Goal: Task Accomplishment & Management: Use online tool/utility

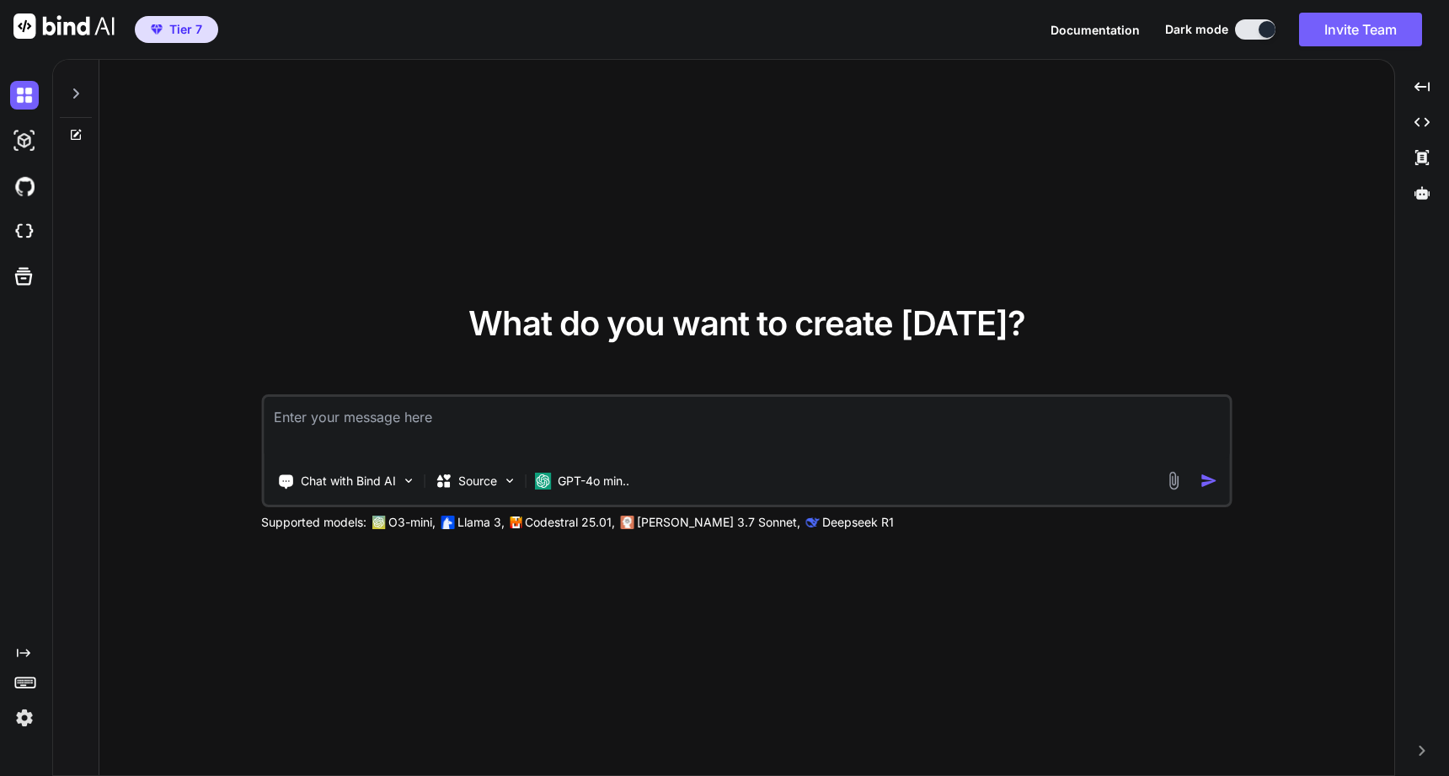
type textarea "x"
click at [18, 712] on img at bounding box center [24, 718] width 29 height 29
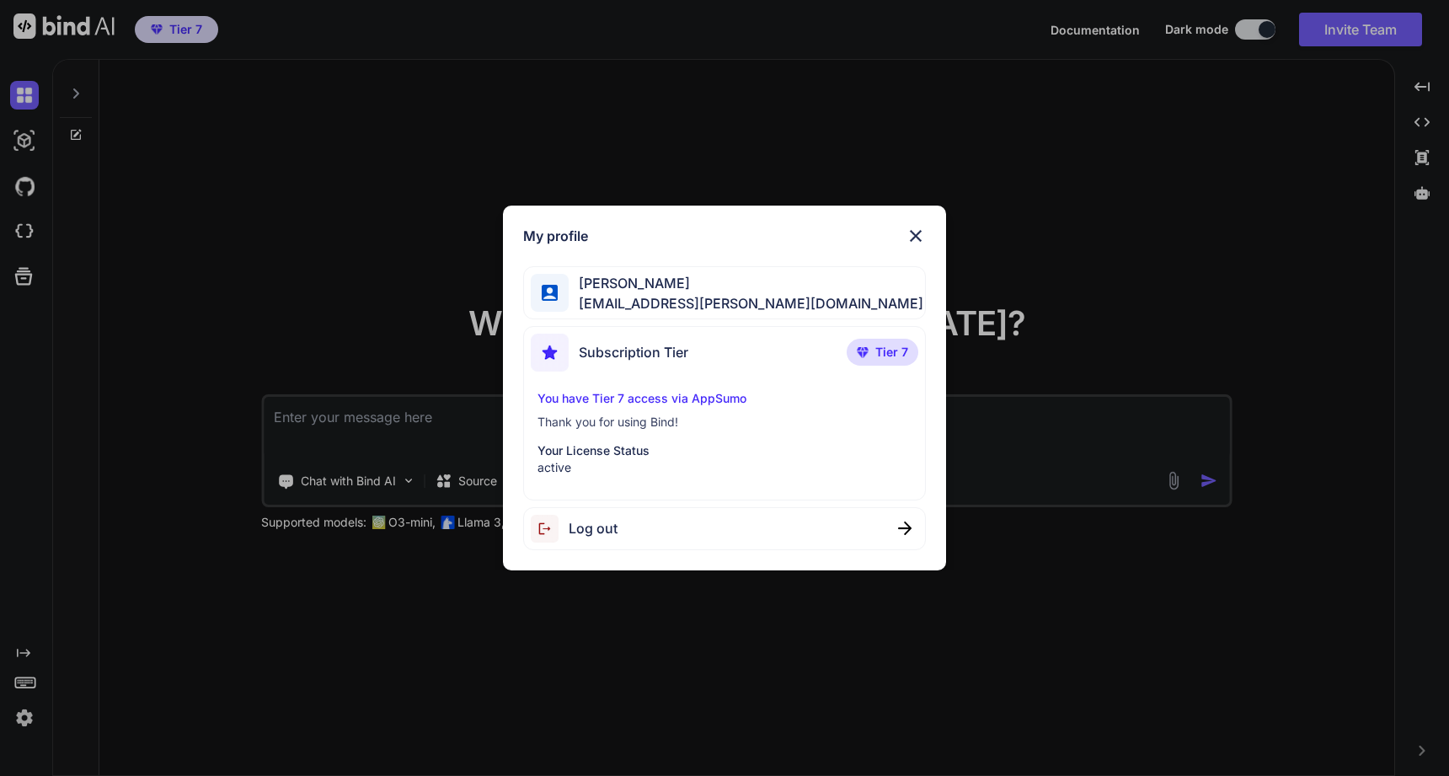
click at [919, 233] on img at bounding box center [916, 236] width 20 height 20
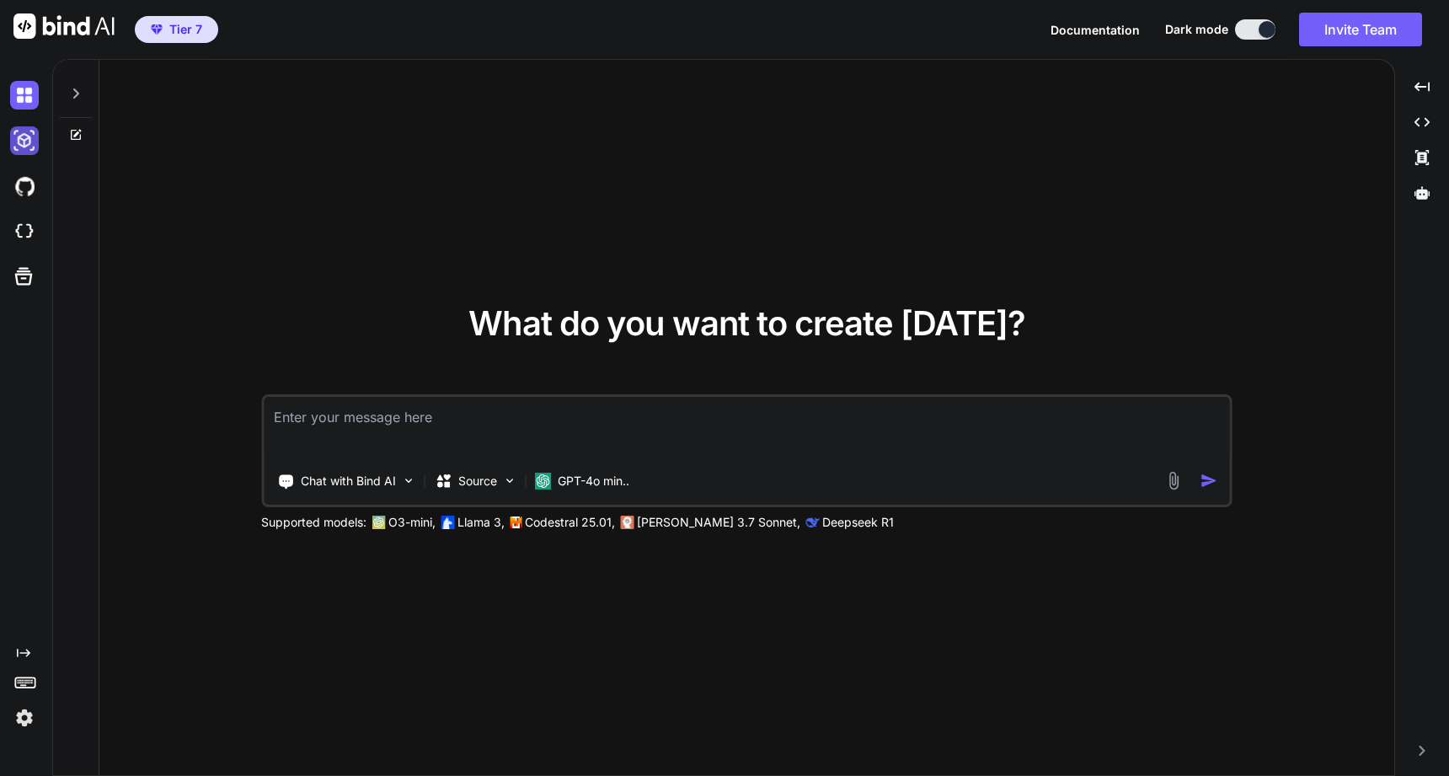
click at [16, 140] on img at bounding box center [24, 140] width 29 height 29
type textarea "x"
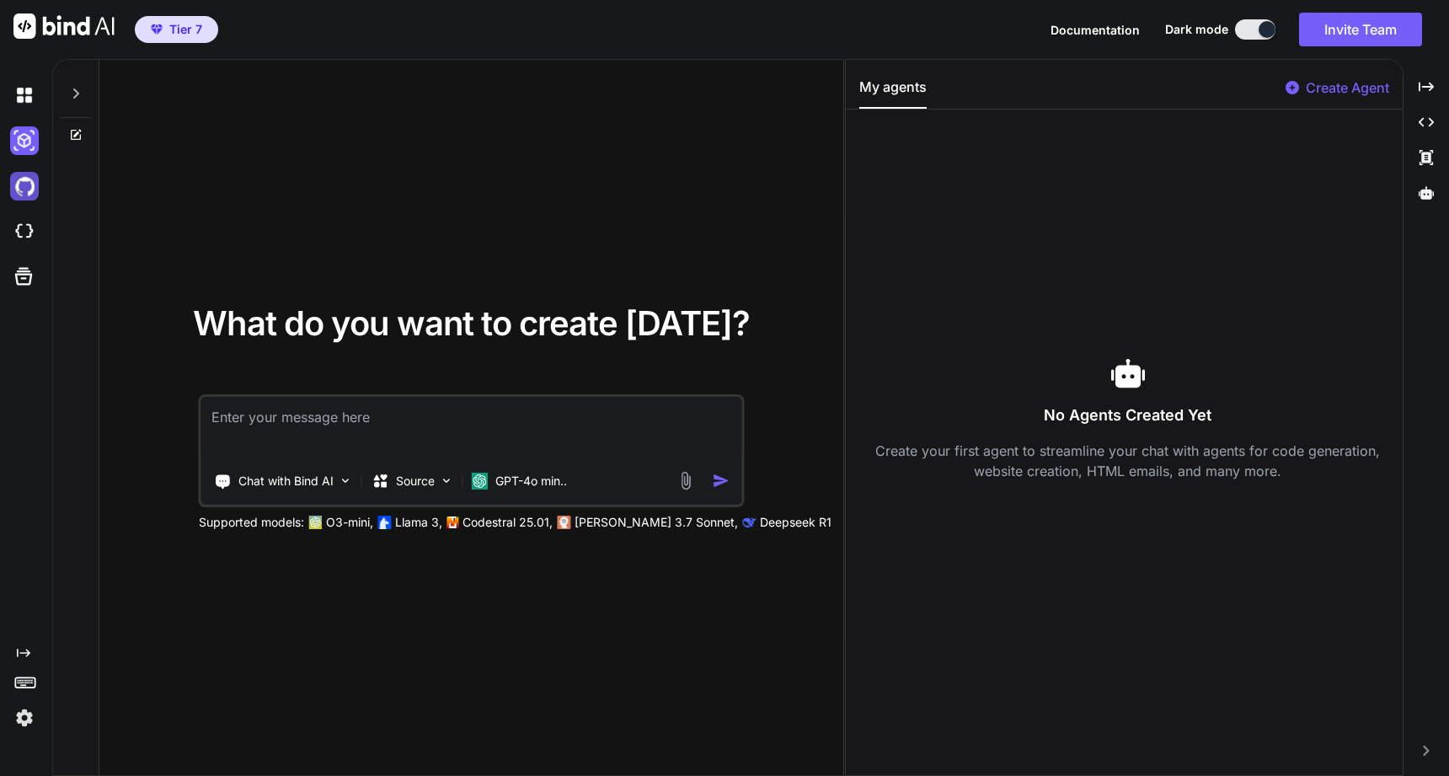
click at [21, 194] on img at bounding box center [24, 186] width 29 height 29
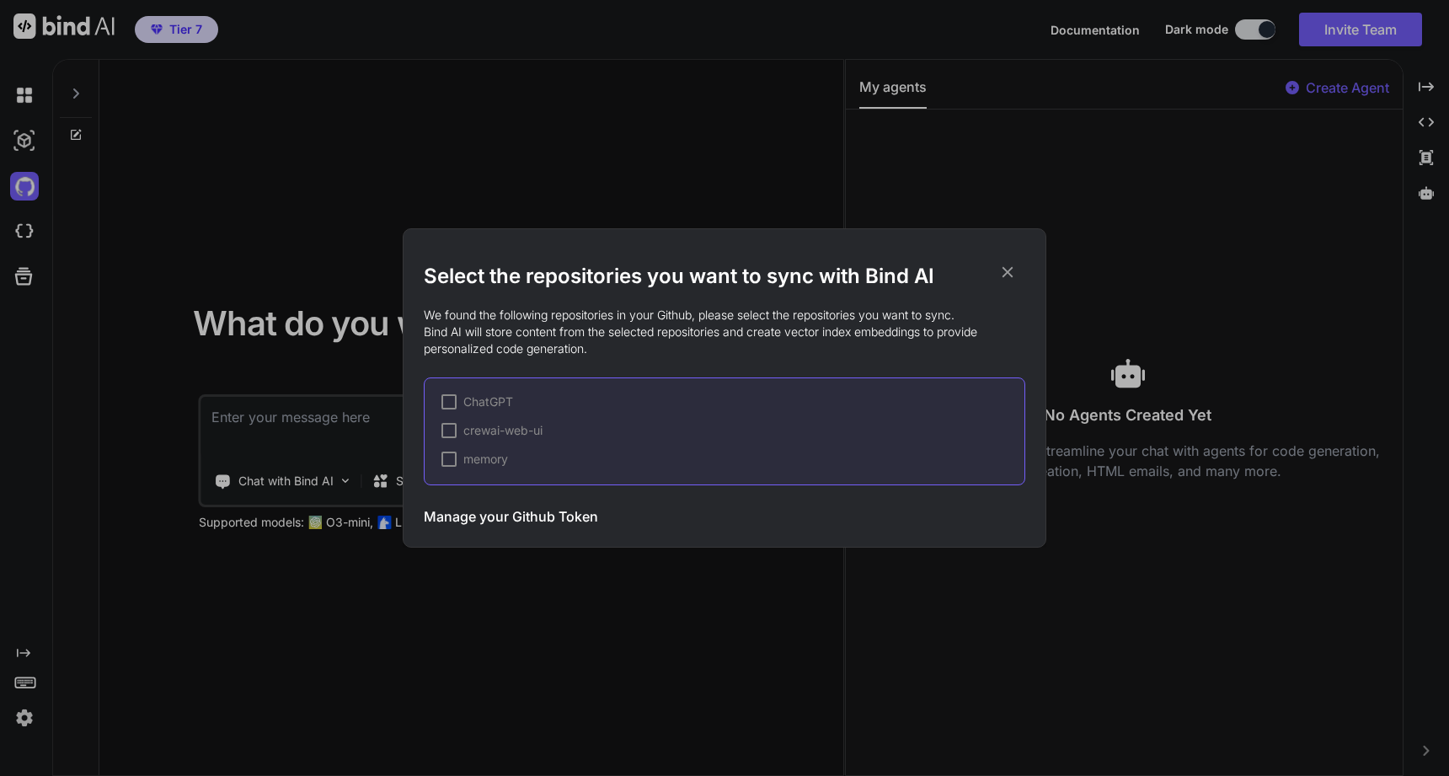
click at [23, 228] on div "Select the repositories you want to sync with Bind AI We found the following re…" at bounding box center [724, 388] width 1449 height 776
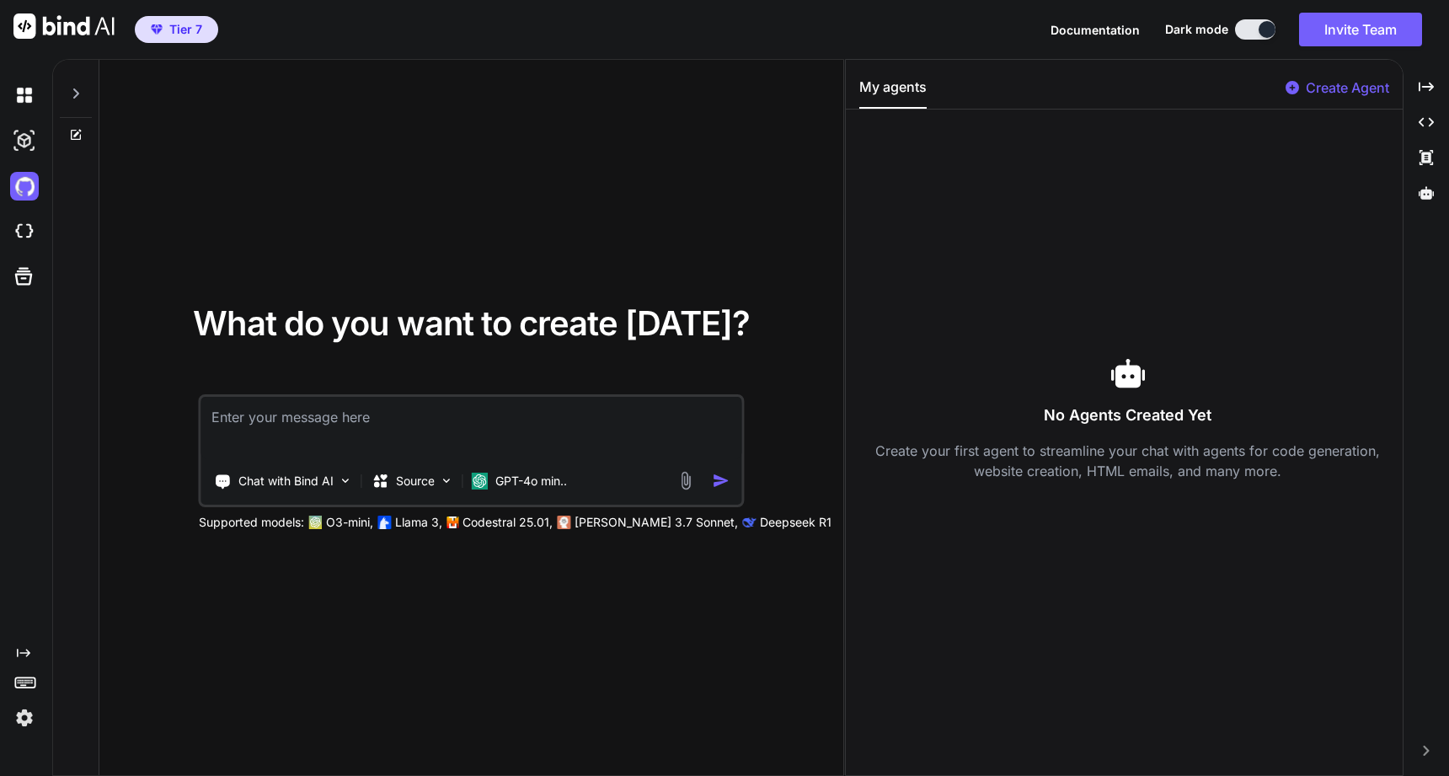
click at [23, 228] on img at bounding box center [24, 231] width 29 height 29
click at [350, 437] on textarea at bounding box center [471, 428] width 540 height 62
paste textarea "I would like to create an application that will allow me to select and read a s…"
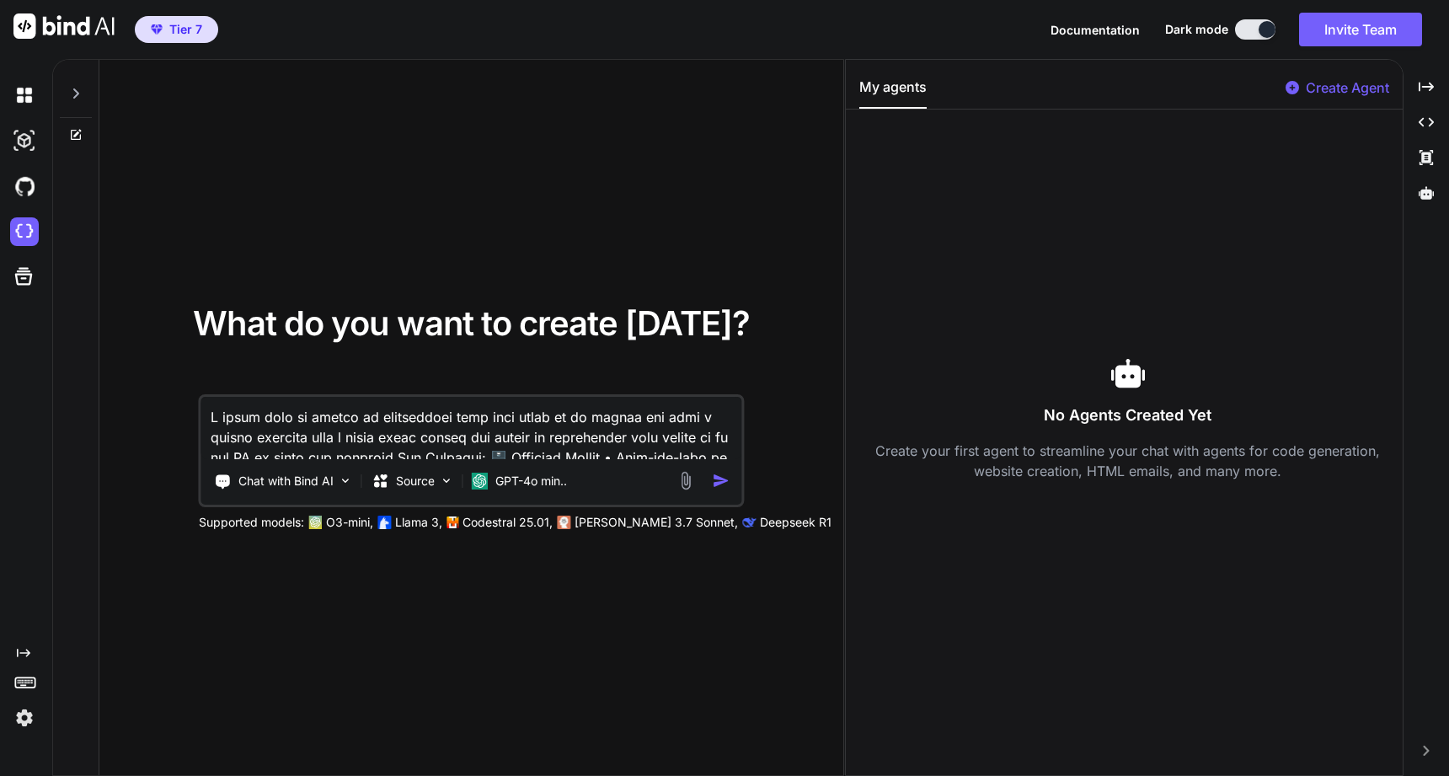
scroll to position [143, 0]
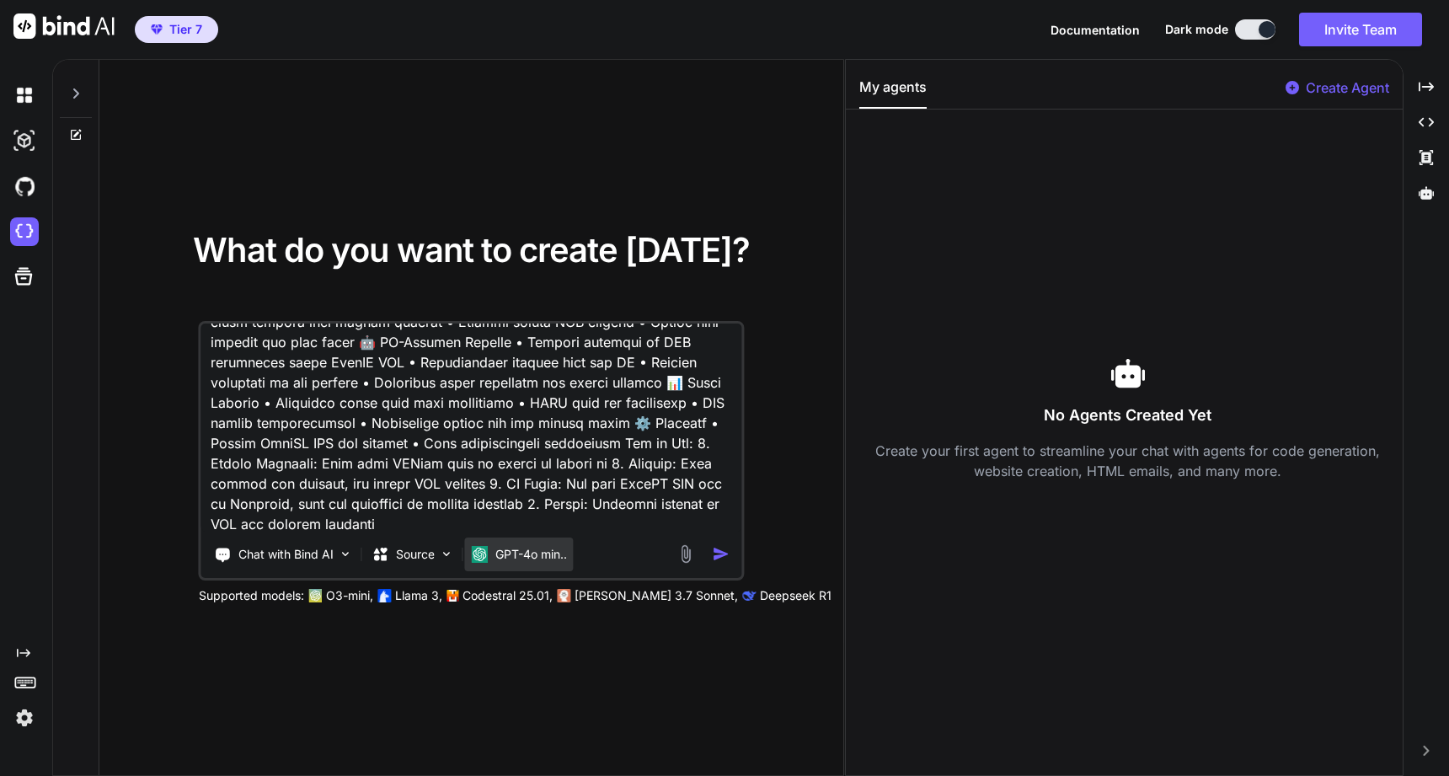
type textarea "I would like to create an application that will allow me to select and read a s…"
click at [571, 549] on div "GPT-4o min.." at bounding box center [519, 555] width 109 height 34
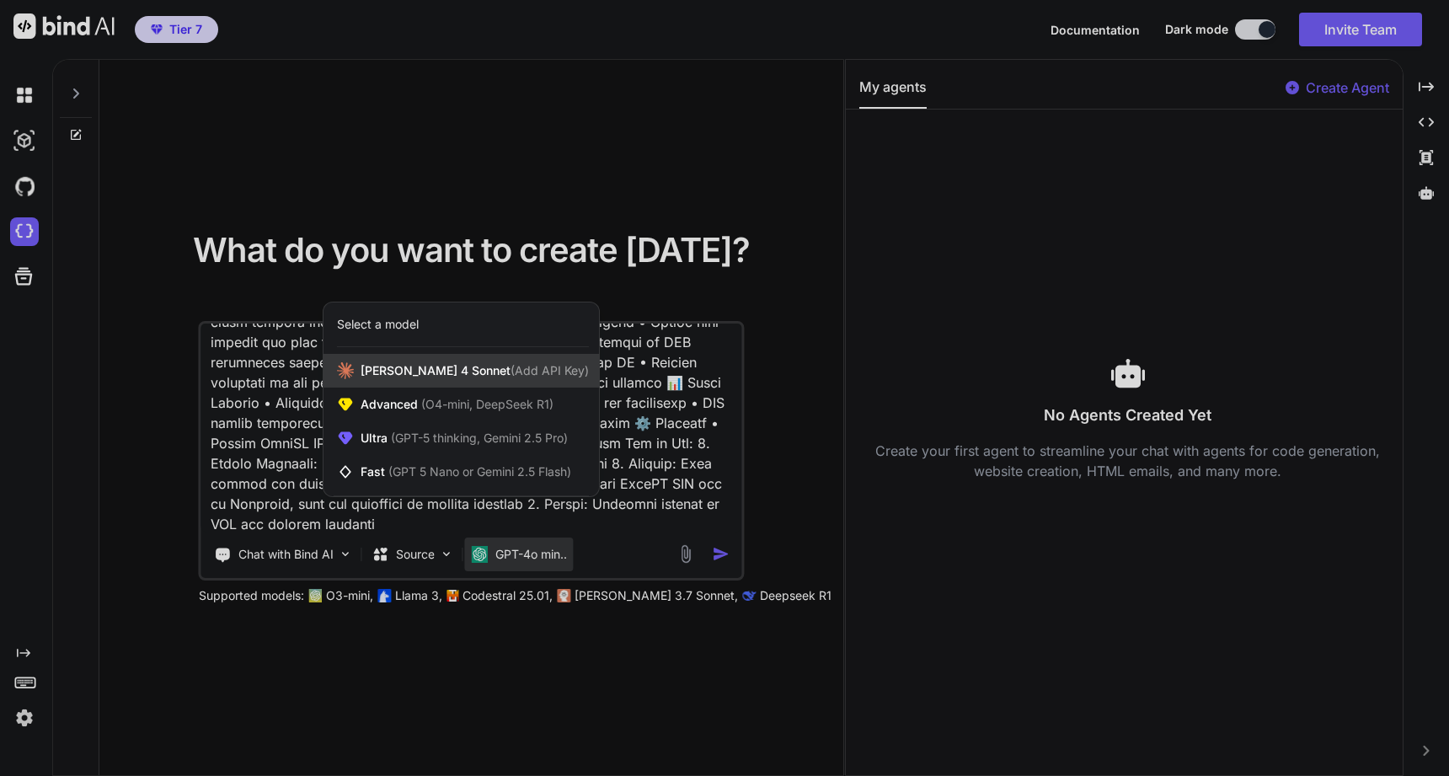
click at [513, 374] on span "(Add API Key)" at bounding box center [550, 370] width 78 height 14
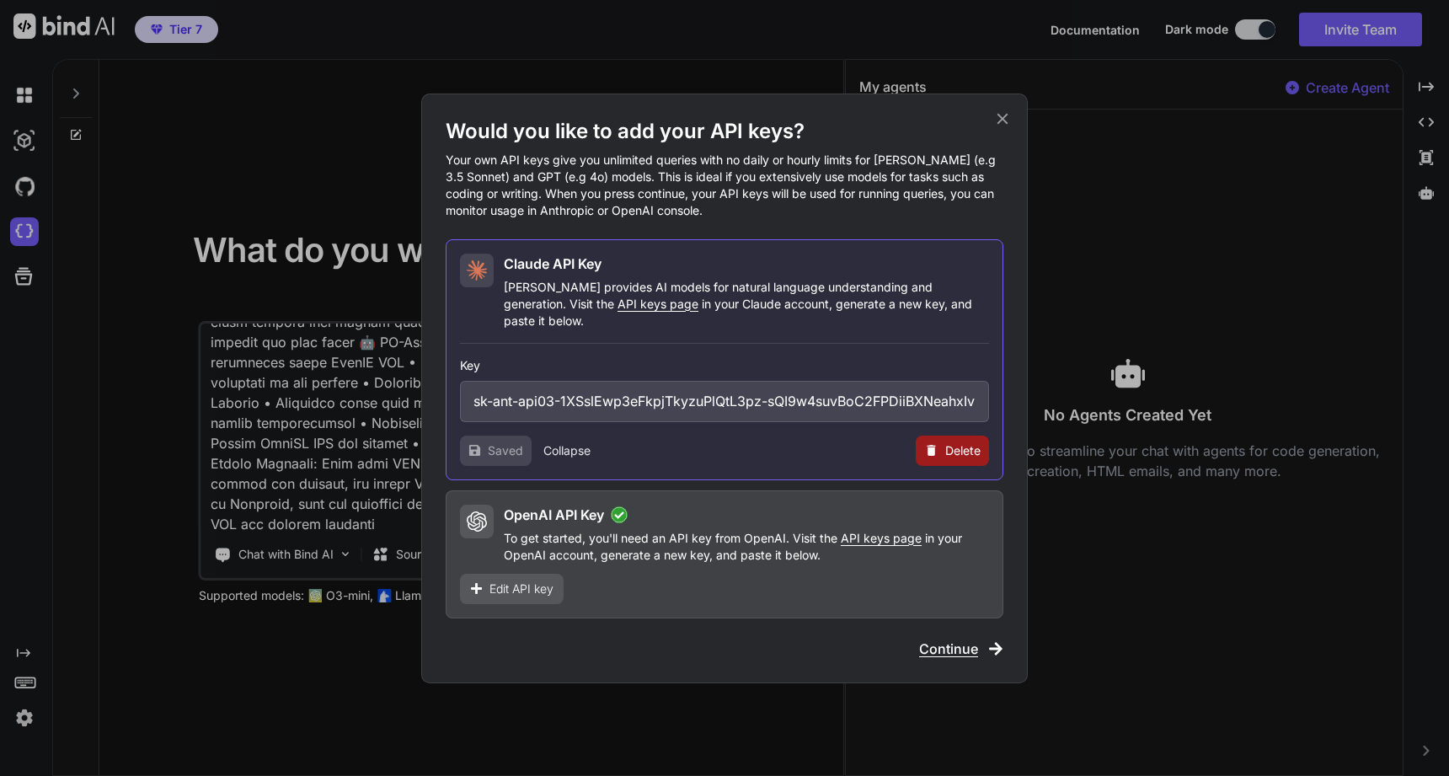
click at [964, 644] on span "Continue" at bounding box center [948, 649] width 59 height 20
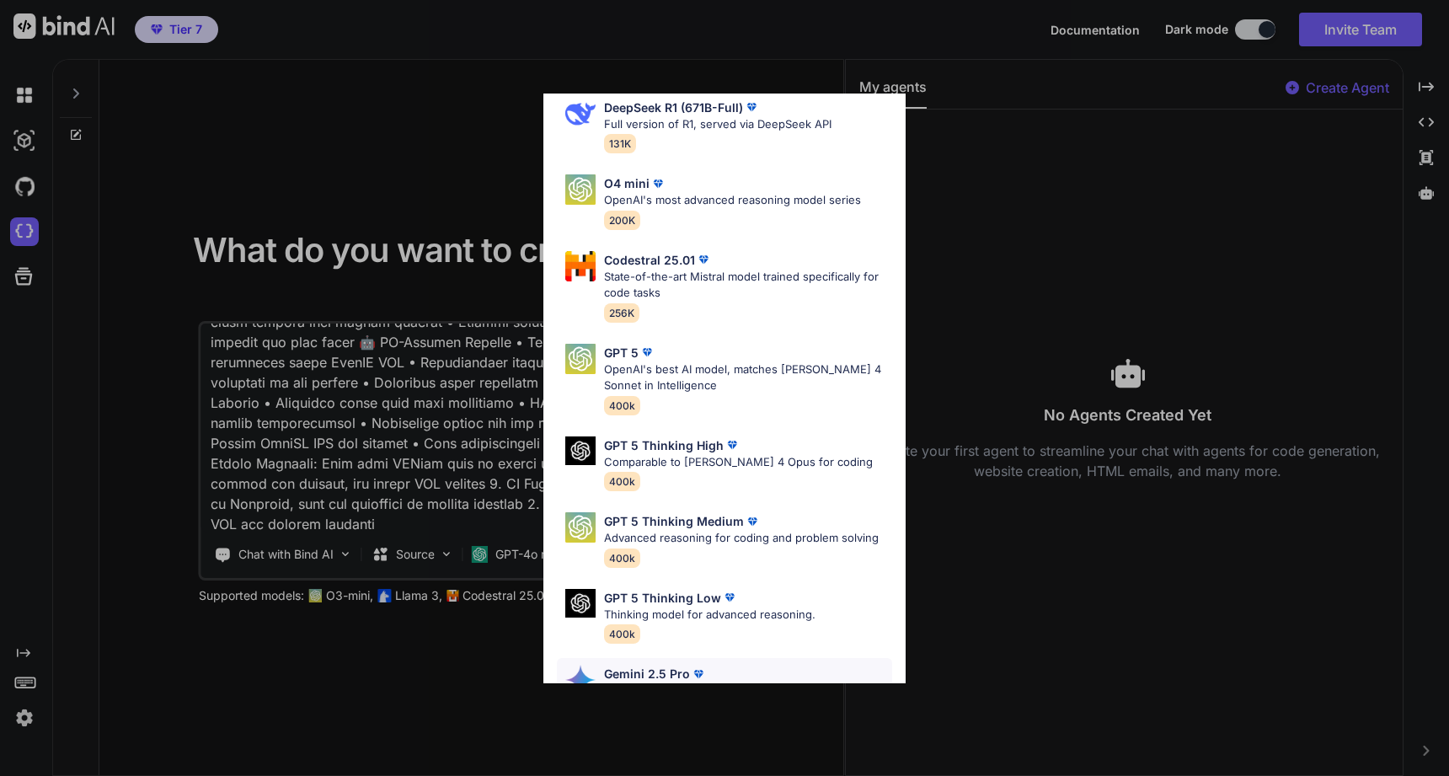
scroll to position [132, 0]
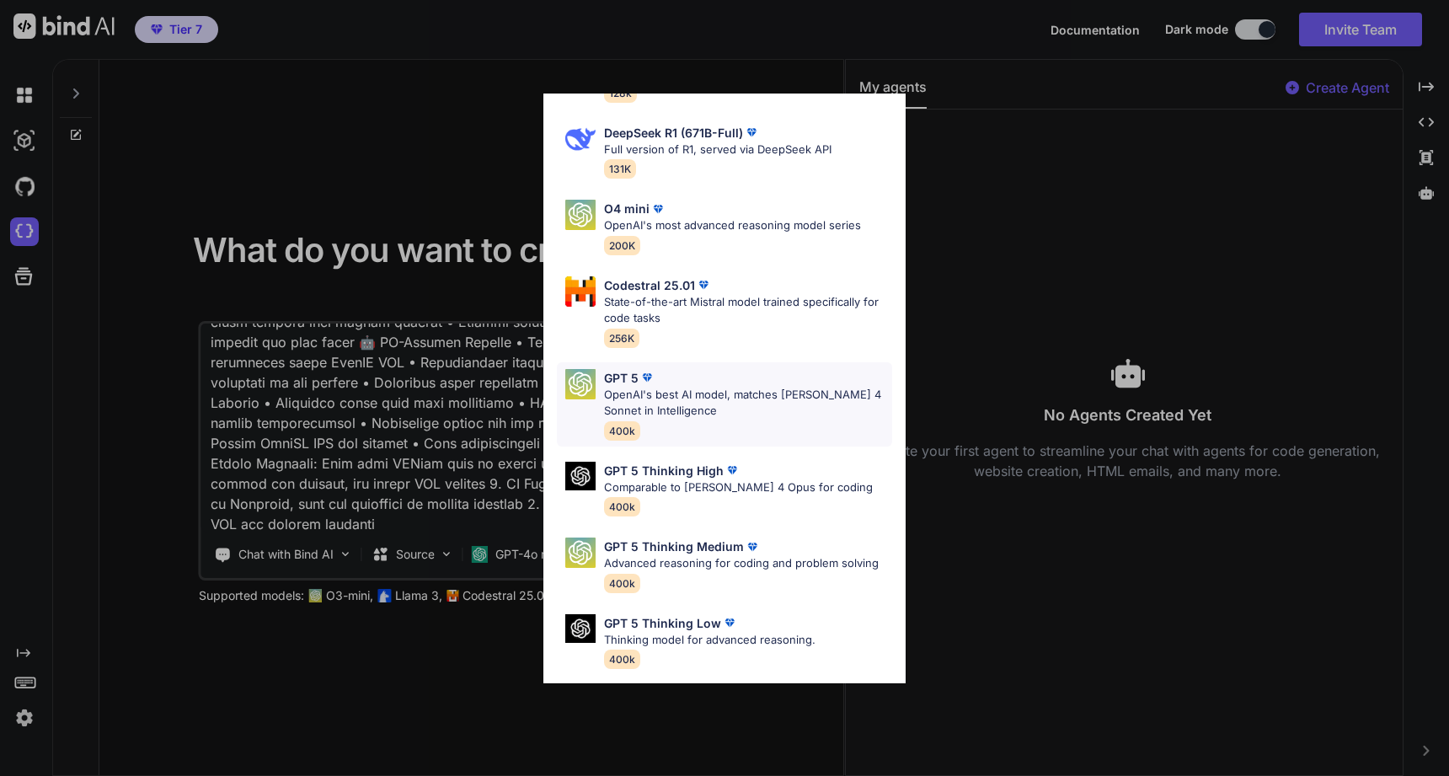
click at [746, 410] on p "OpenAI's best AI model, matches [PERSON_NAME] 4 Sonnet in Intelligence" at bounding box center [748, 403] width 288 height 33
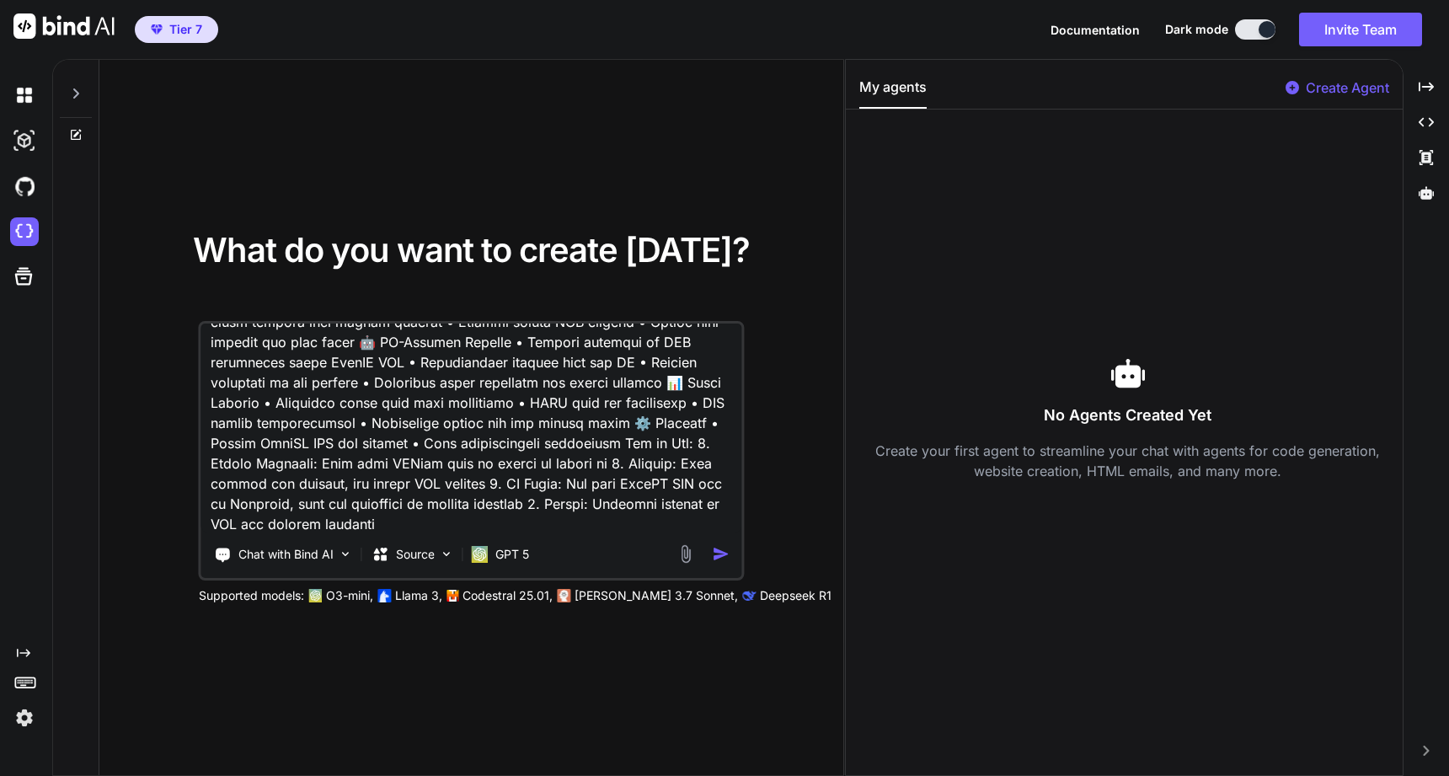
click at [716, 554] on img "button" at bounding box center [721, 554] width 18 height 18
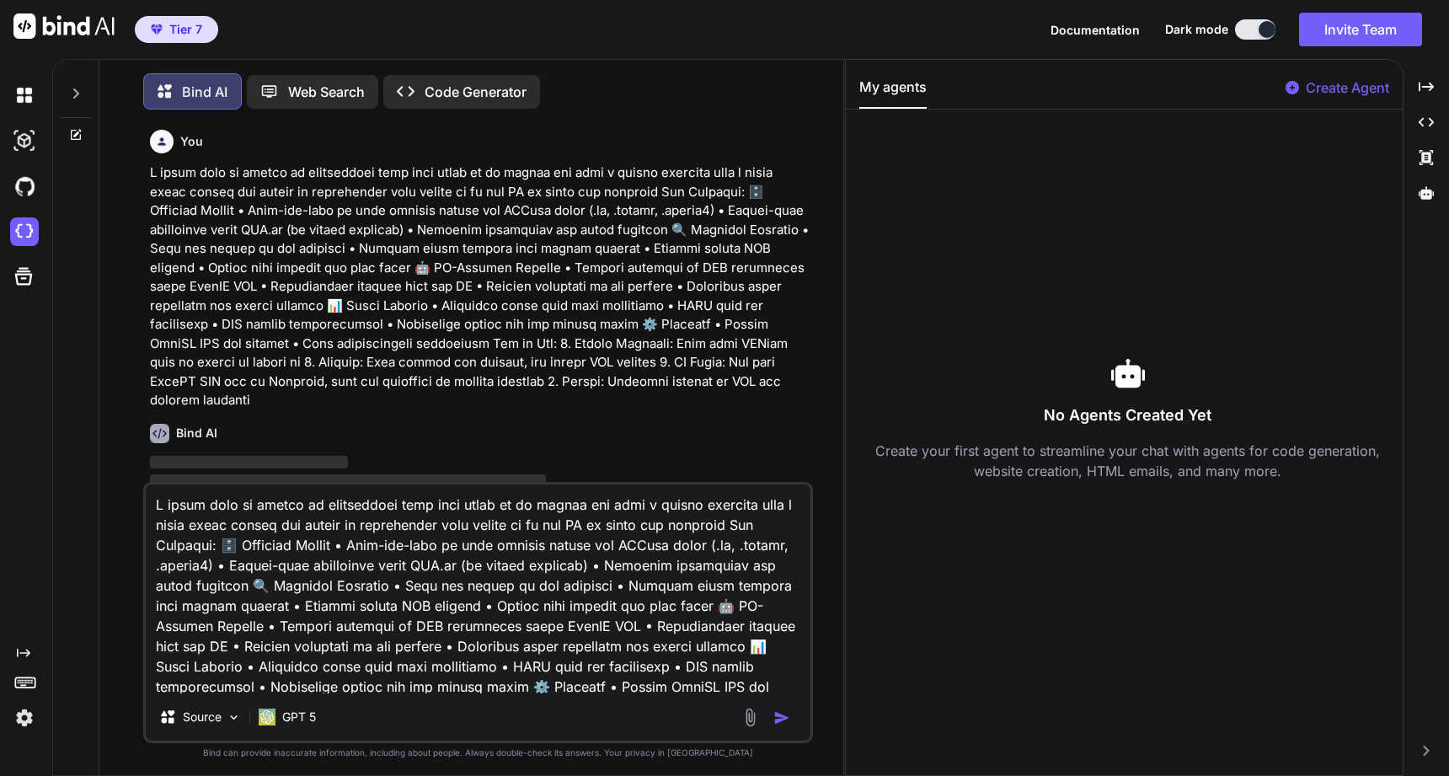
scroll to position [8, 0]
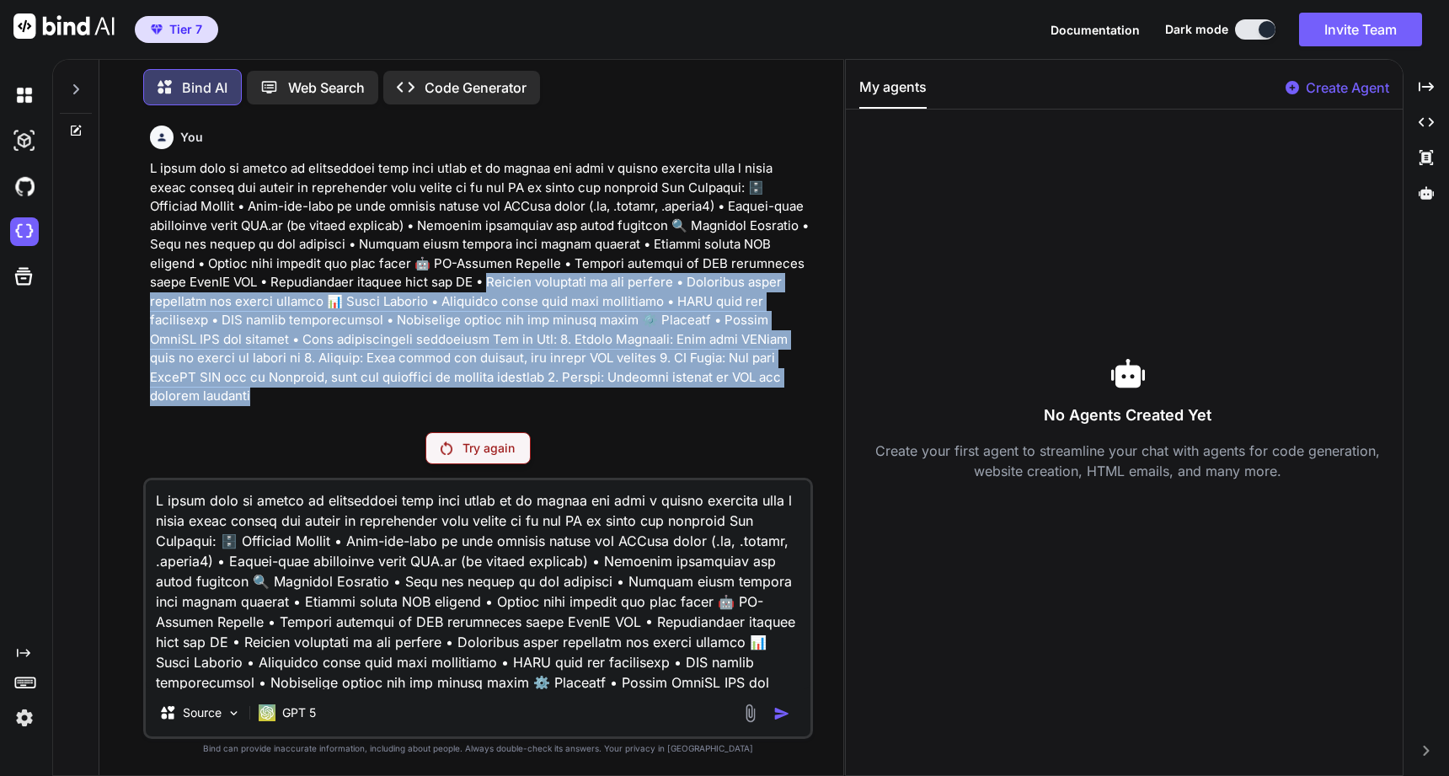
drag, startPoint x: 356, startPoint y: 284, endPoint x: 714, endPoint y: 415, distance: 381.5
click at [714, 415] on div "You" at bounding box center [480, 269] width 667 height 300
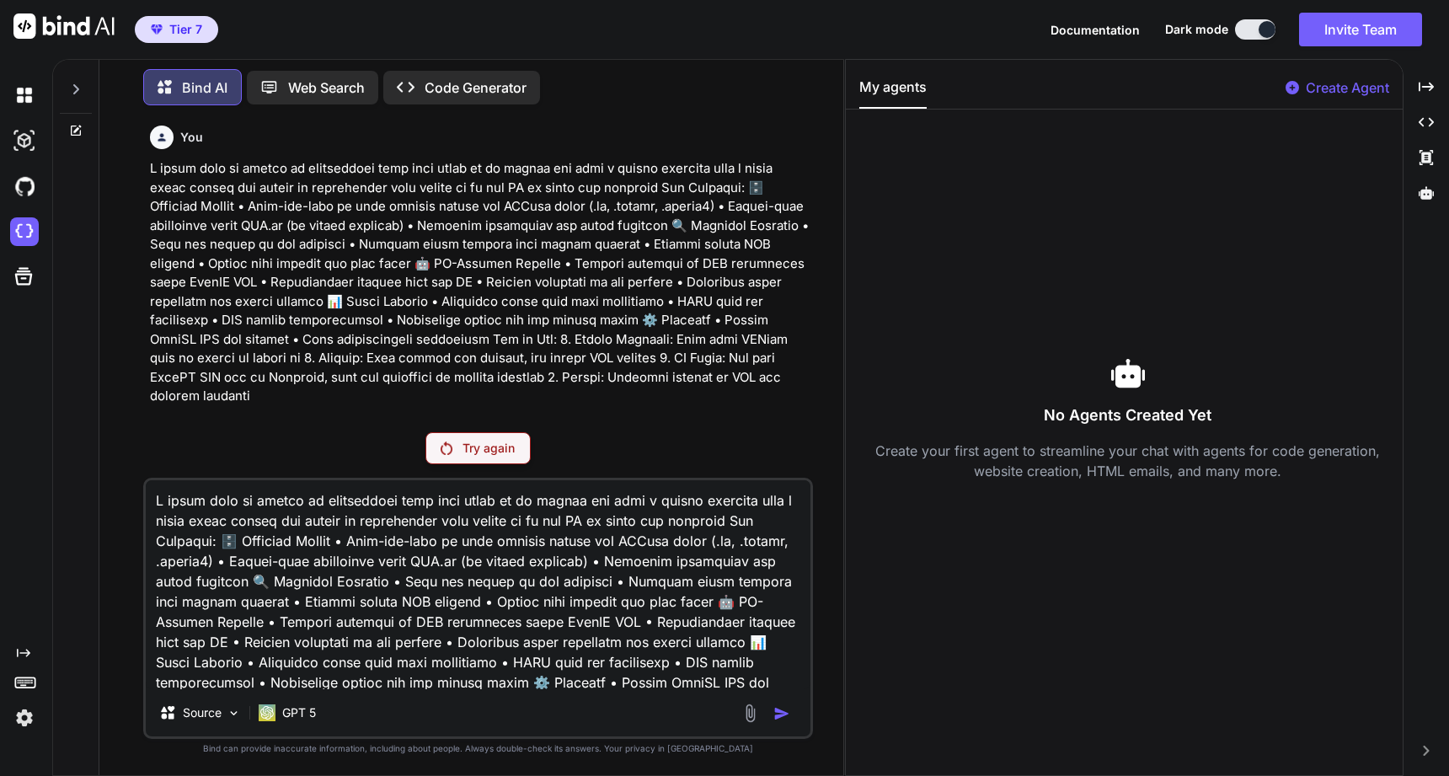
scroll to position [84, 0]
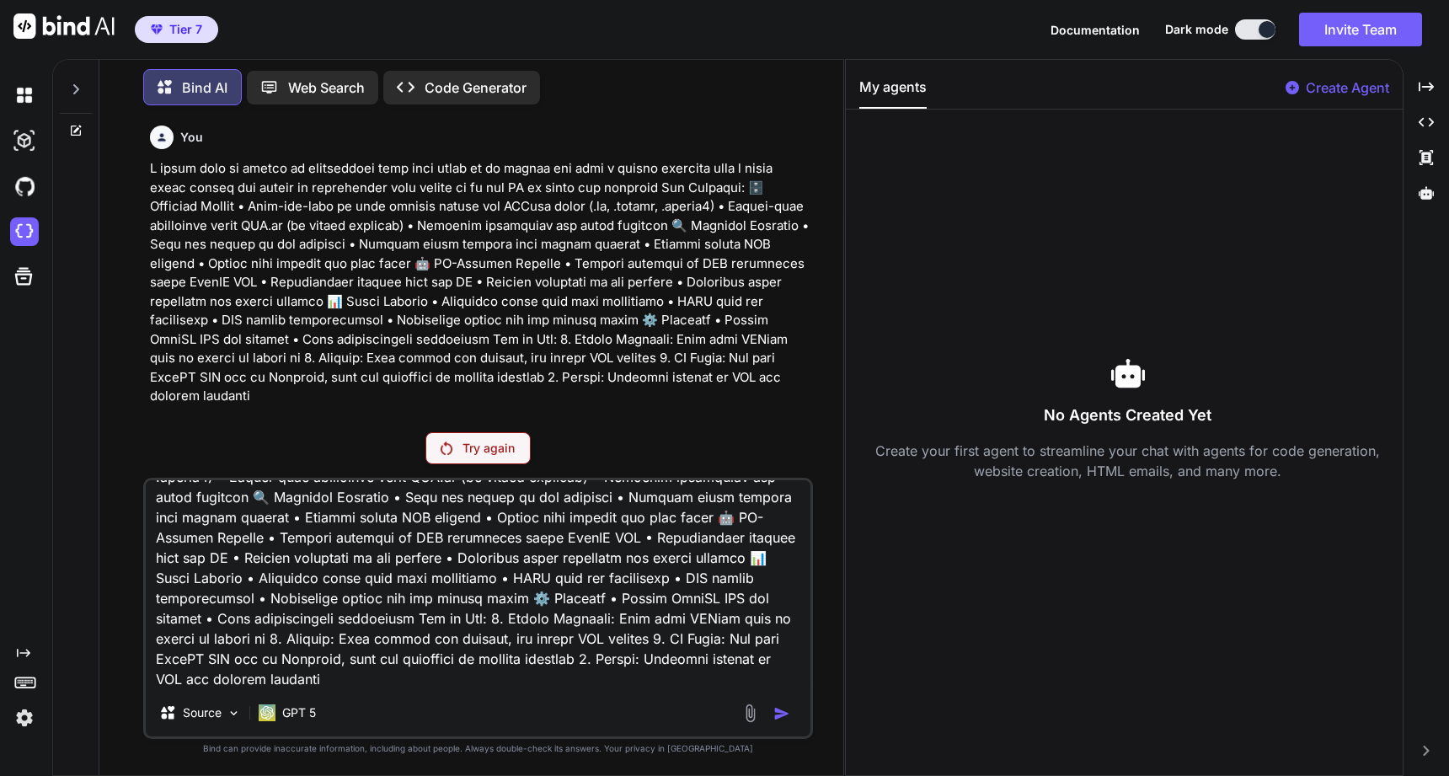
drag, startPoint x: 162, startPoint y: 640, endPoint x: 896, endPoint y: 717, distance: 738.0
click at [896, 717] on div "Bind AI Web Search Created with Pixso. Code Generator You Try again Source GPT …" at bounding box center [750, 417] width 1397 height 717
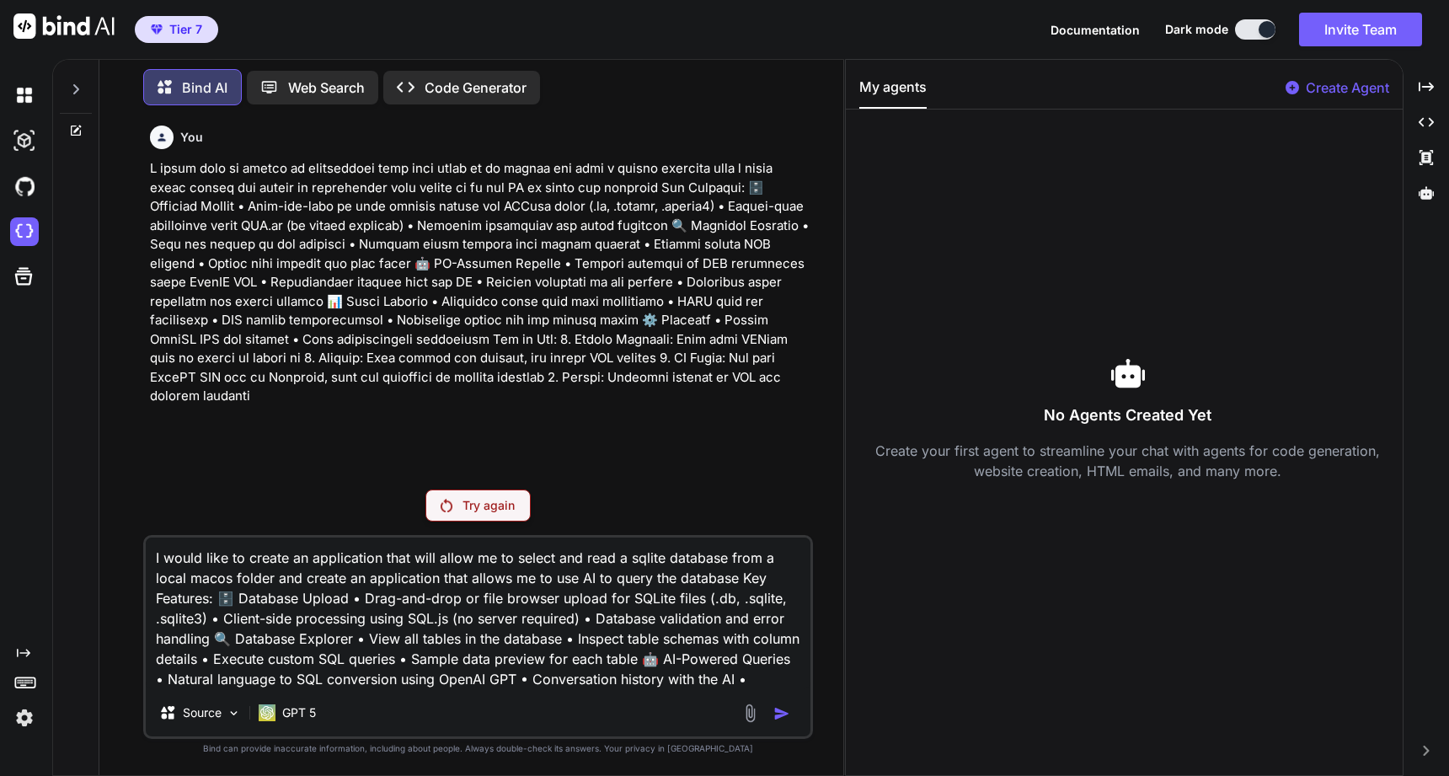
scroll to position [0, 0]
type textarea "I would like to create an application that will allow me to select and read a s…"
click at [761, 680] on textarea "I would like to create an application that will allow me to select and read a s…" at bounding box center [478, 614] width 665 height 152
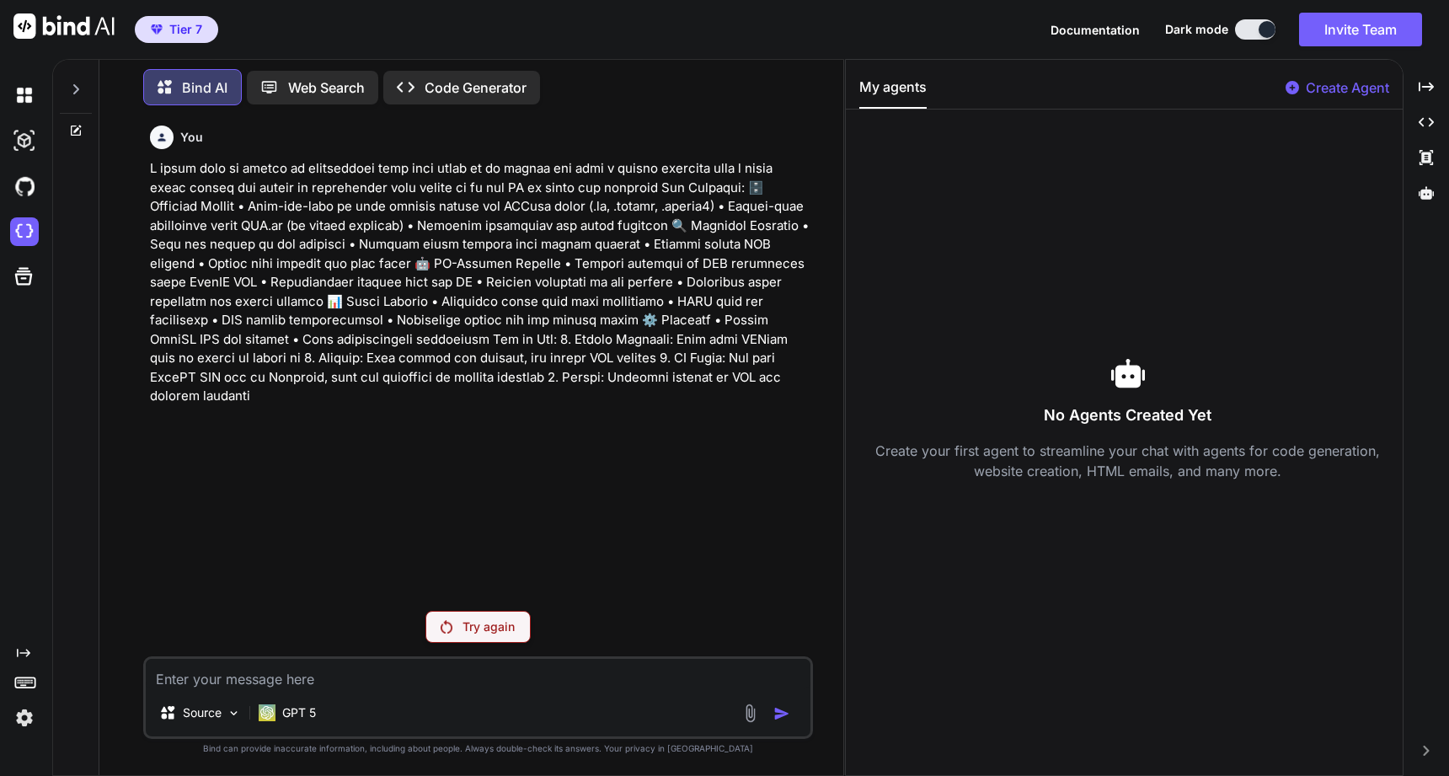
click at [444, 83] on p "Code Generator" at bounding box center [476, 88] width 102 height 20
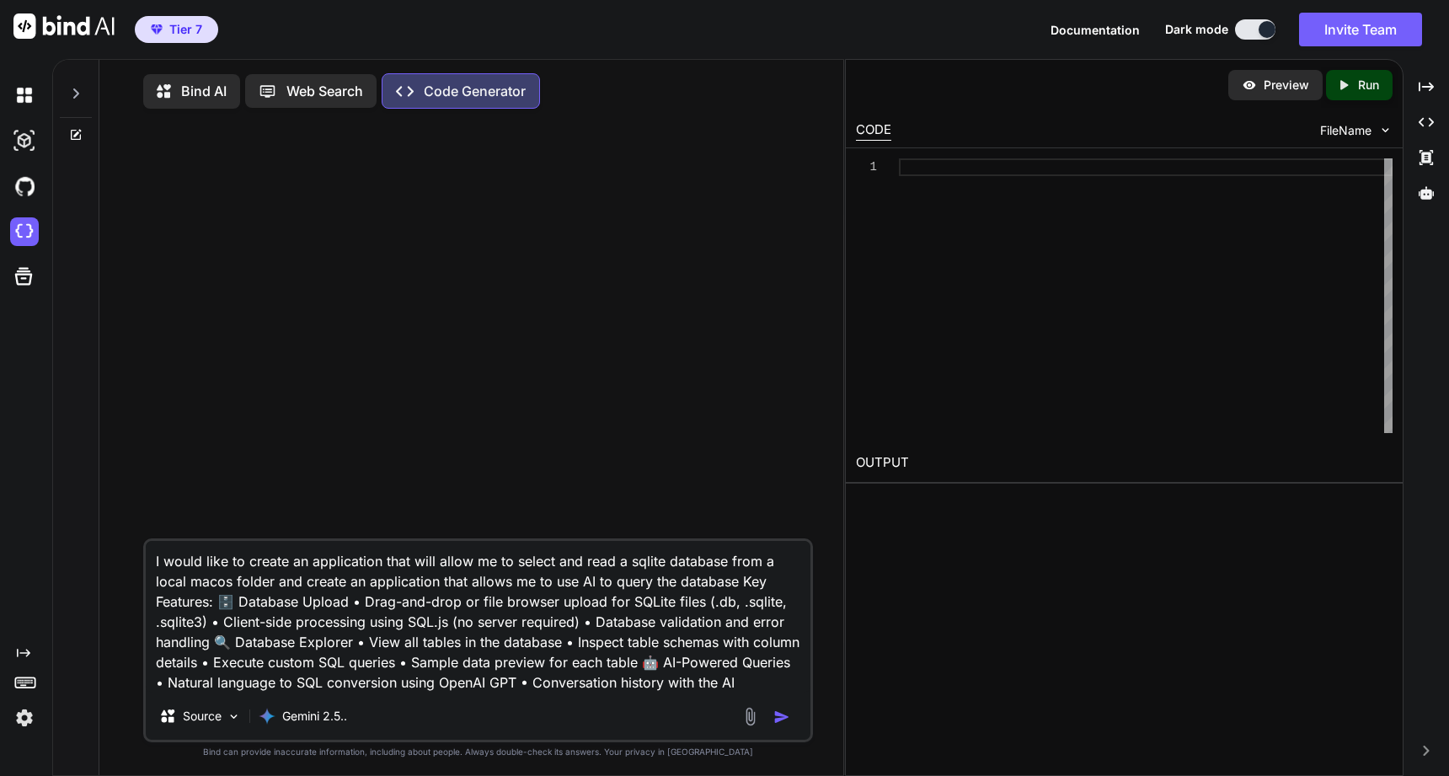
click at [779, 723] on img "button" at bounding box center [782, 717] width 17 height 17
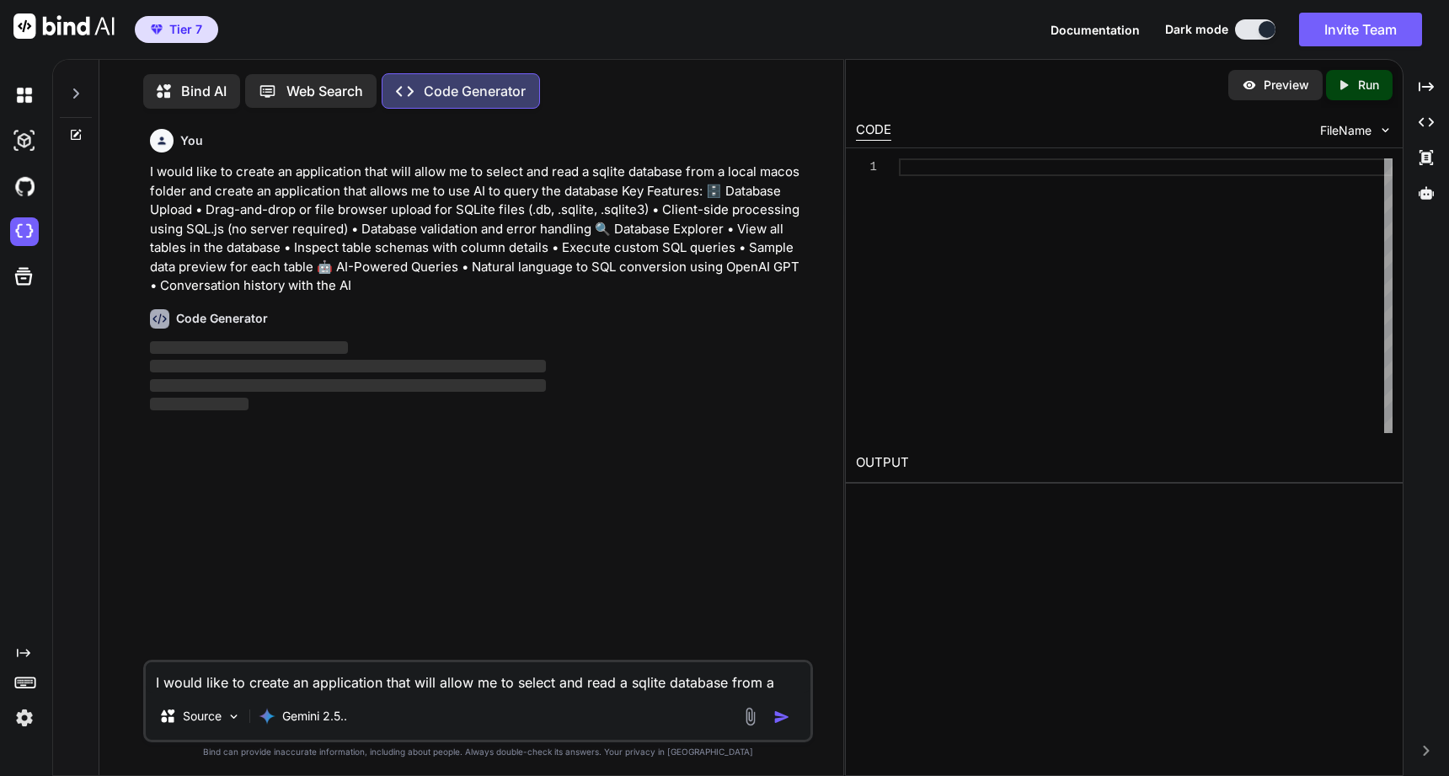
scroll to position [8, 0]
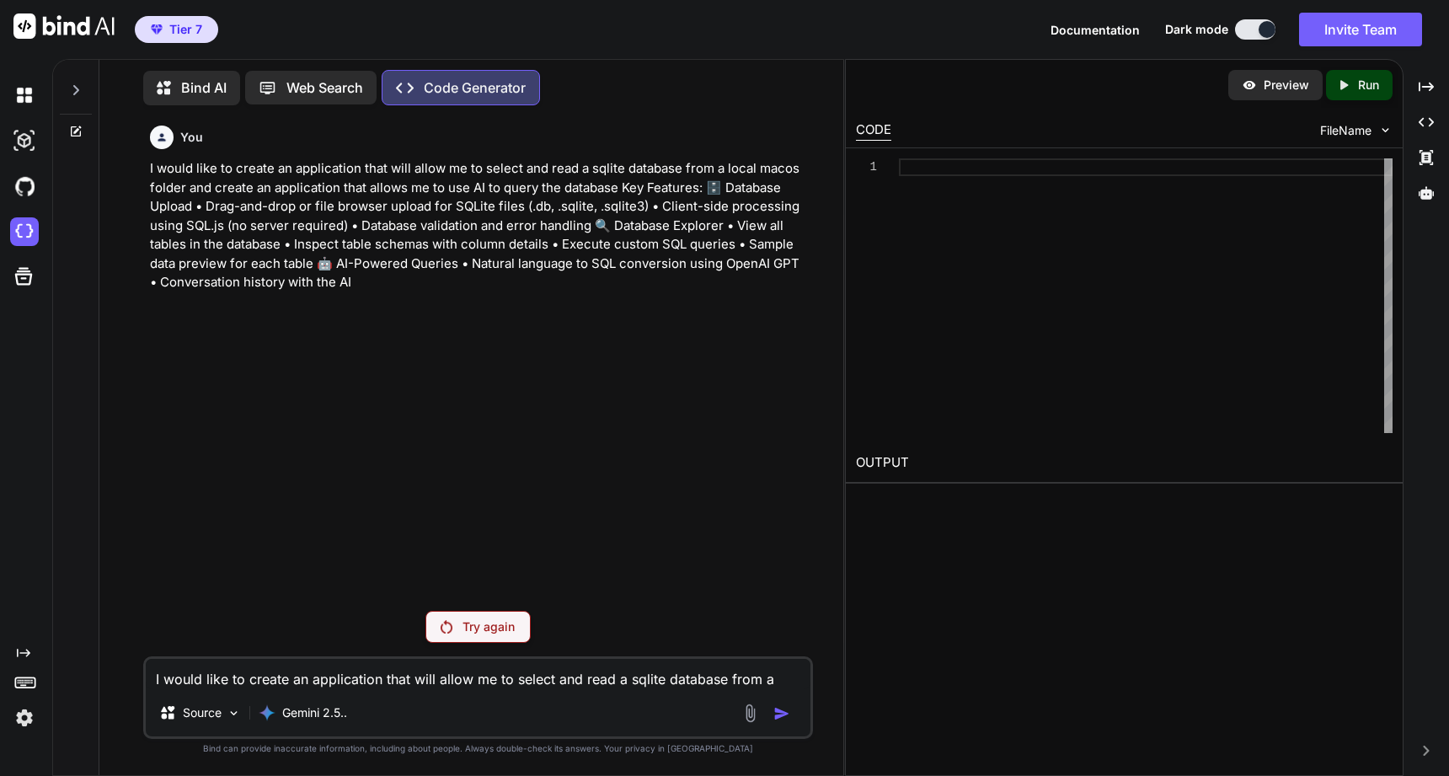
click at [495, 679] on textarea "I would like to create an application that will allow me to select and read a s…" at bounding box center [478, 674] width 665 height 30
paste textarea "I would like to create an application that will allow me to select and read a s…"
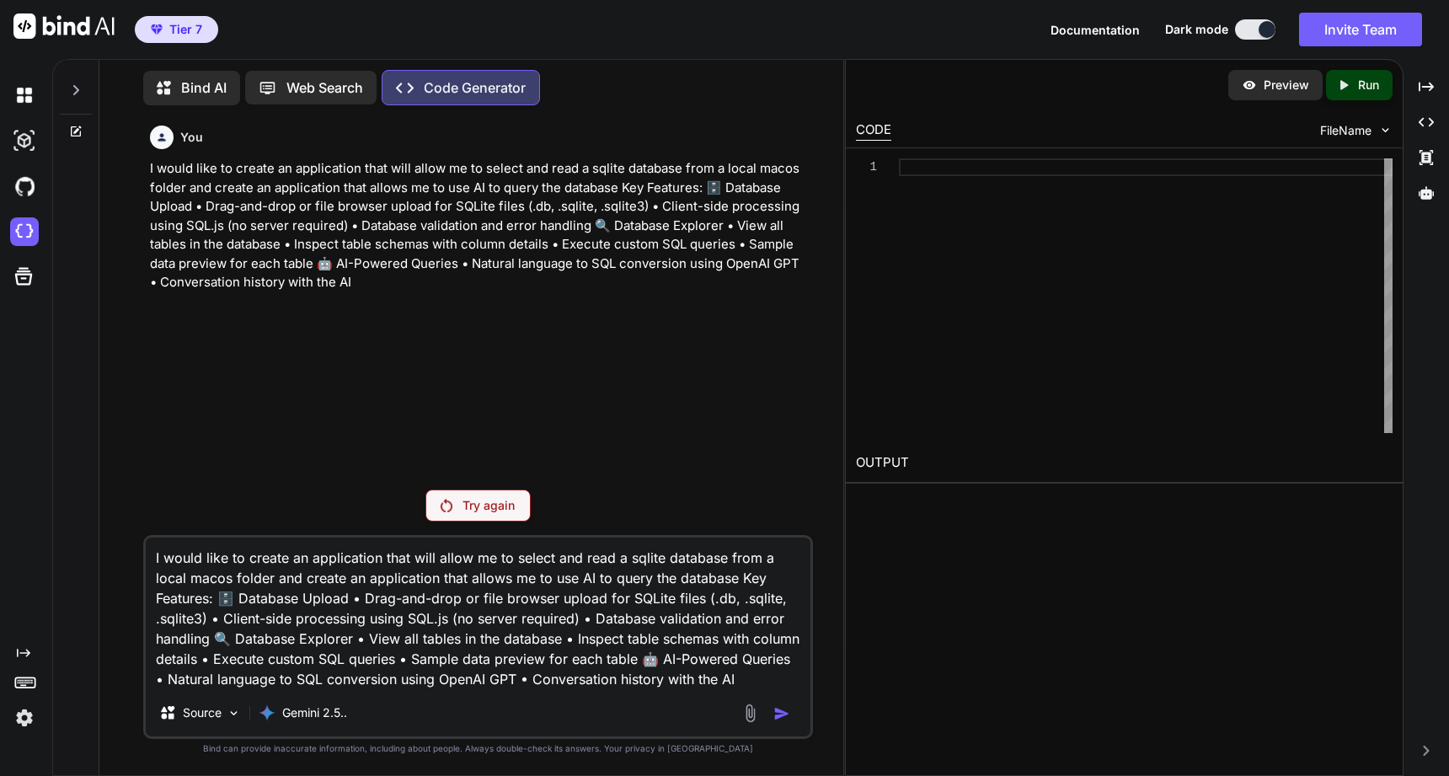
drag, startPoint x: 151, startPoint y: 597, endPoint x: 665, endPoint y: 704, distance: 524.9
click at [663, 704] on div "I would like to create an application that will allow me to select and read a s…" at bounding box center [478, 637] width 670 height 204
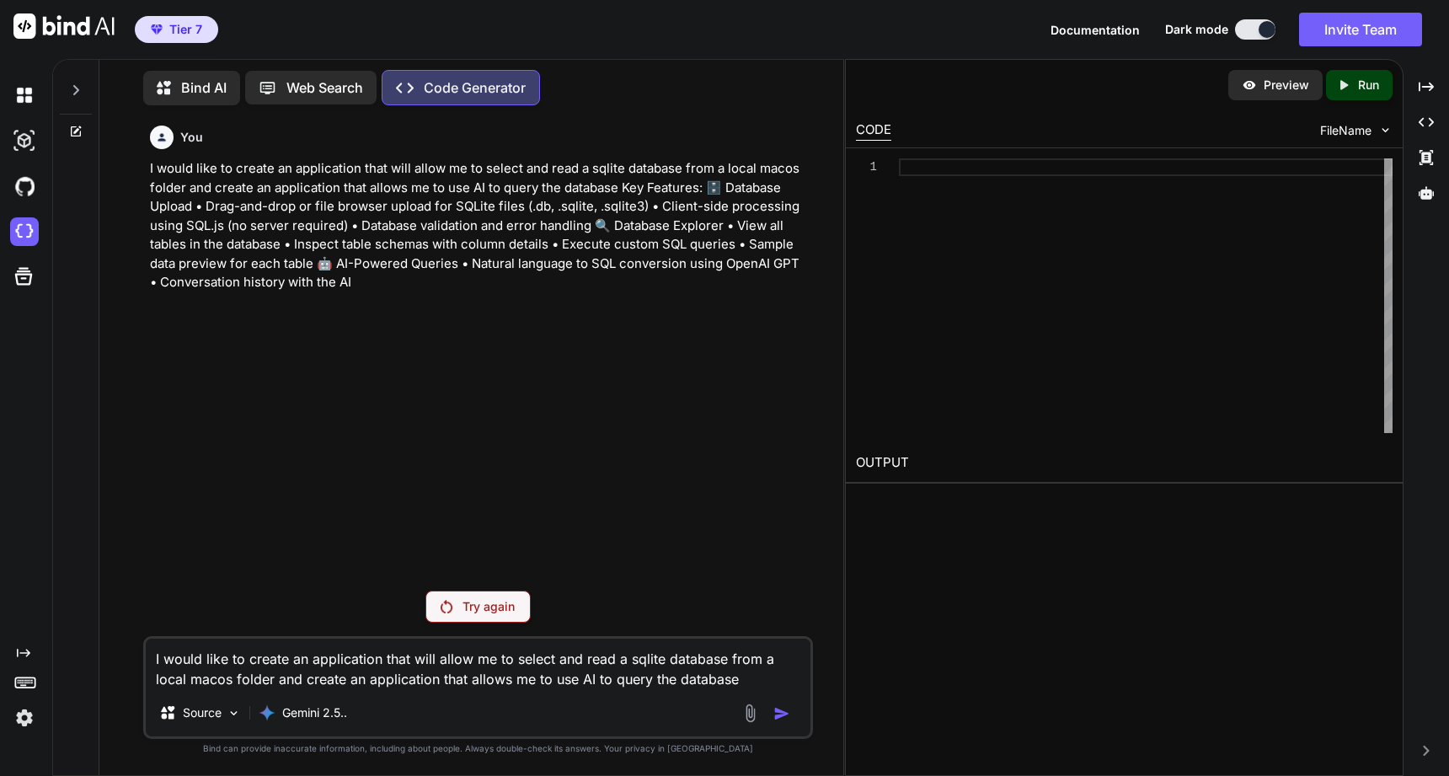
type textarea "I would like to create an application that will allow me to select and read a s…"
click at [521, 607] on div "Try again" at bounding box center [478, 607] width 105 height 32
click at [1427, 166] on div "Created with Pixso." at bounding box center [1427, 157] width 32 height 29
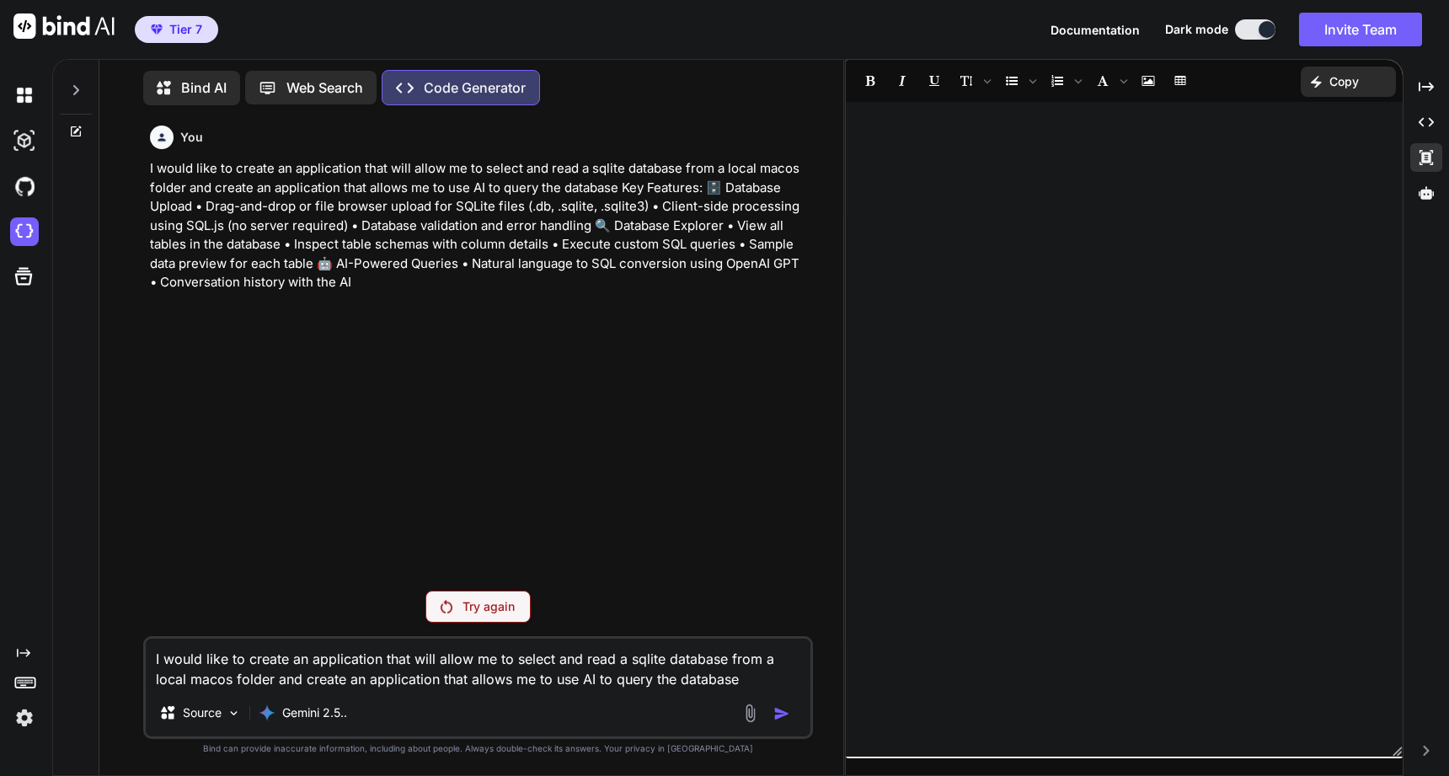
click at [1199, 227] on div at bounding box center [1124, 429] width 557 height 638
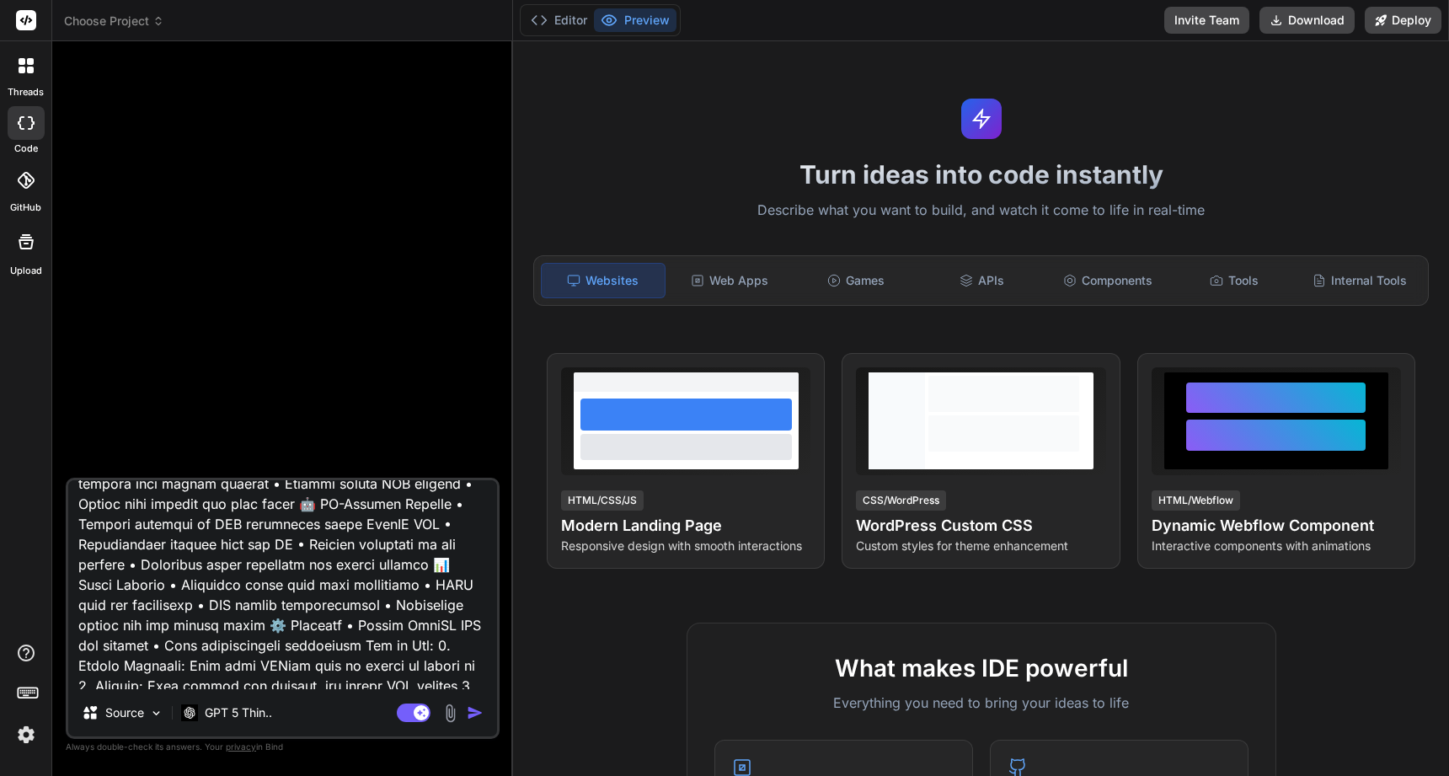
scroll to position [246, 0]
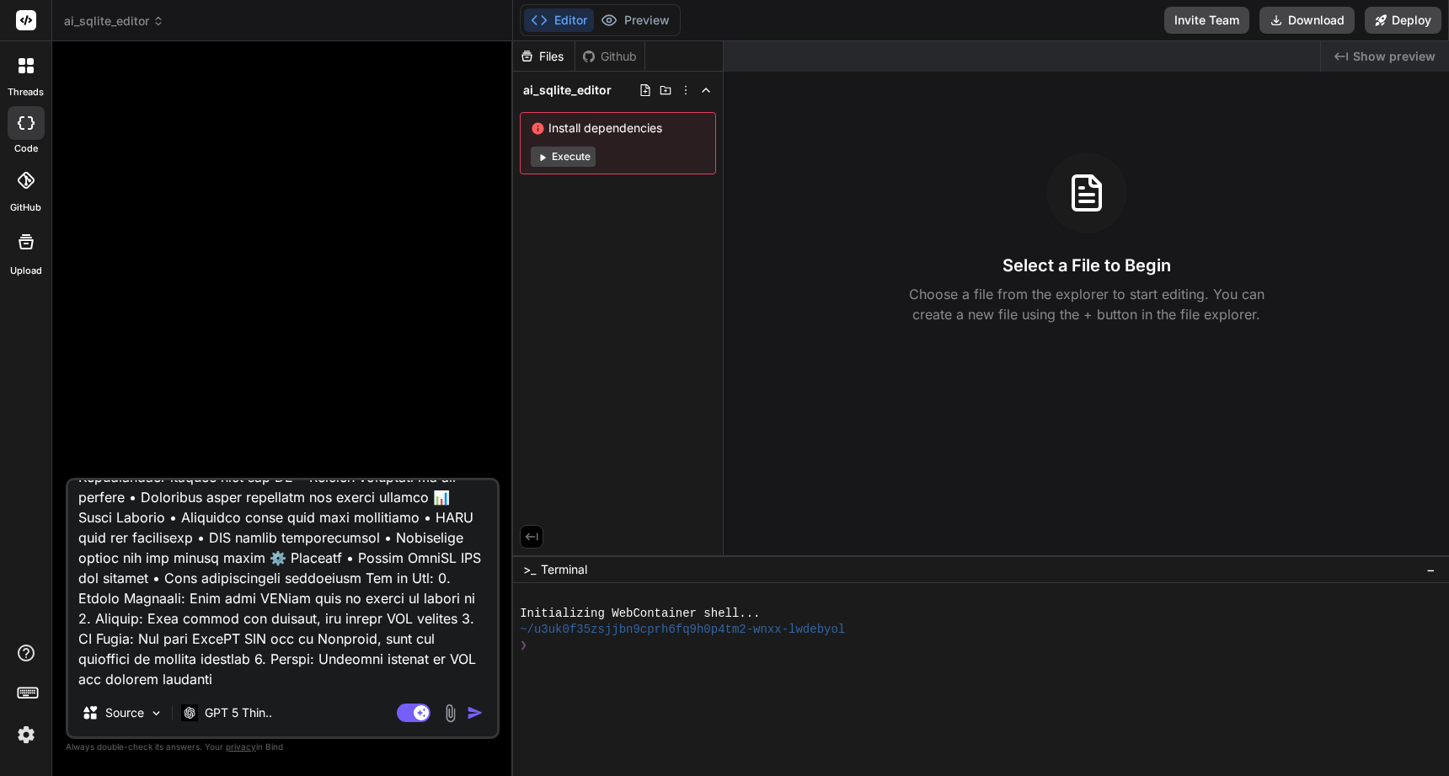
click at [474, 717] on img "button" at bounding box center [475, 712] width 17 height 17
type textarea "x"
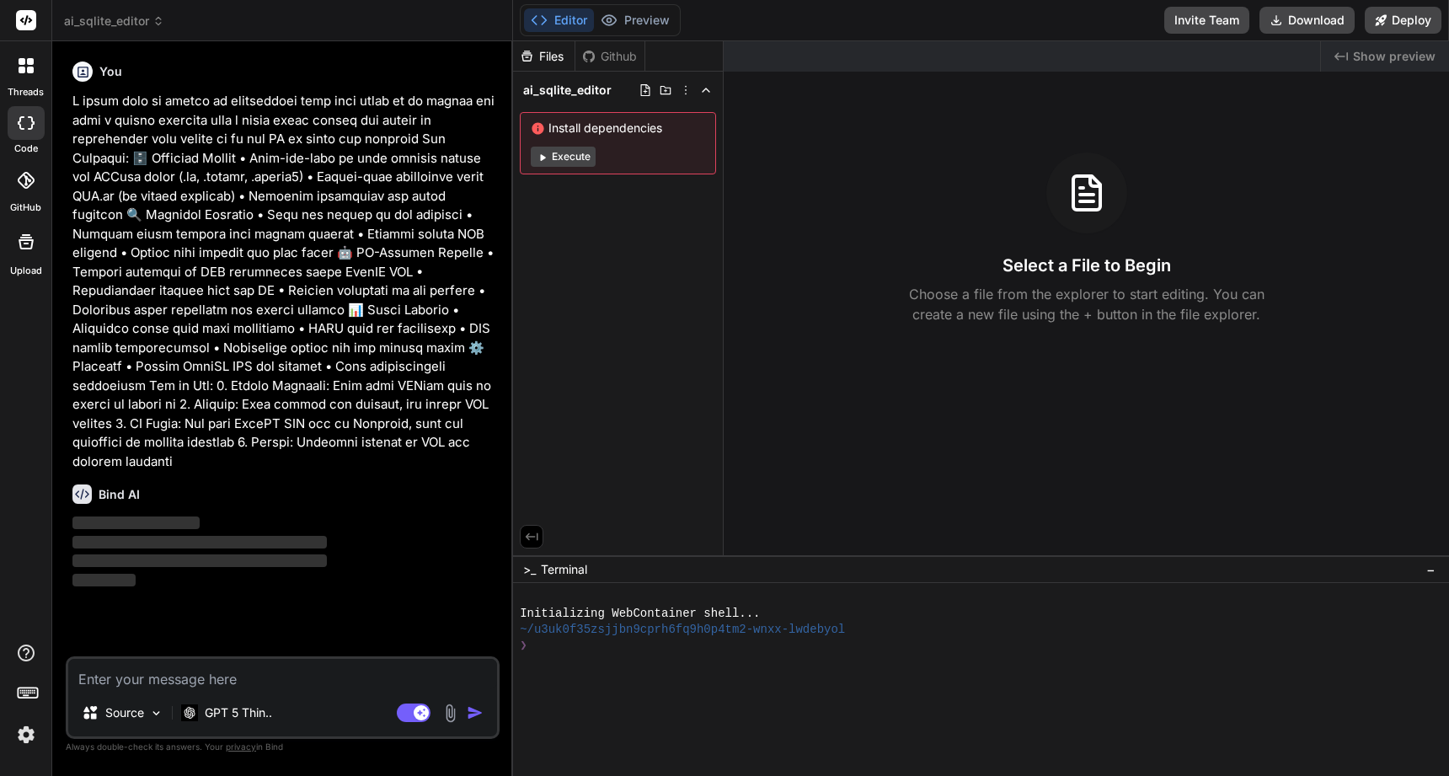
scroll to position [0, 0]
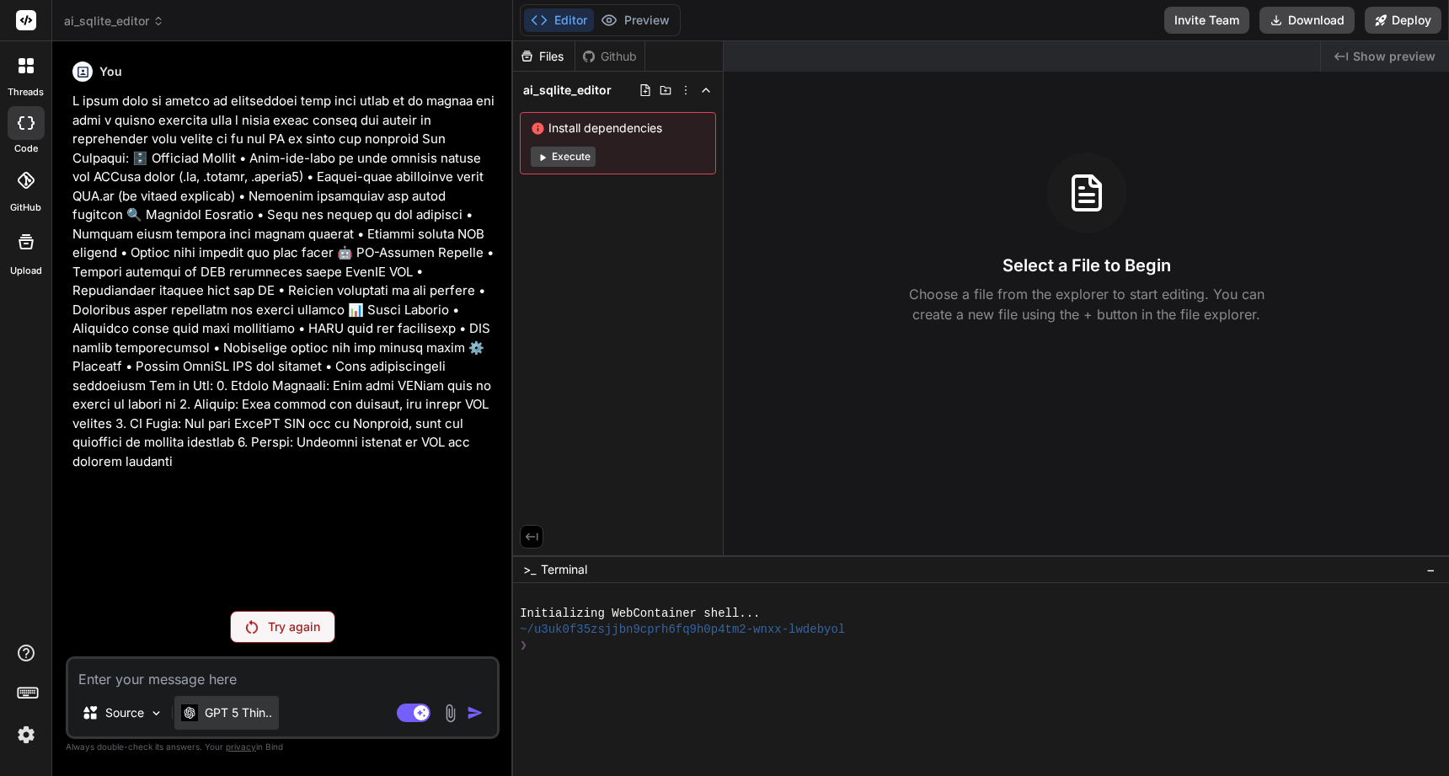
click at [258, 716] on p "GPT 5 Thin.." at bounding box center [238, 712] width 67 height 17
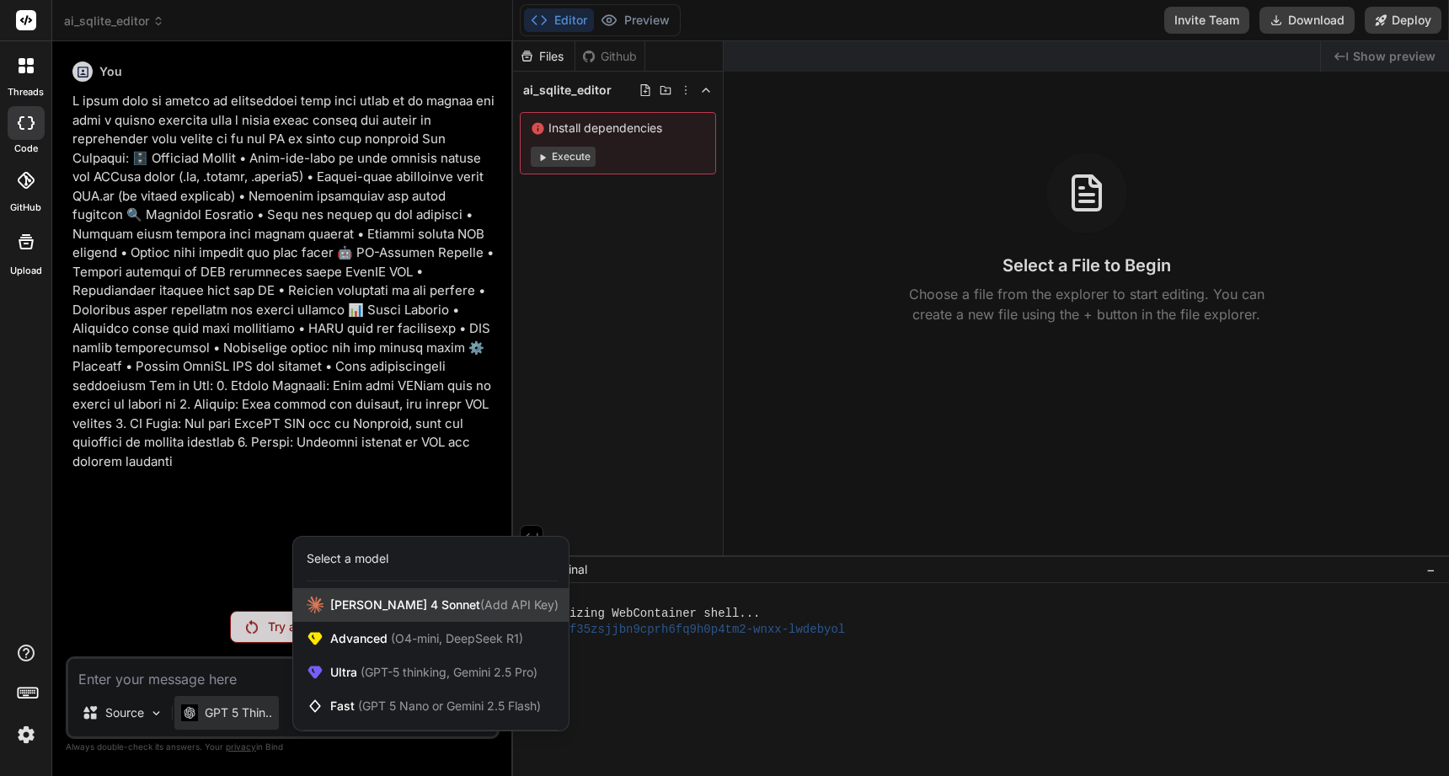
click at [378, 603] on span "[PERSON_NAME] 4 Sonnet (Add API Key)" at bounding box center [444, 605] width 228 height 17
type textarea "x"
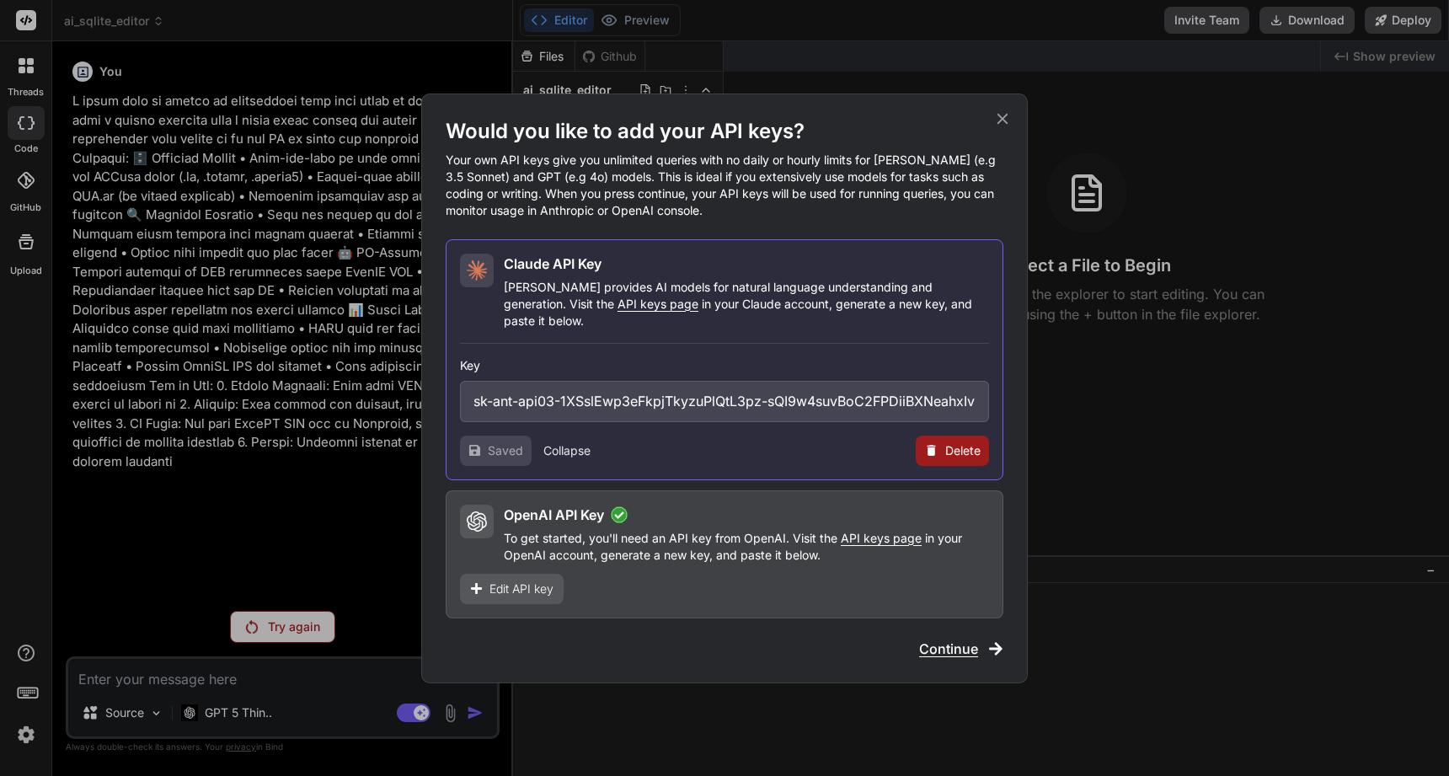
click at [941, 640] on span "Continue" at bounding box center [948, 649] width 59 height 20
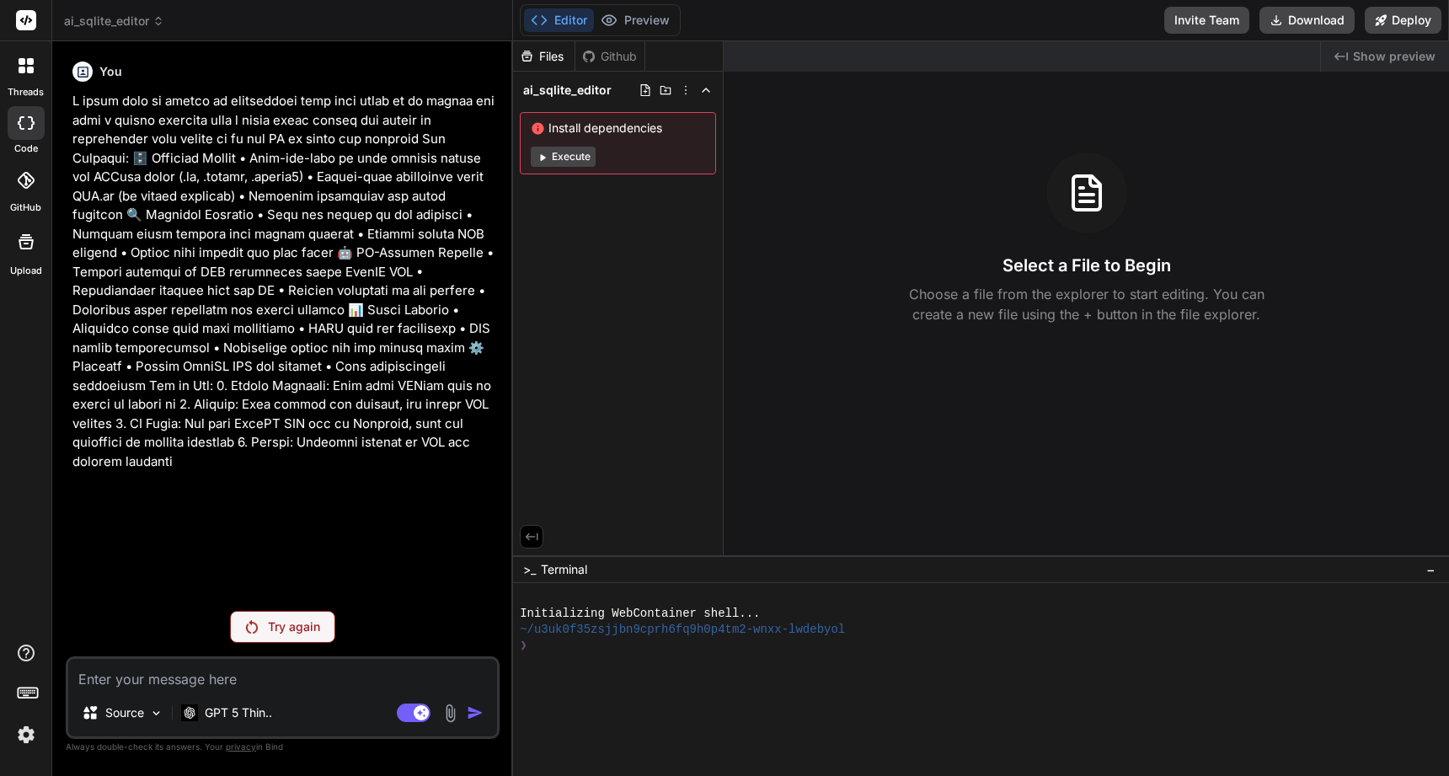
click at [424, 444] on p at bounding box center [284, 281] width 424 height 379
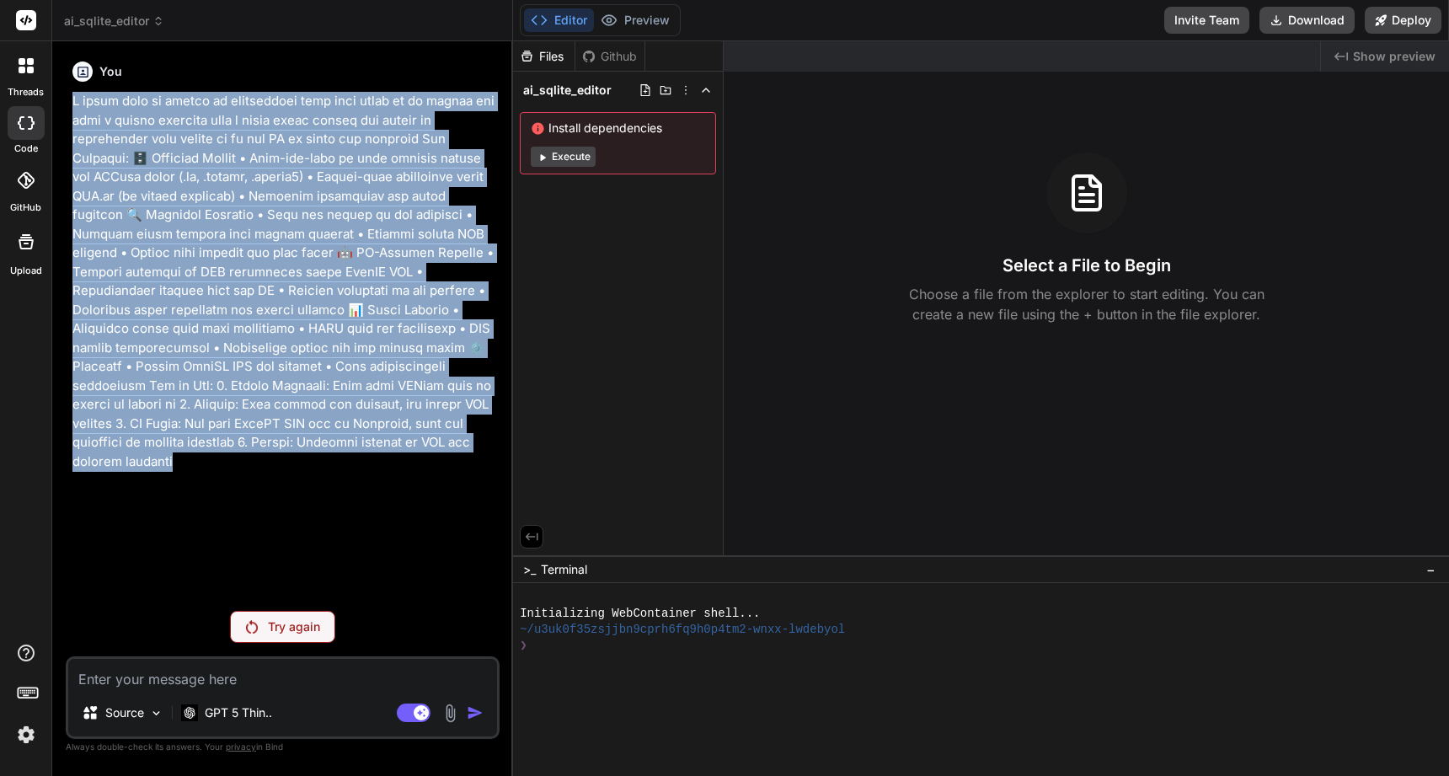
drag, startPoint x: 67, startPoint y: 99, endPoint x: 394, endPoint y: 469, distance: 493.1
click at [394, 469] on div "You Try again Source GPT 5 Thin.. Agent Mode. When this toggle is activated, AI…" at bounding box center [283, 415] width 434 height 720
copy p "I would like to create an application that will allow me to select and read a s…"
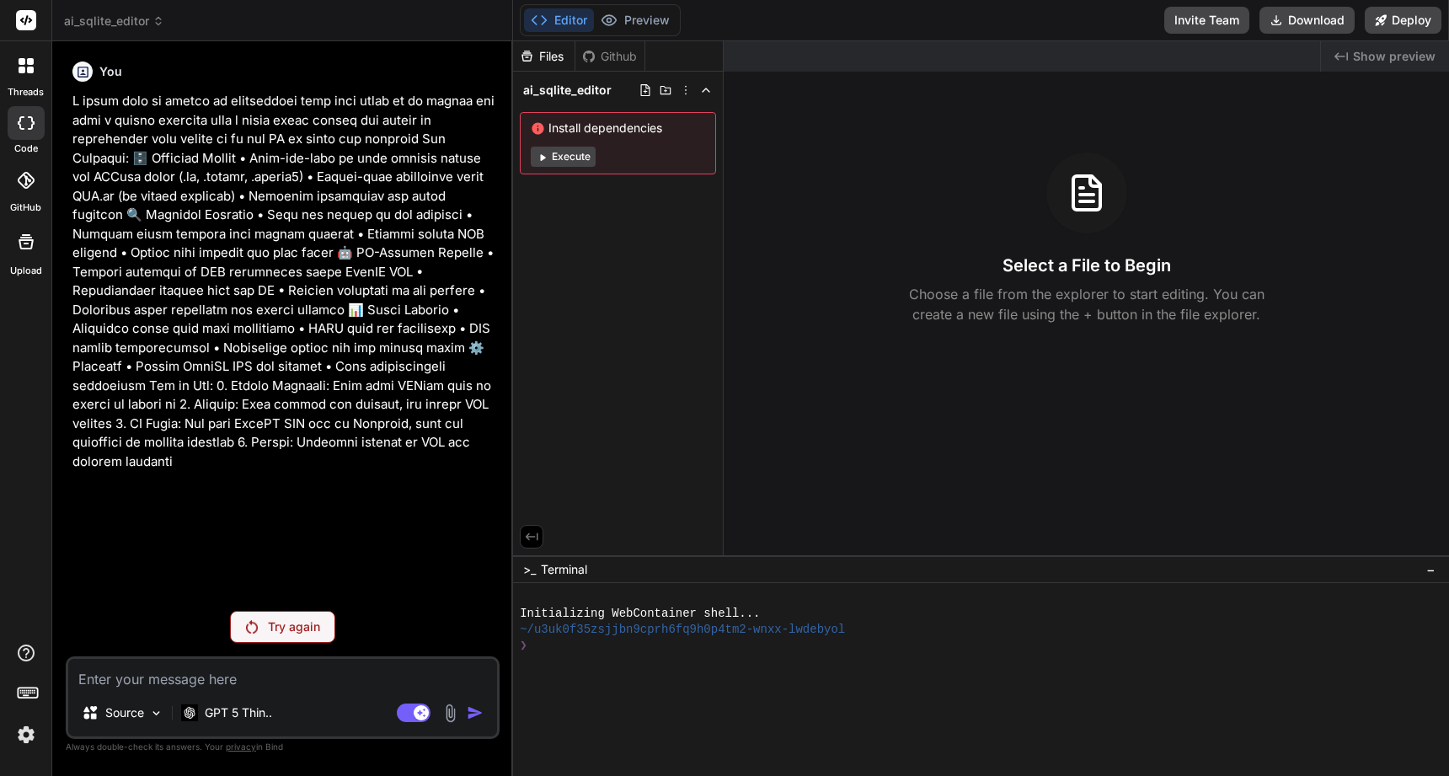
click at [29, 69] on icon at bounding box center [30, 70] width 7 height 7
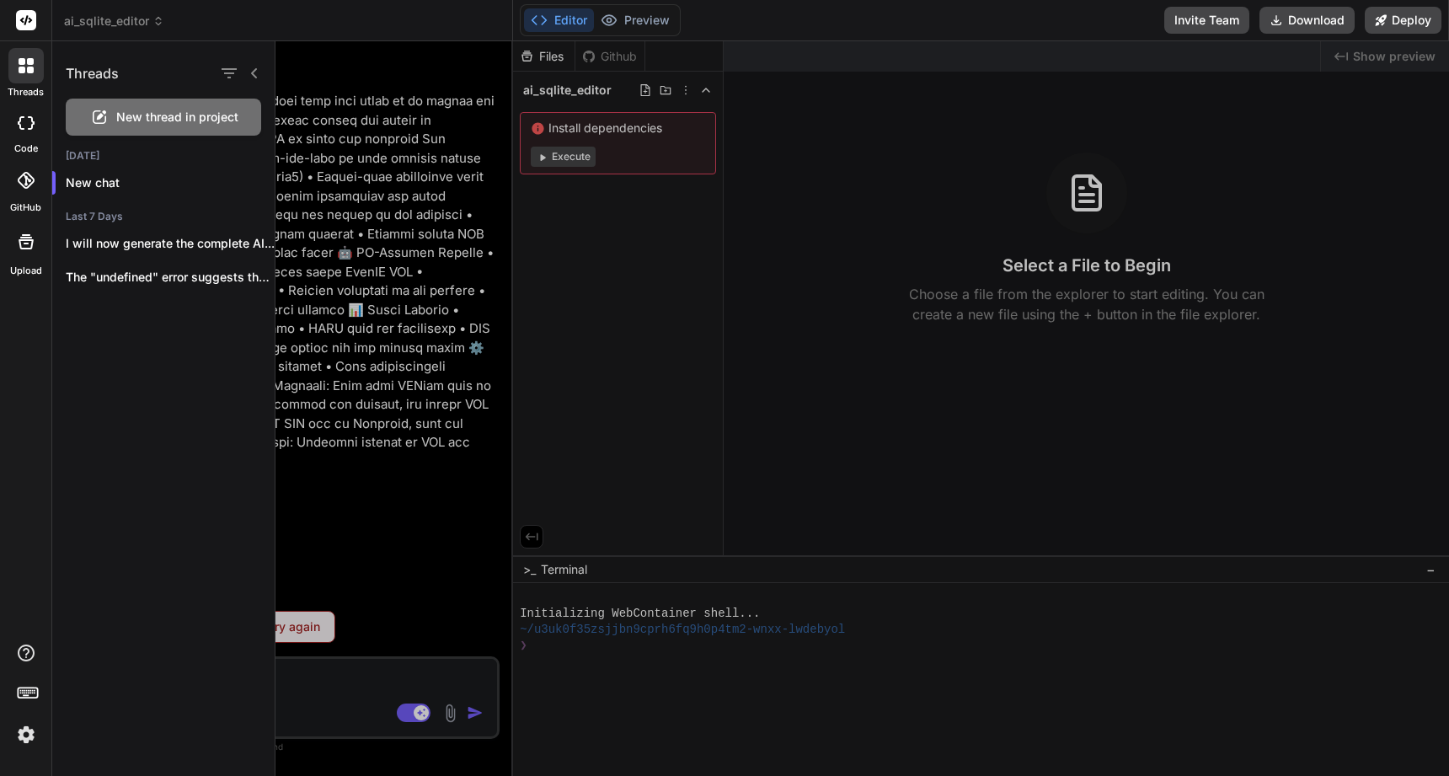
click at [29, 16] on rect at bounding box center [26, 20] width 20 height 20
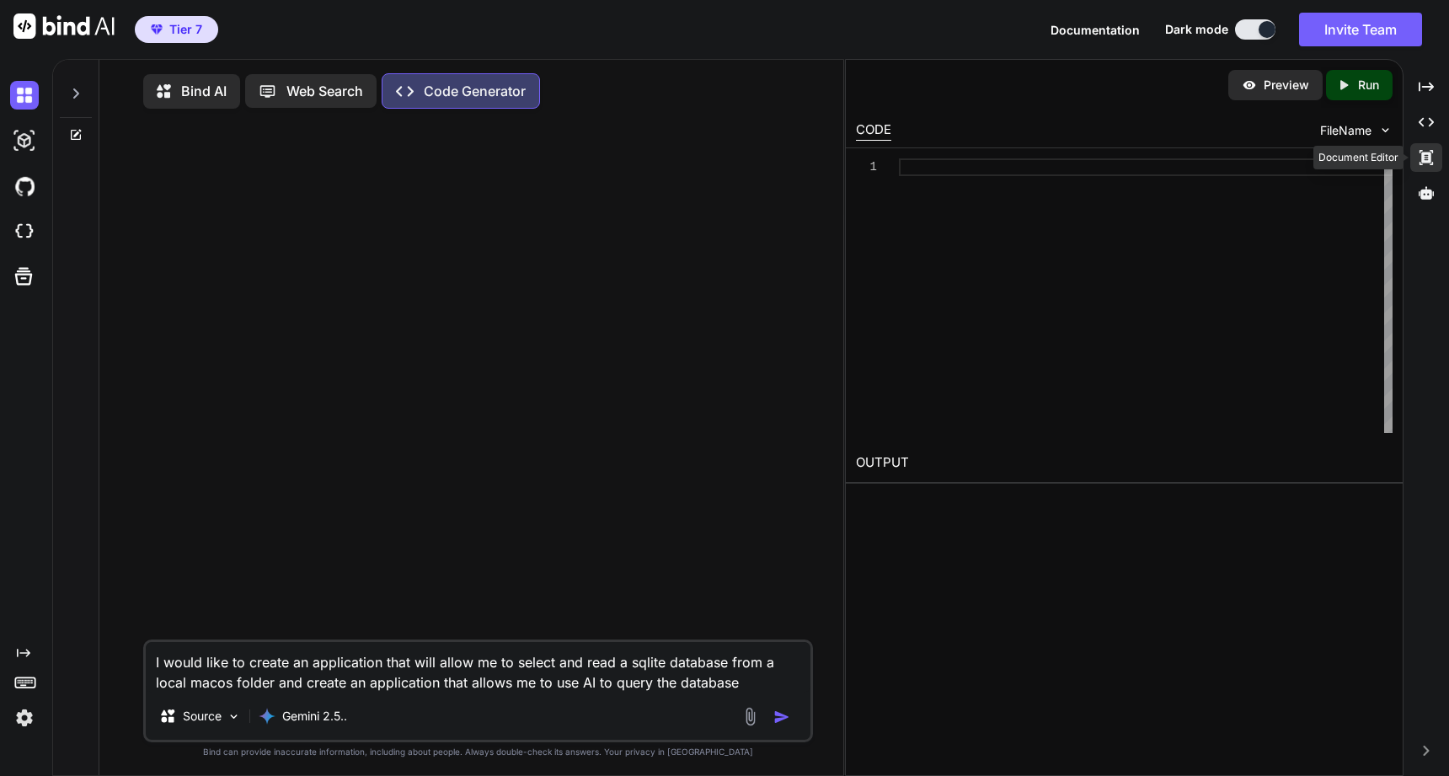
click at [1422, 162] on icon at bounding box center [1426, 157] width 13 height 15
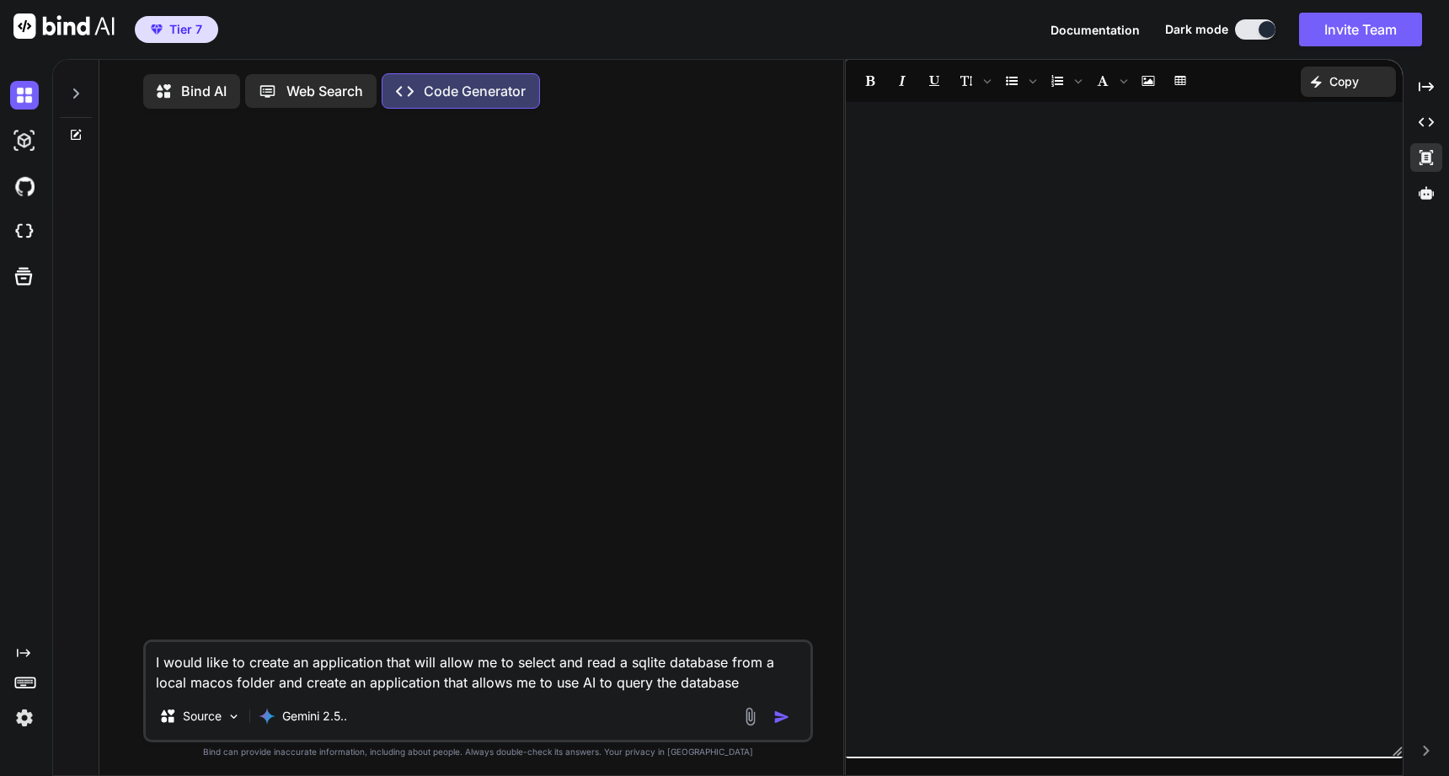
click at [1147, 186] on div at bounding box center [1124, 429] width 557 height 638
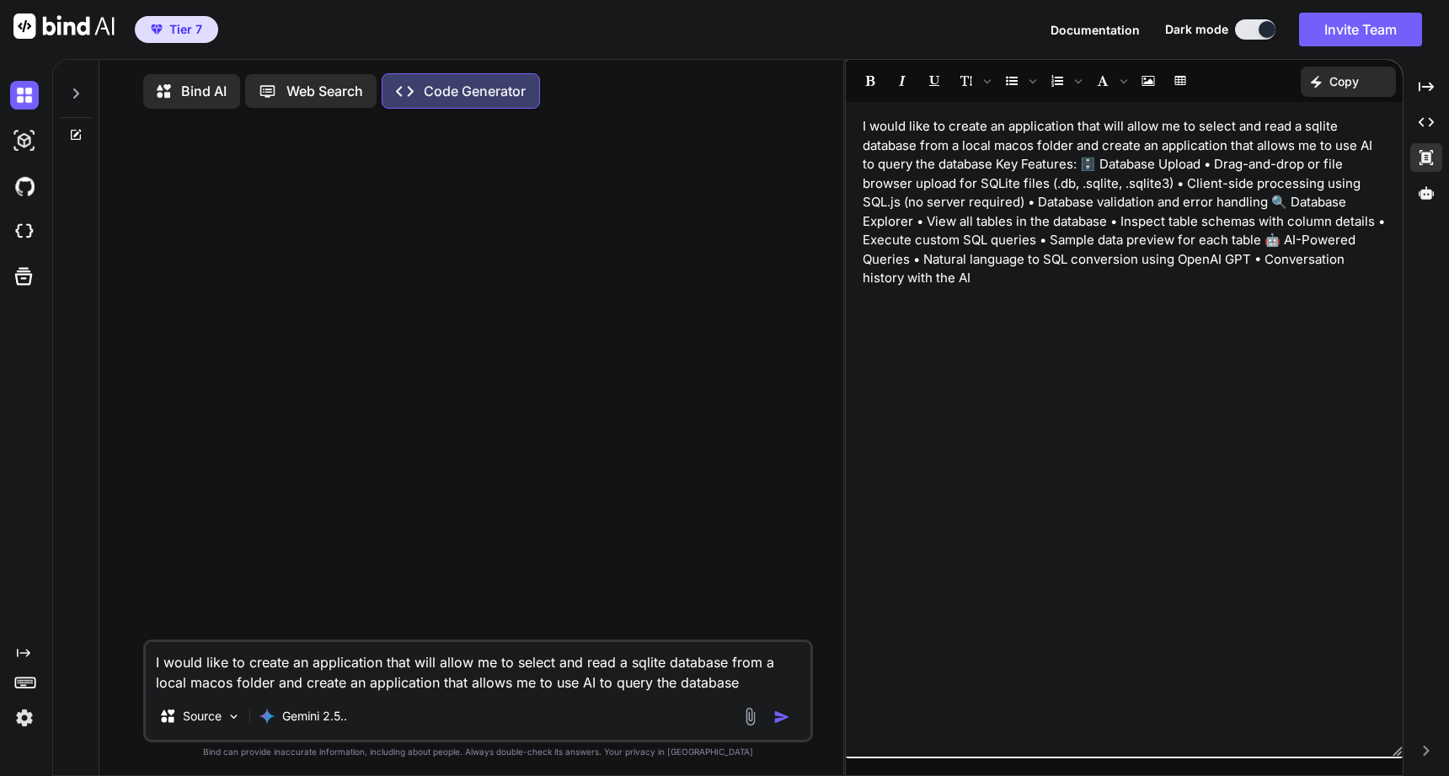
click at [765, 691] on textarea "I would like to create an application that will allow me to select and read a s…" at bounding box center [478, 667] width 665 height 51
click at [777, 726] on img "button" at bounding box center [782, 717] width 17 height 17
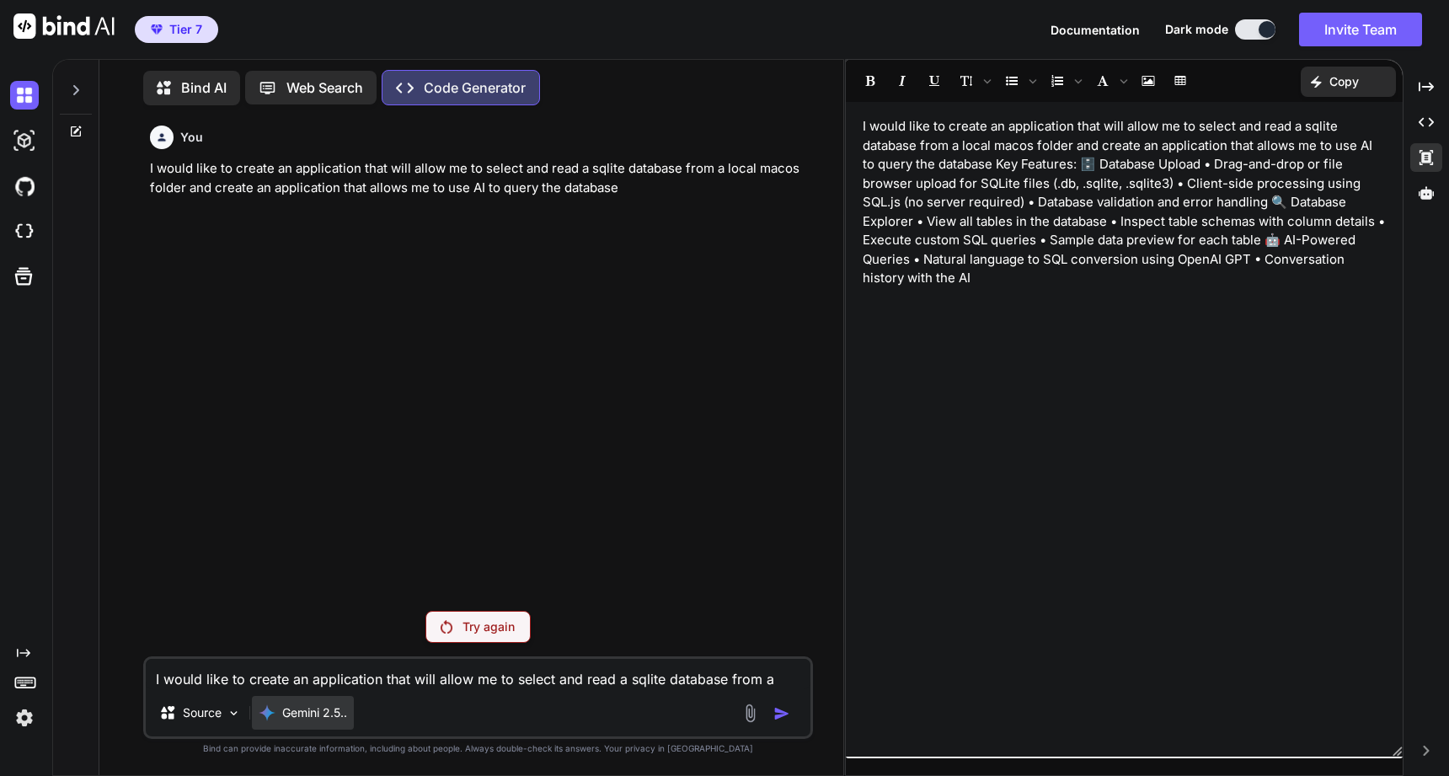
click at [330, 719] on p "Gemini 2.5.." at bounding box center [314, 712] width 65 height 17
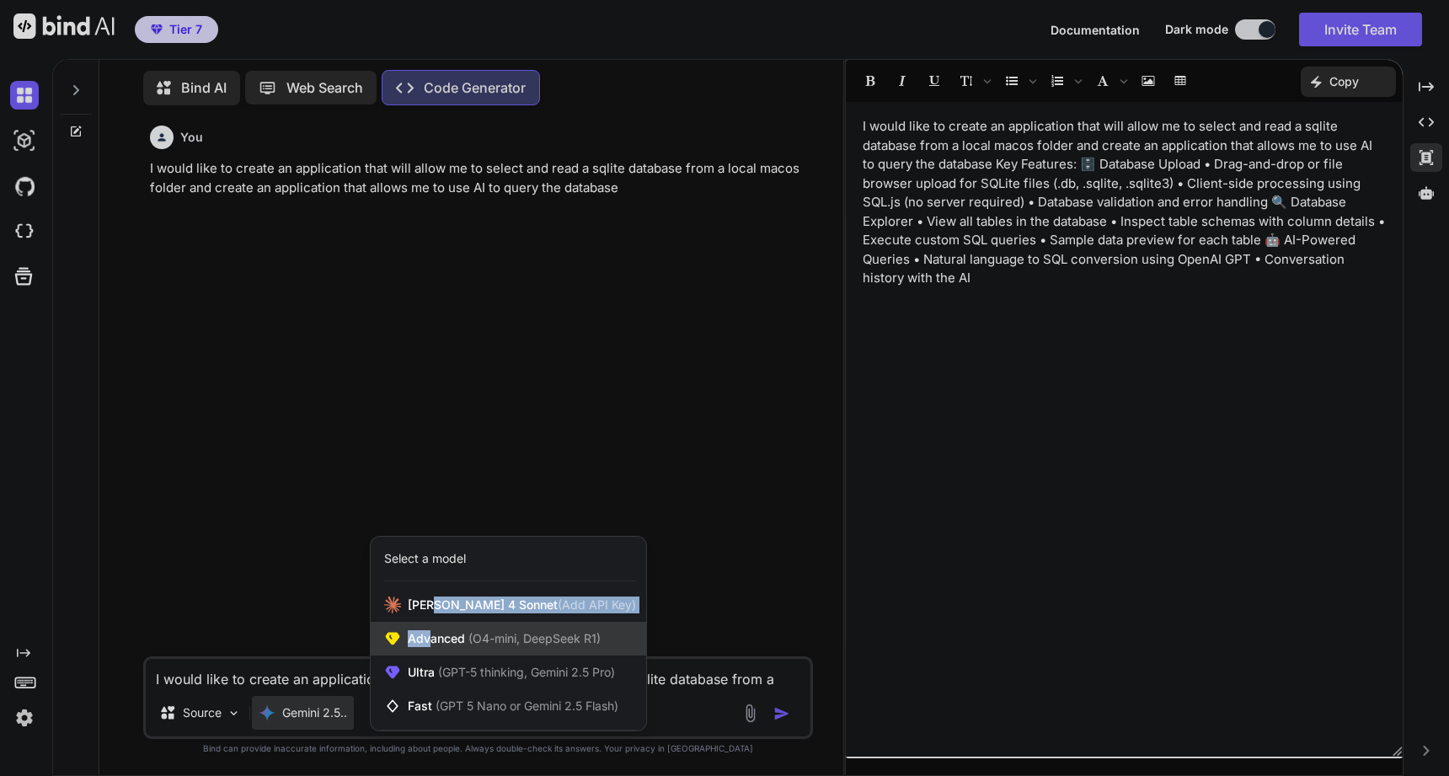
drag, startPoint x: 437, startPoint y: 607, endPoint x: 432, endPoint y: 640, distance: 34.1
click at [432, 640] on div "Claude 4 Sonnet (Add API Key) Advanced (O4-mini, DeepSeek R1) Ultra (GPT-5 thin…" at bounding box center [509, 655] width 276 height 135
click at [432, 640] on span "Advanced (O4-mini, DeepSeek R1)" at bounding box center [504, 638] width 193 height 17
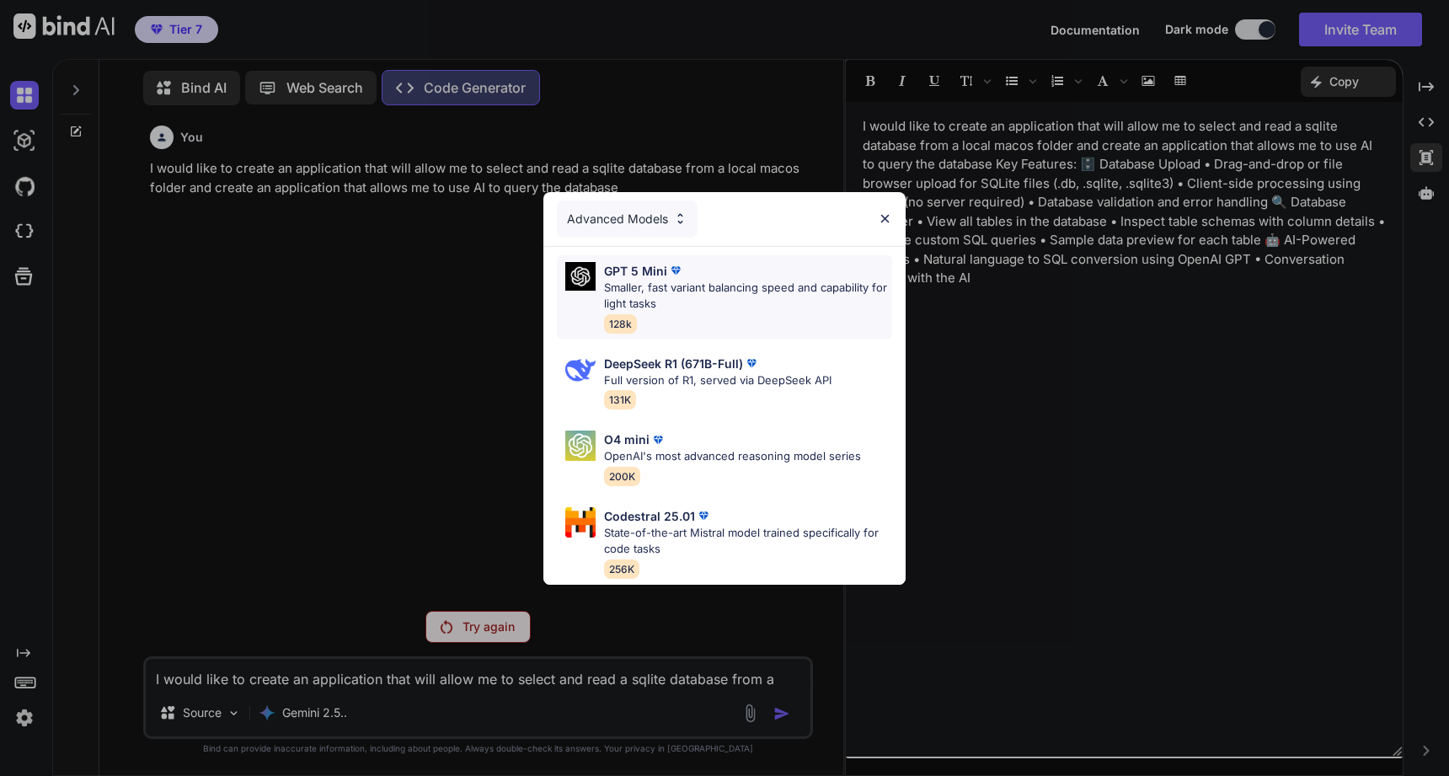
click at [659, 311] on div "GPT 5 Mini Smaller, fast variant balancing speed and capability for light tasks…" at bounding box center [748, 297] width 288 height 71
type textarea "x"
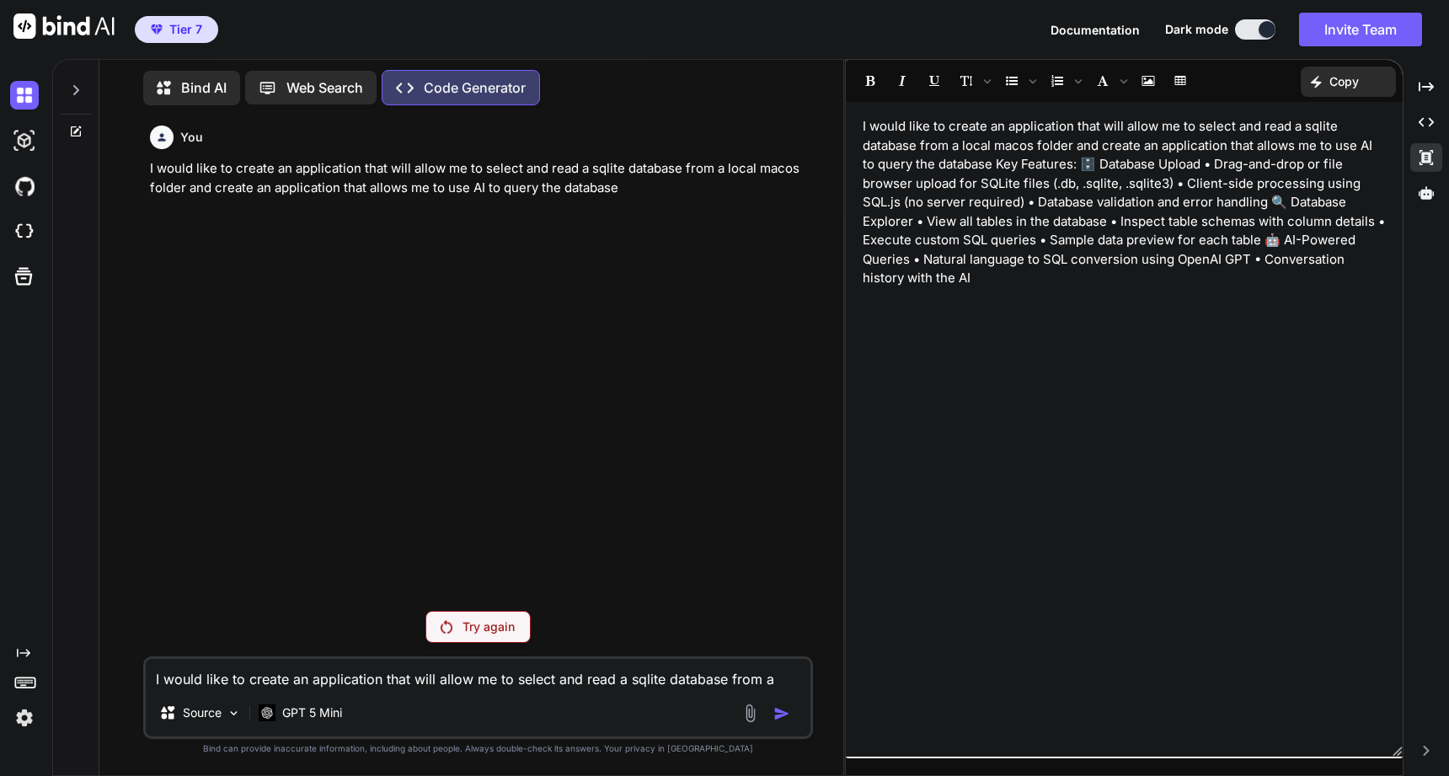
click at [673, 694] on div "I would like to create an application that will allow me to select and read a s…" at bounding box center [478, 697] width 670 height 83
click at [651, 669] on textarea "I would like to create an application that will allow me to select and read a s…" at bounding box center [478, 674] width 665 height 30
click at [379, 672] on textarea "I would like to create an application that will allow me to select and read a s…" at bounding box center [478, 674] width 665 height 30
type textarea "t"
type textarea "x"
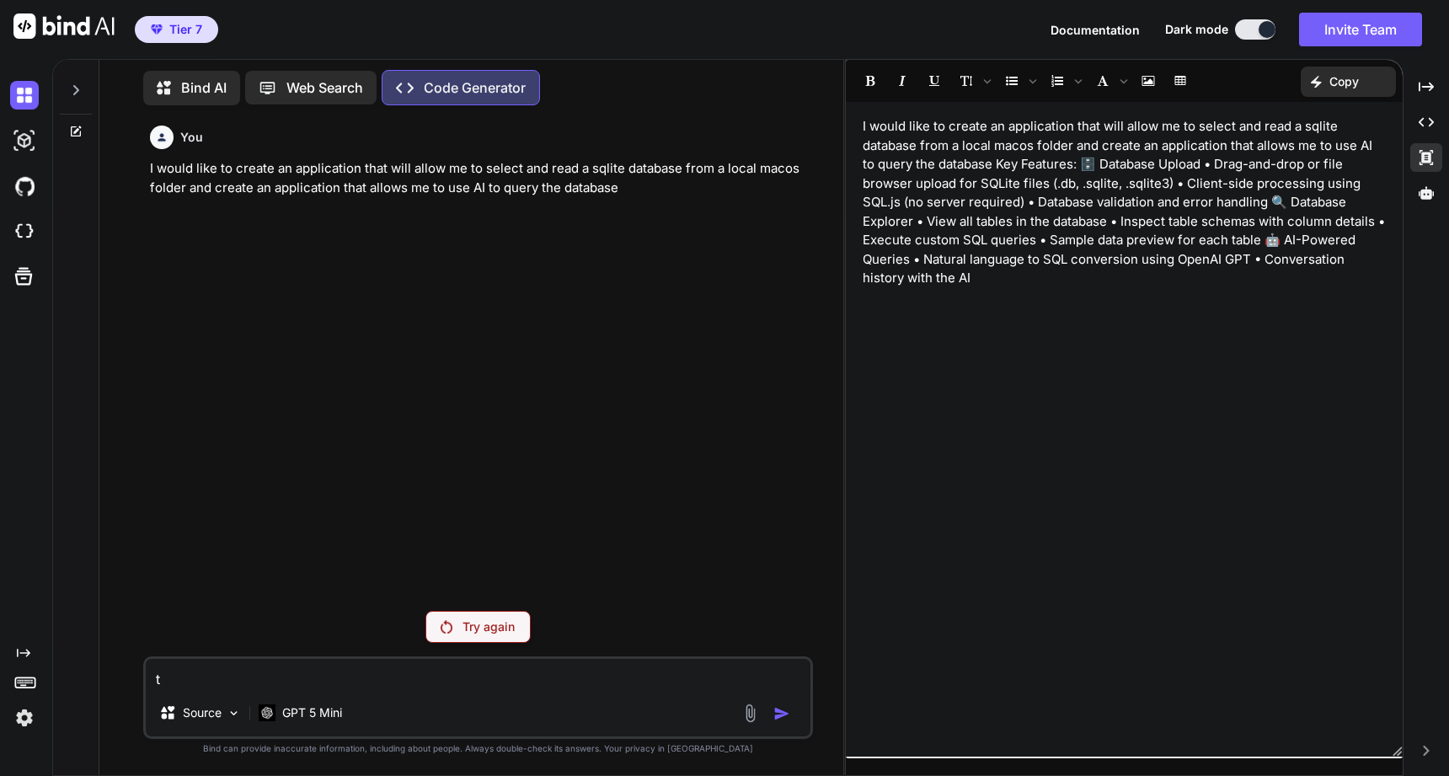
type textarea "te"
type textarea "x"
type textarea "tes"
type textarea "x"
type textarea "tes"
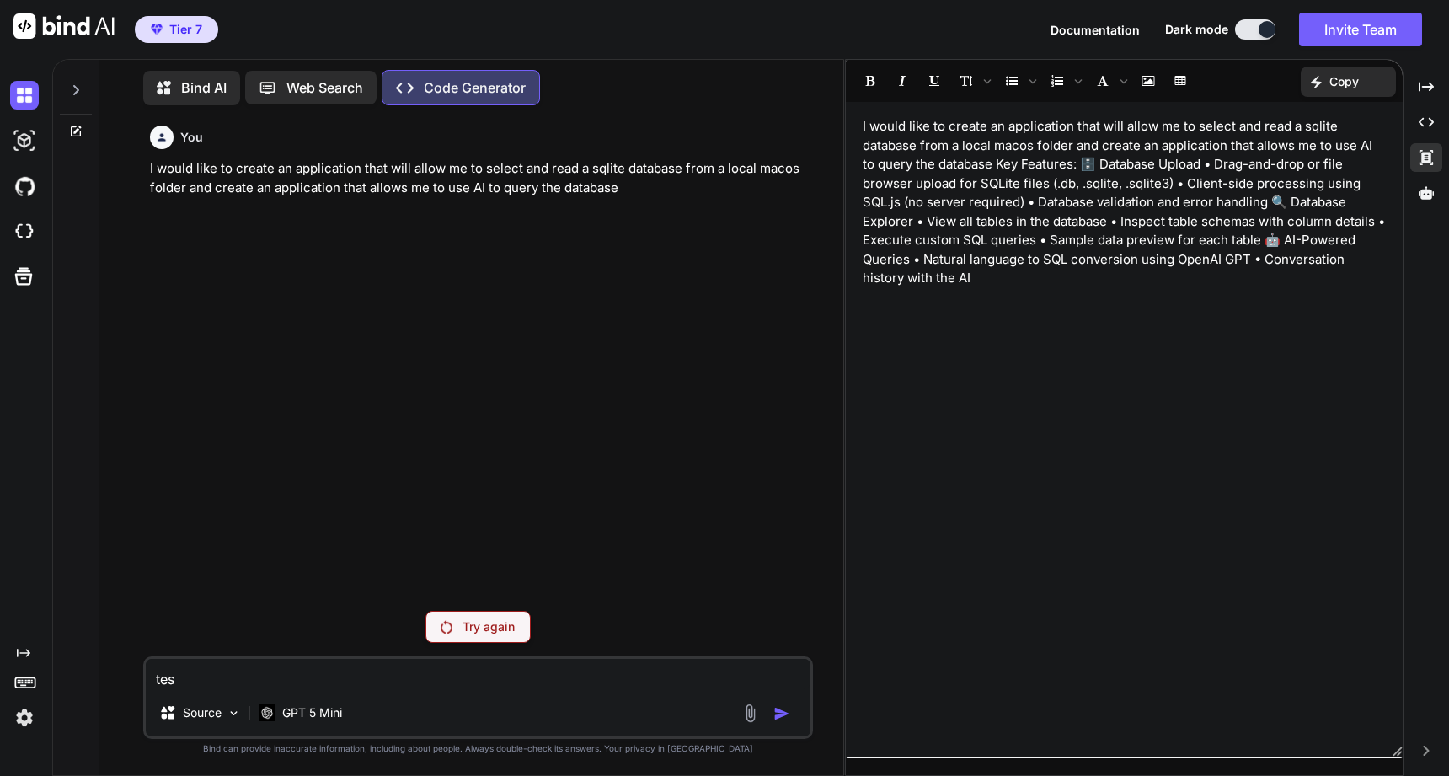
type textarea "x"
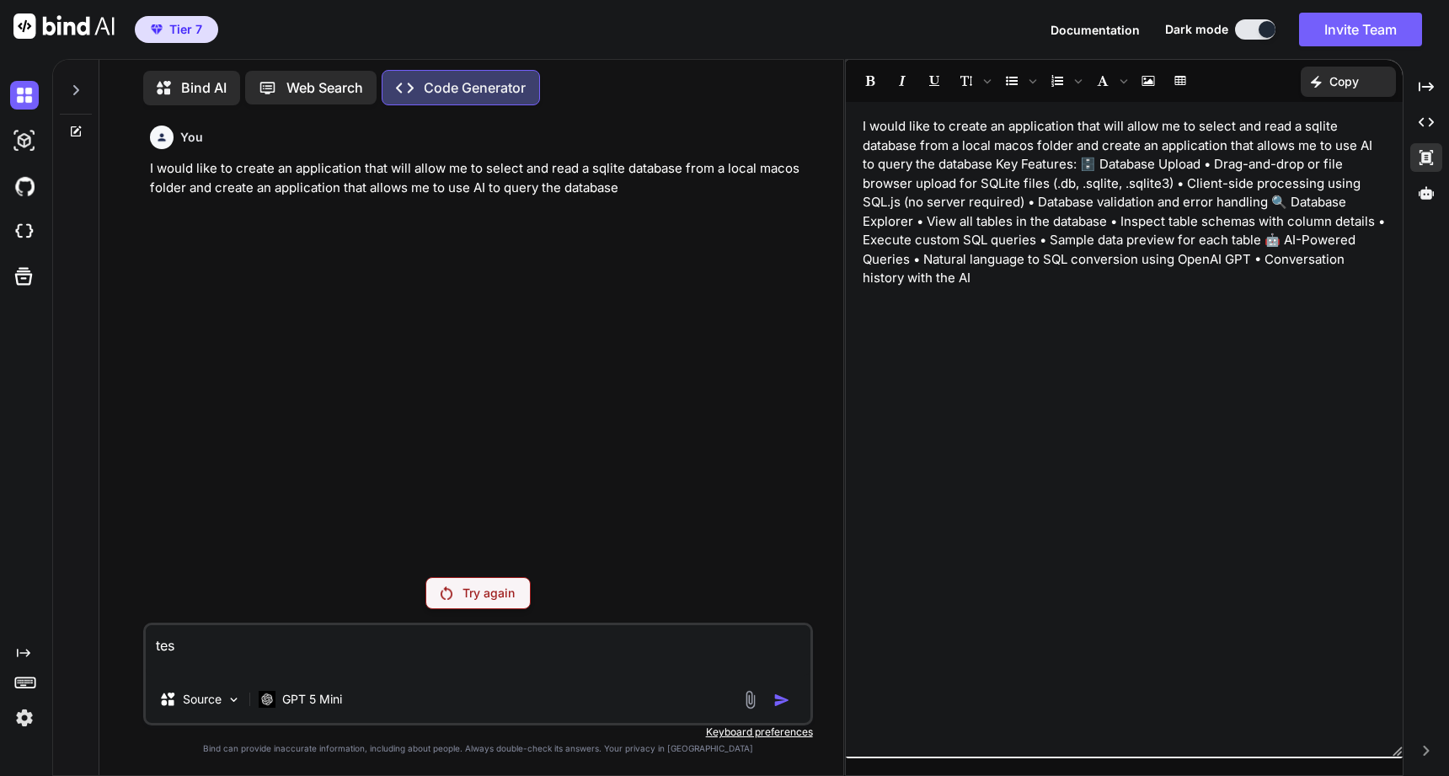
type textarea "tes"
type textarea "x"
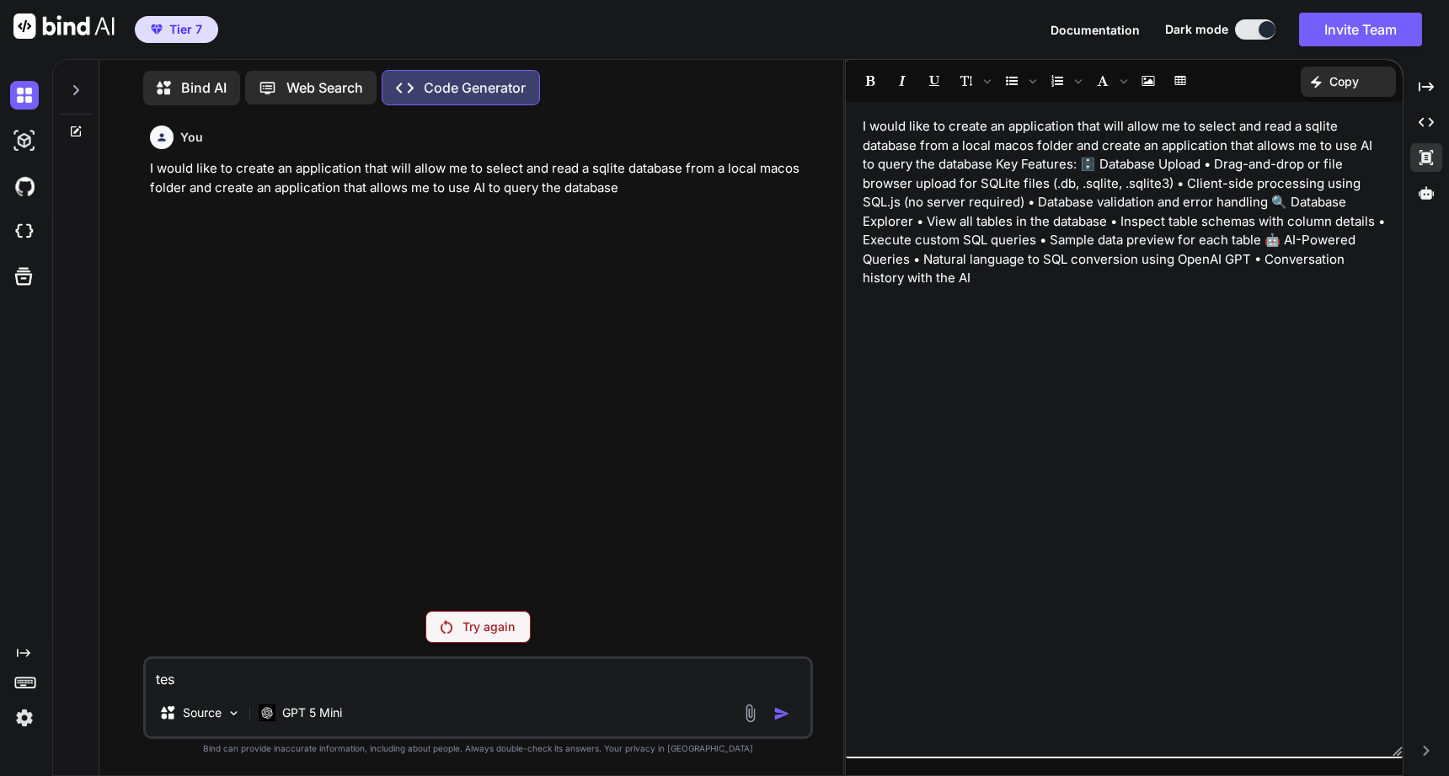
type textarea "test"
type textarea "x"
type textarea "test"
click at [470, 622] on p "Try again" at bounding box center [489, 627] width 52 height 17
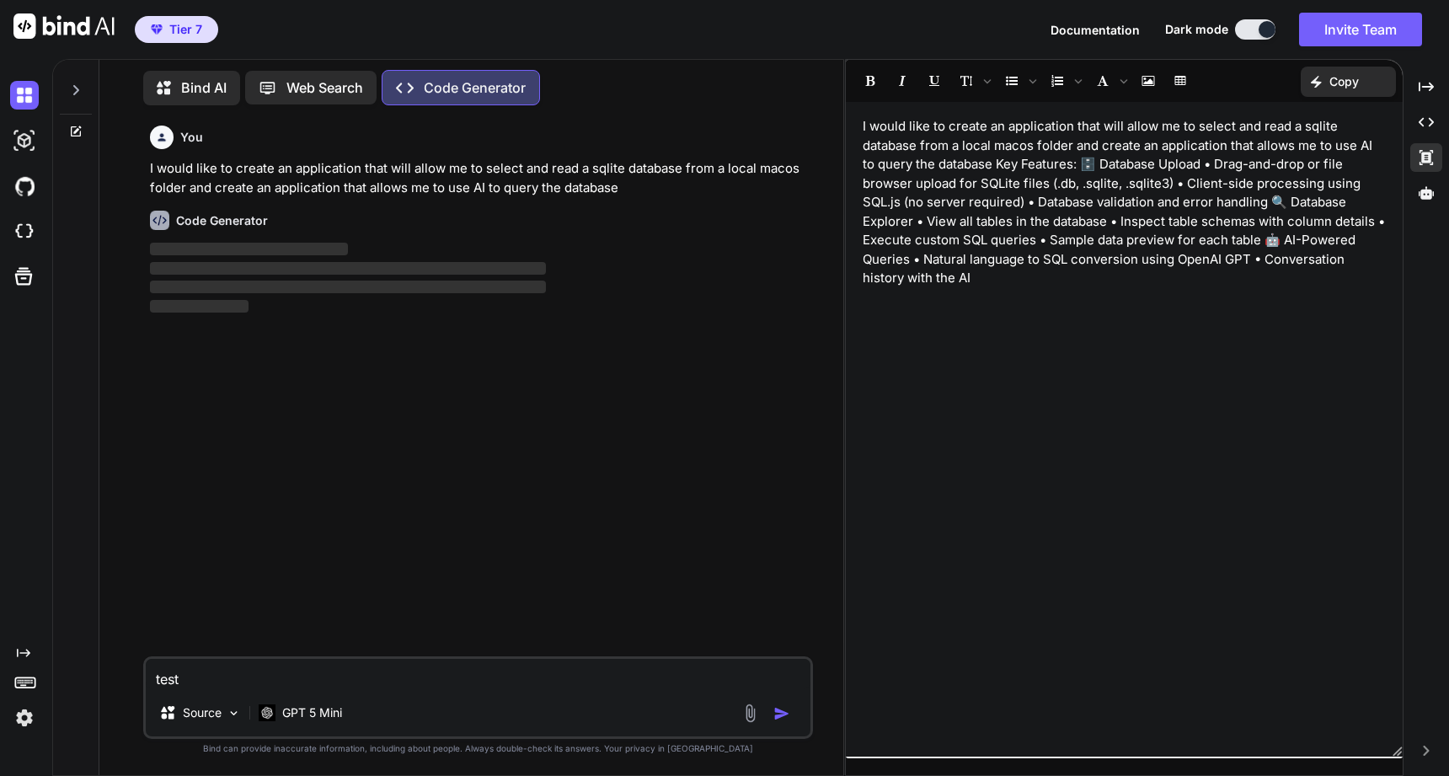
type textarea "x"
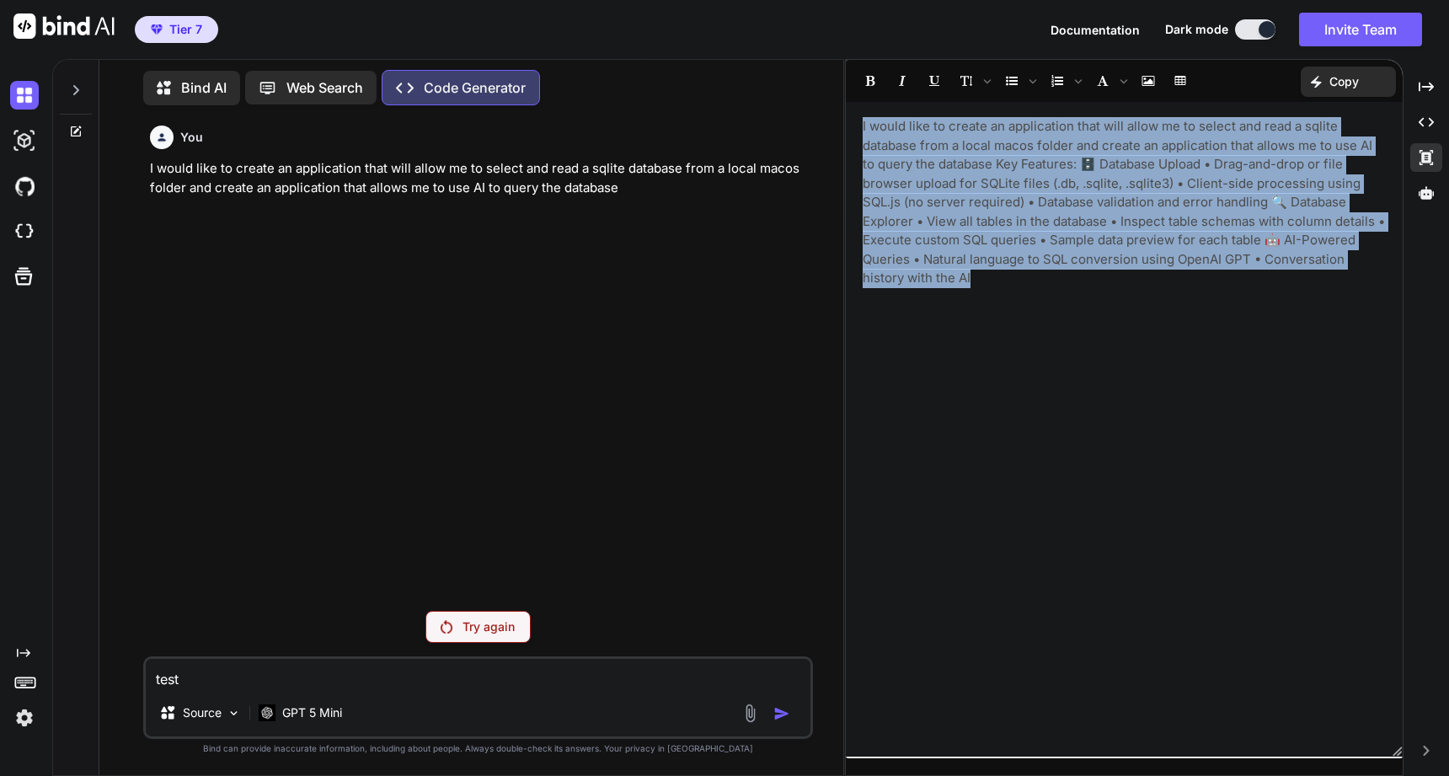
drag, startPoint x: 1182, startPoint y: 294, endPoint x: 814, endPoint y: 104, distance: 414.2
click at [814, 104] on div "Bind AI Web Search Created with Pixso. Code Generator You I would like to creat…" at bounding box center [750, 417] width 1397 height 717
copy p "I would like to create an application that will allow me to select and read a s…"
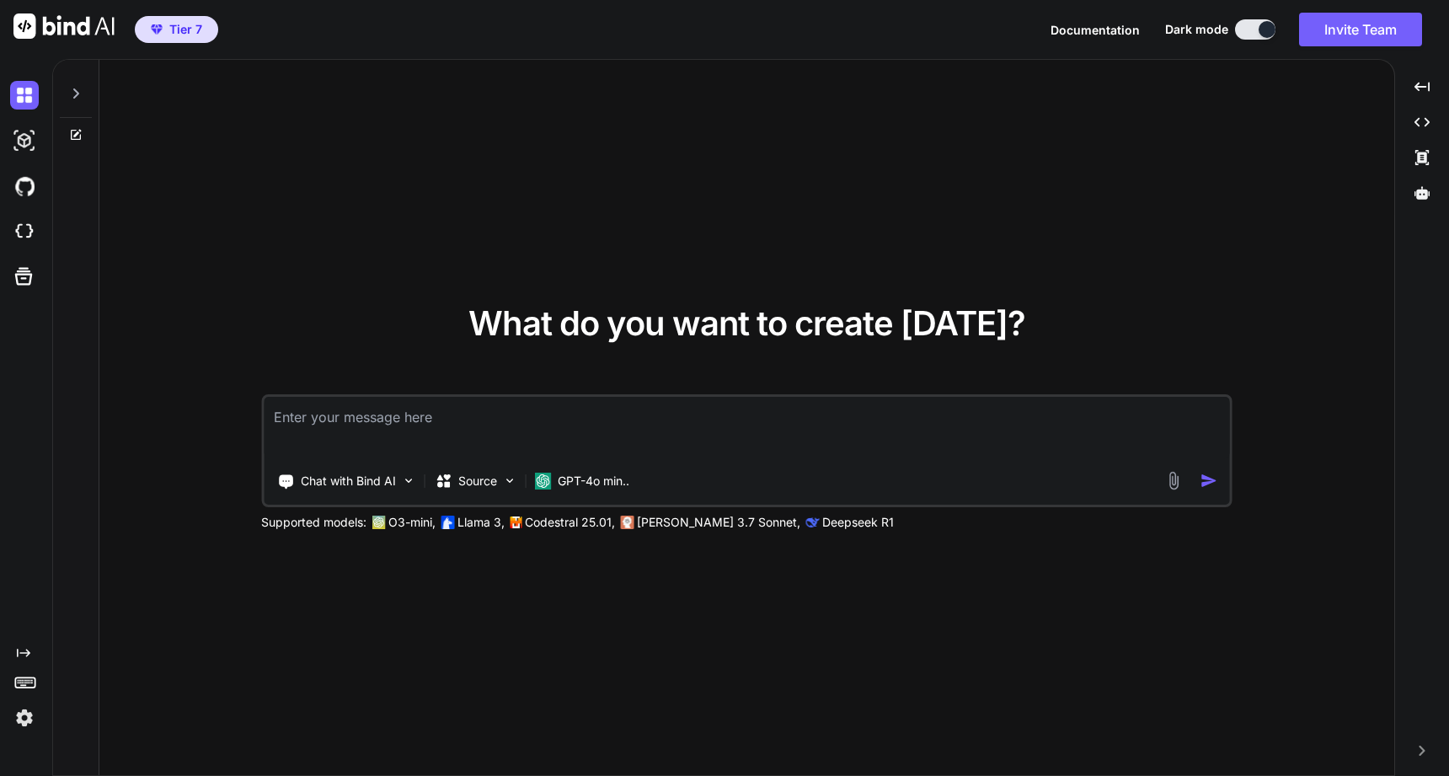
click at [23, 721] on img at bounding box center [24, 718] width 29 height 29
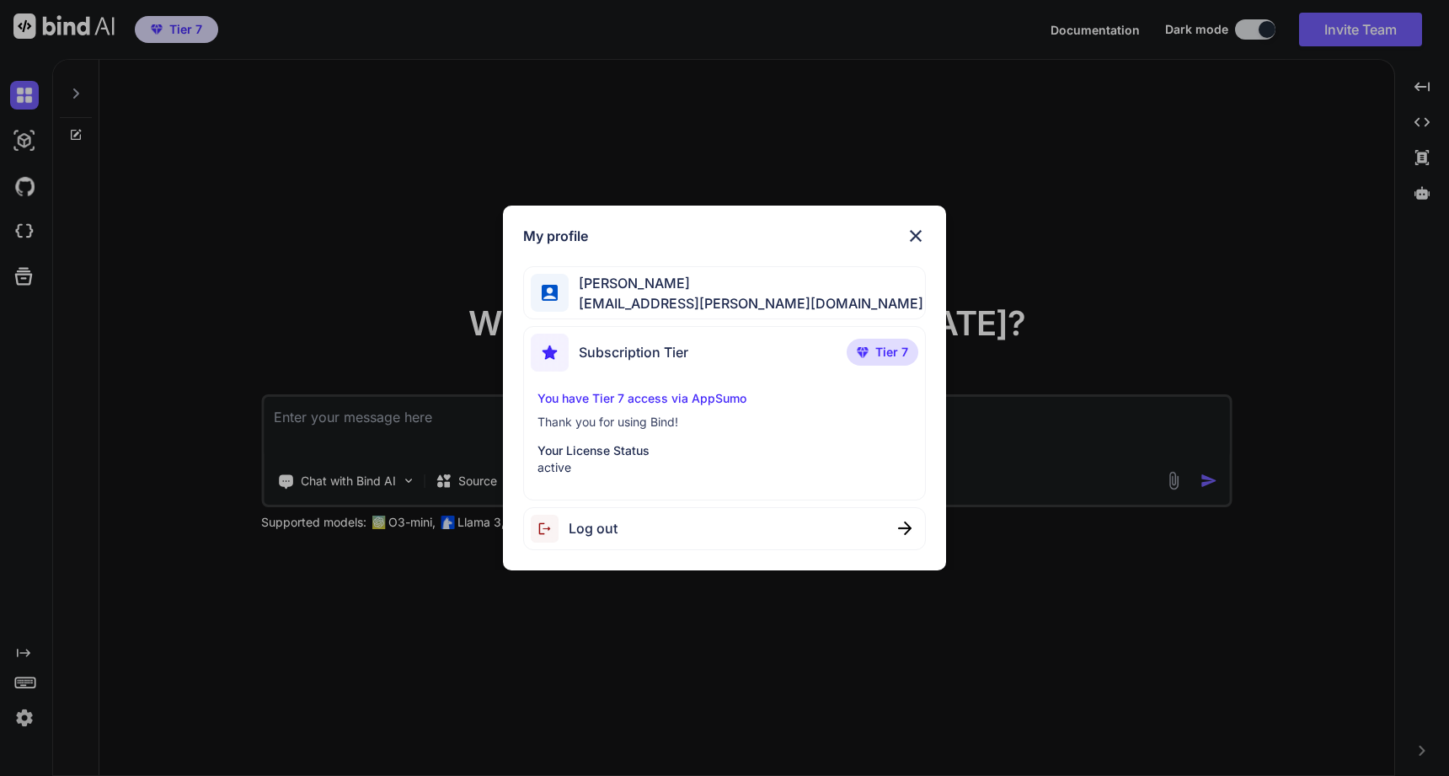
click at [558, 522] on img at bounding box center [550, 529] width 38 height 28
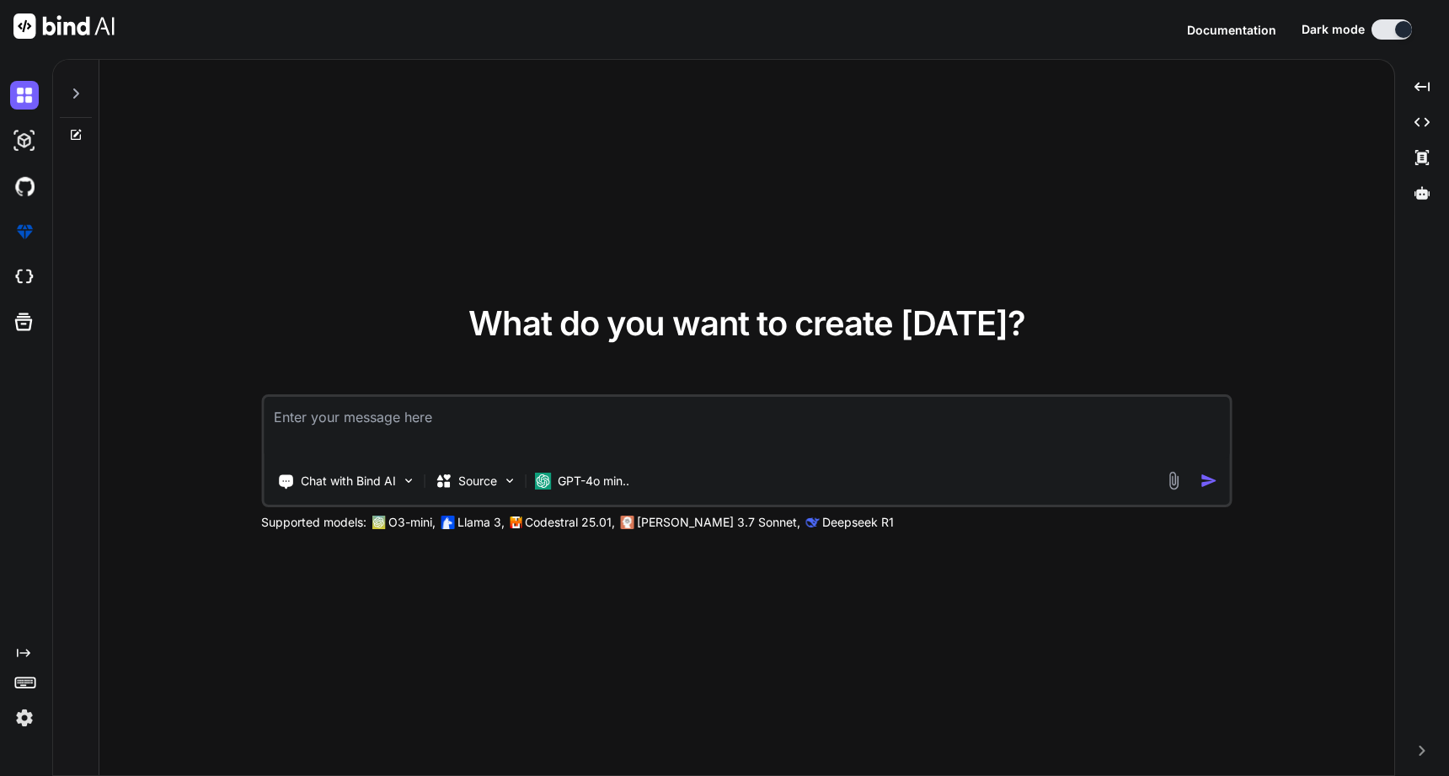
type textarea "x"
click at [1385, 29] on button "Sign in" at bounding box center [1376, 30] width 91 height 34
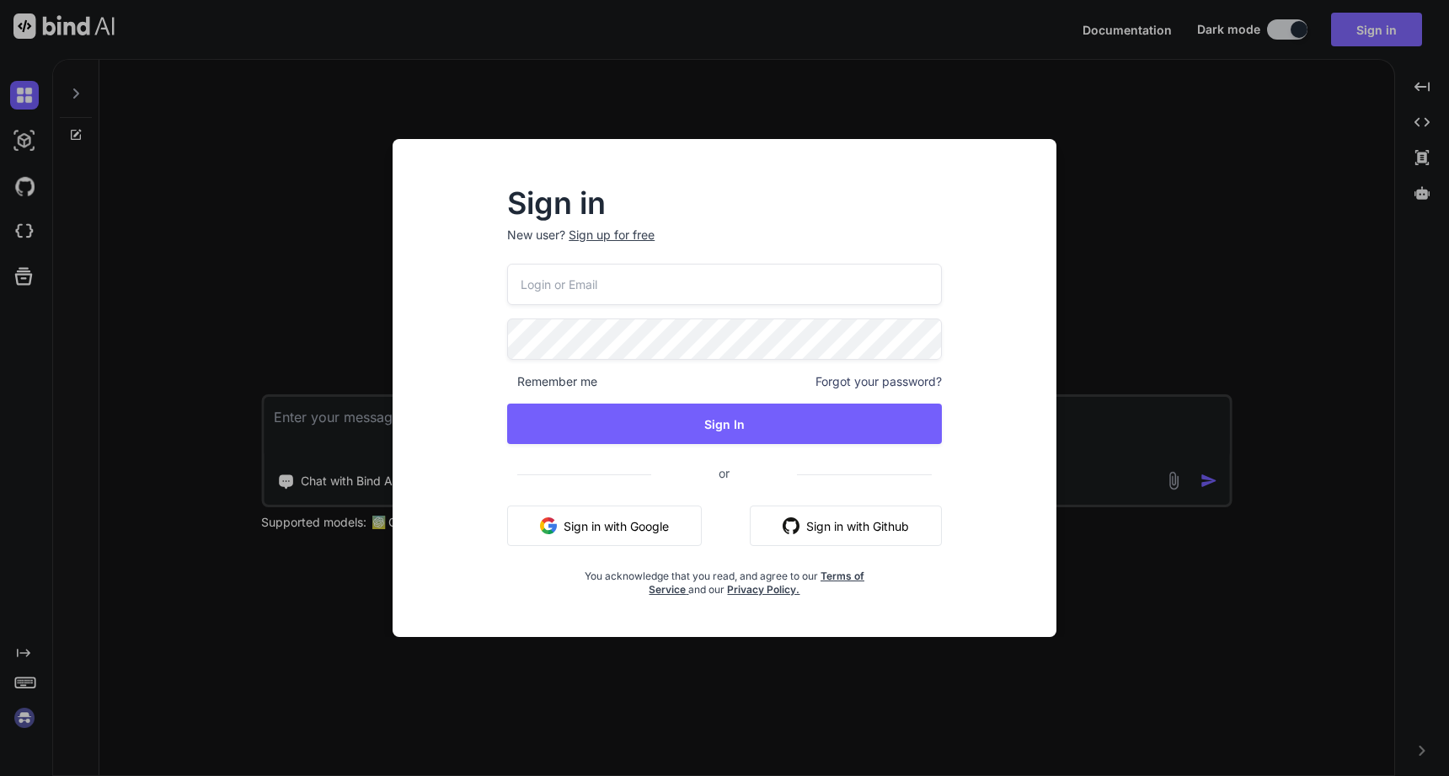
type input "[EMAIL_ADDRESS][PERSON_NAME][DOMAIN_NAME]"
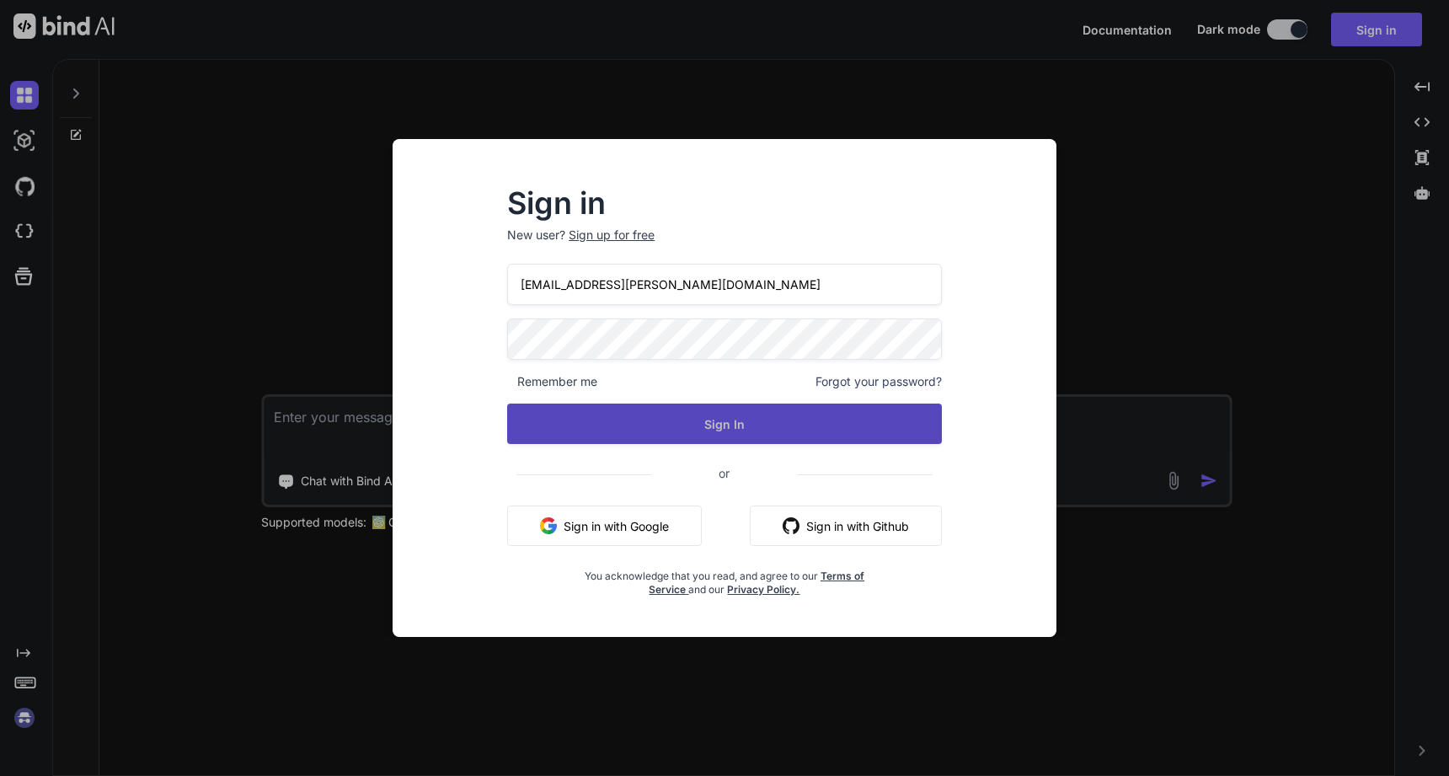
click at [793, 415] on button "Sign In" at bounding box center [724, 424] width 435 height 40
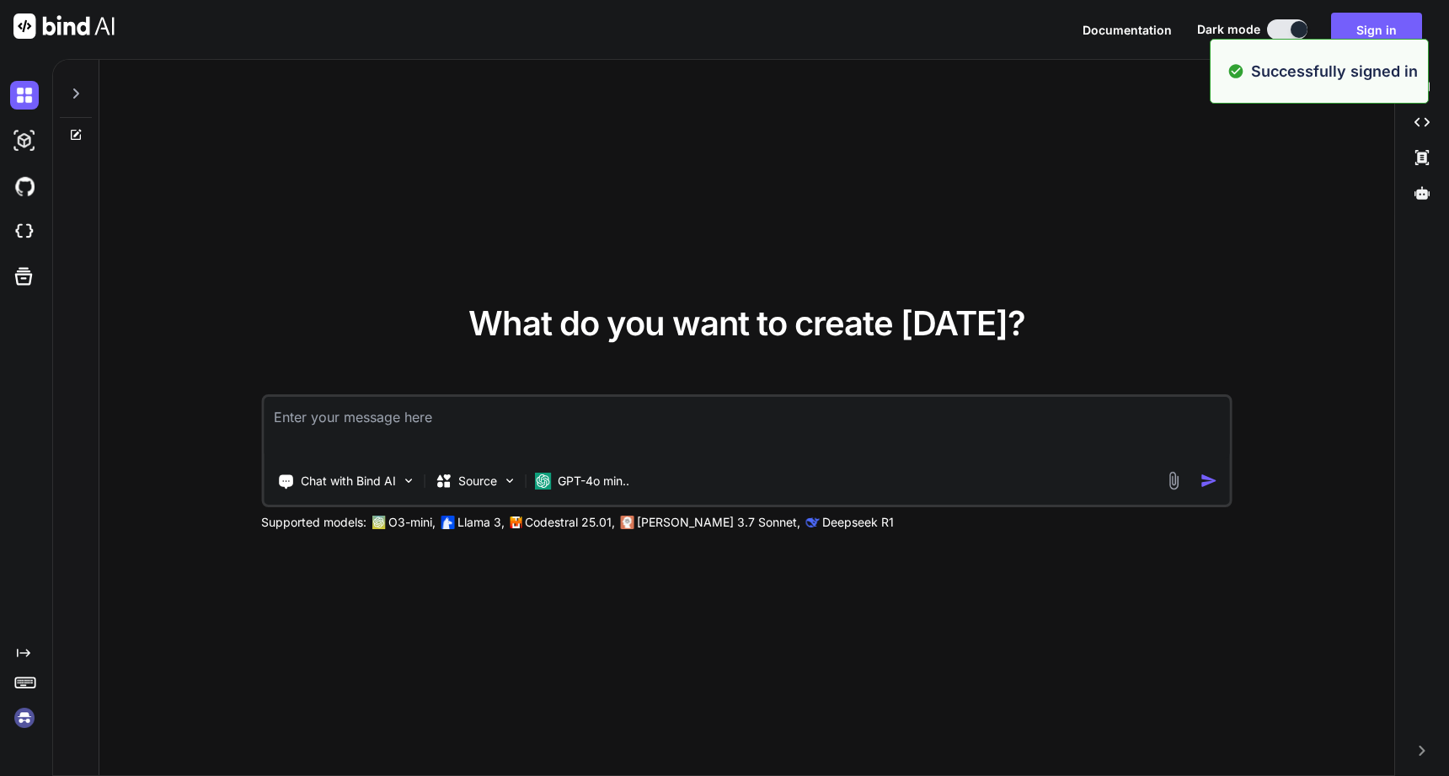
click at [793, 415] on textarea at bounding box center [747, 428] width 967 height 62
type textarea "x"
paste textarea "I would like to create an application that will allow me to select and read a s…"
type textarea "I would like to create an application that will allow me to select and read a s…"
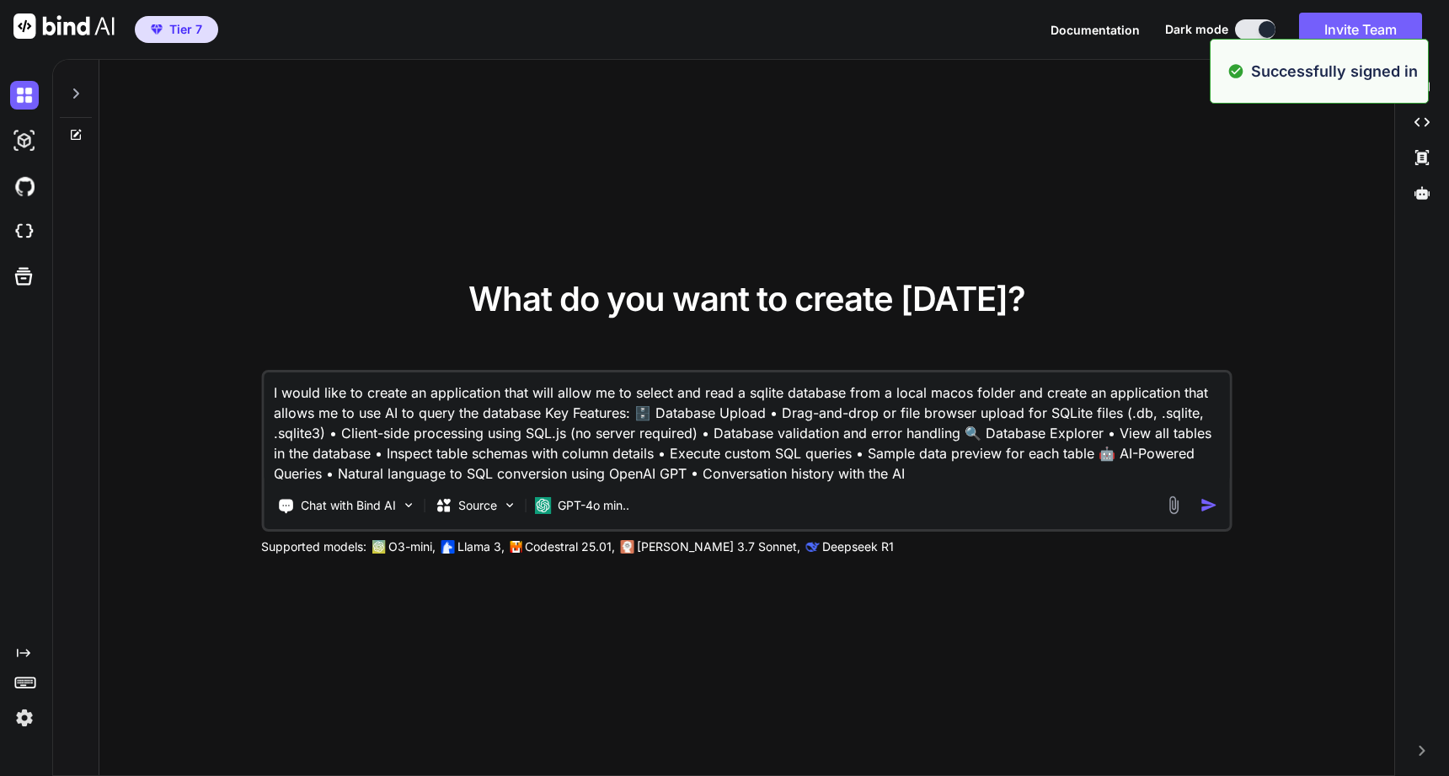
type textarea "x"
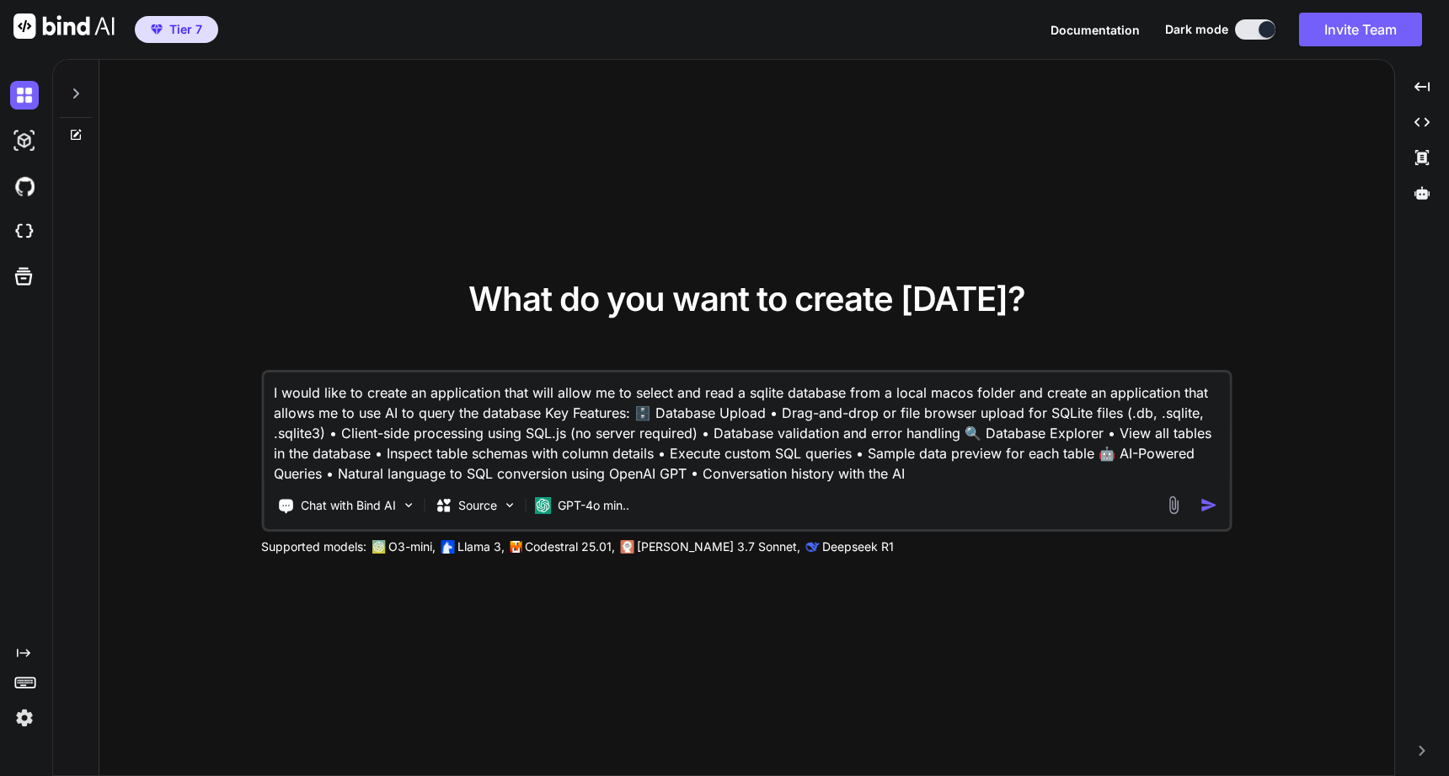
drag, startPoint x: 544, startPoint y: 410, endPoint x: 997, endPoint y: 480, distance: 457.9
click at [997, 480] on textarea "I would like to create an application that will allow me to select and read a s…" at bounding box center [747, 427] width 967 height 111
type textarea "I would like to create an application that will allow me to select and read a s…"
type textarea "x"
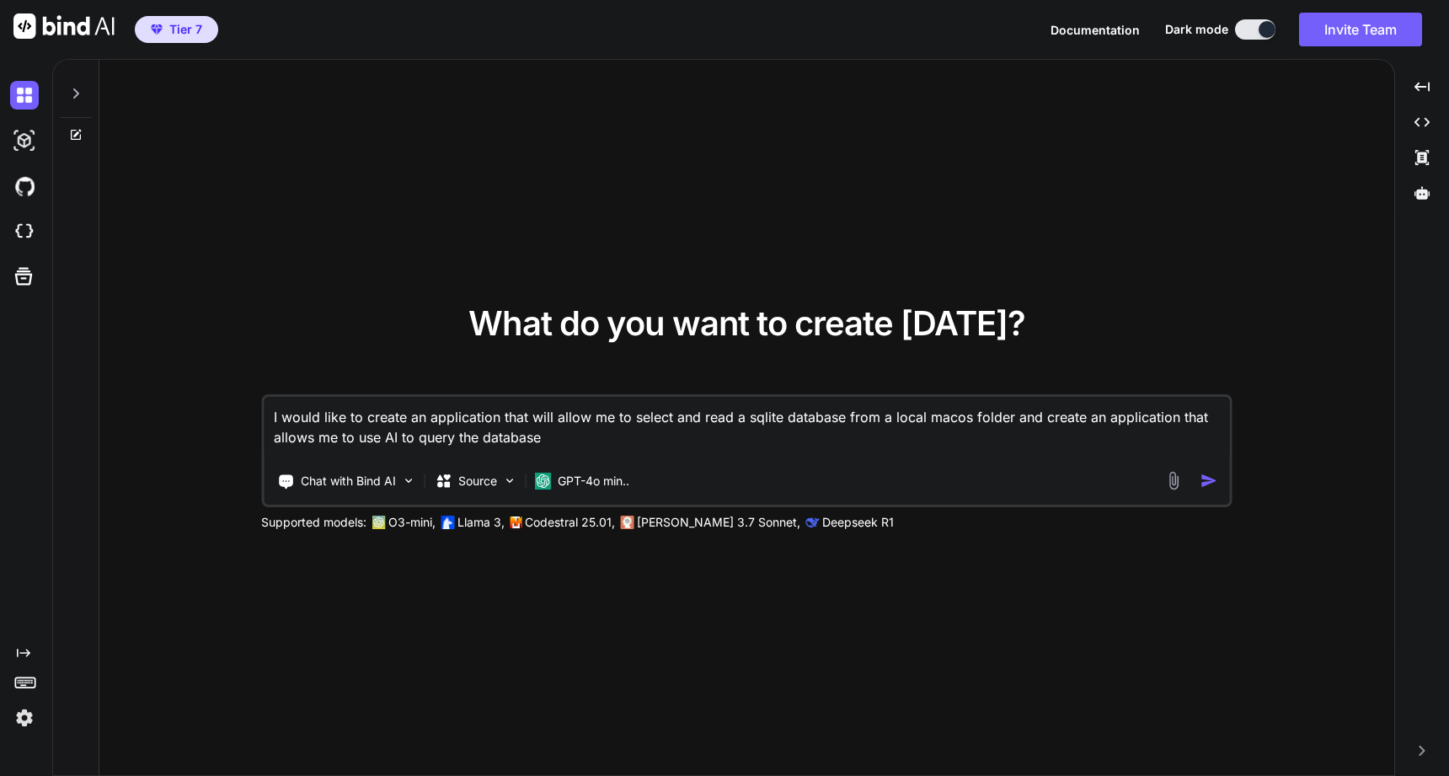
type textarea "I would like to create an application that will allow me to select and read a s…"
click at [1214, 476] on img "button" at bounding box center [1210, 481] width 18 height 18
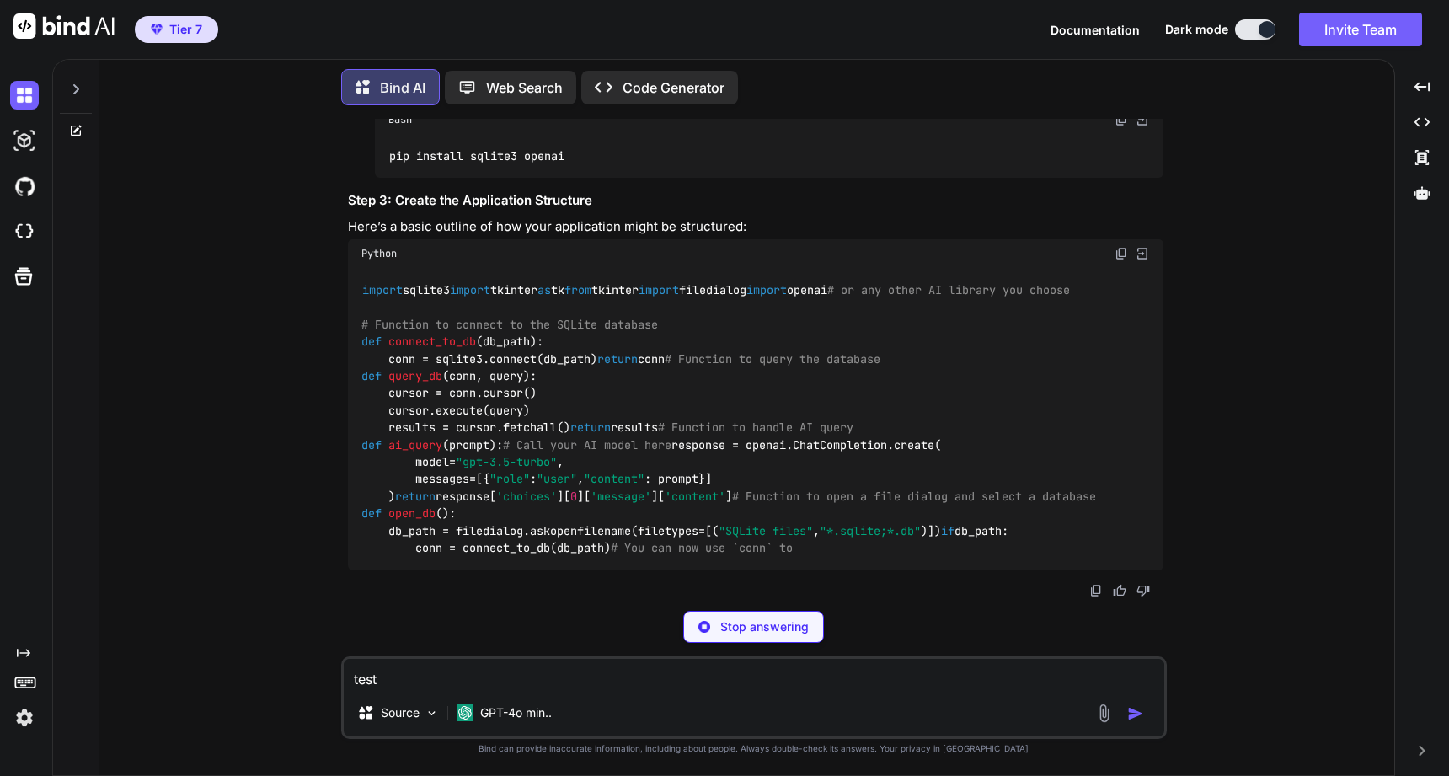
scroll to position [704, 0]
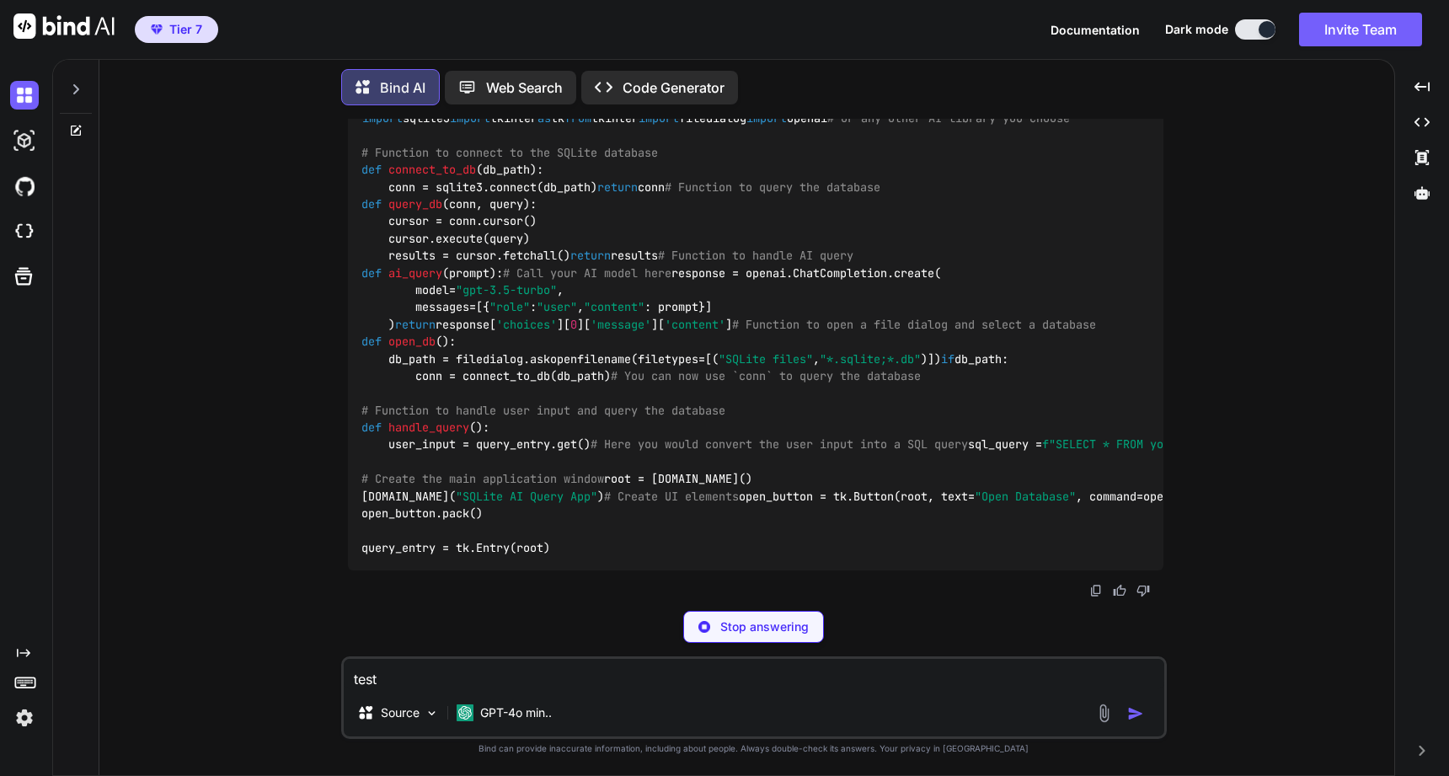
click at [766, 620] on p "Stop answering" at bounding box center [764, 627] width 88 height 17
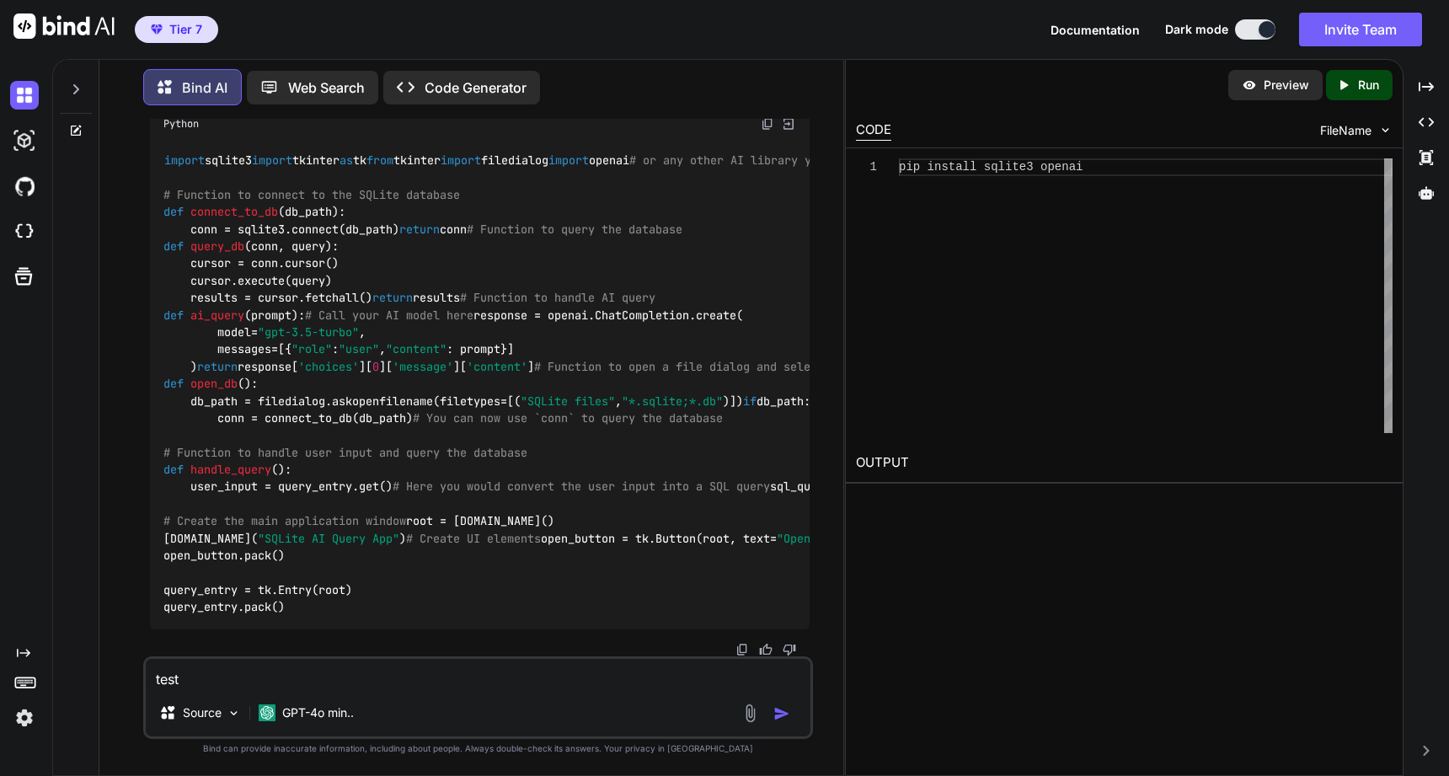
scroll to position [995, 0]
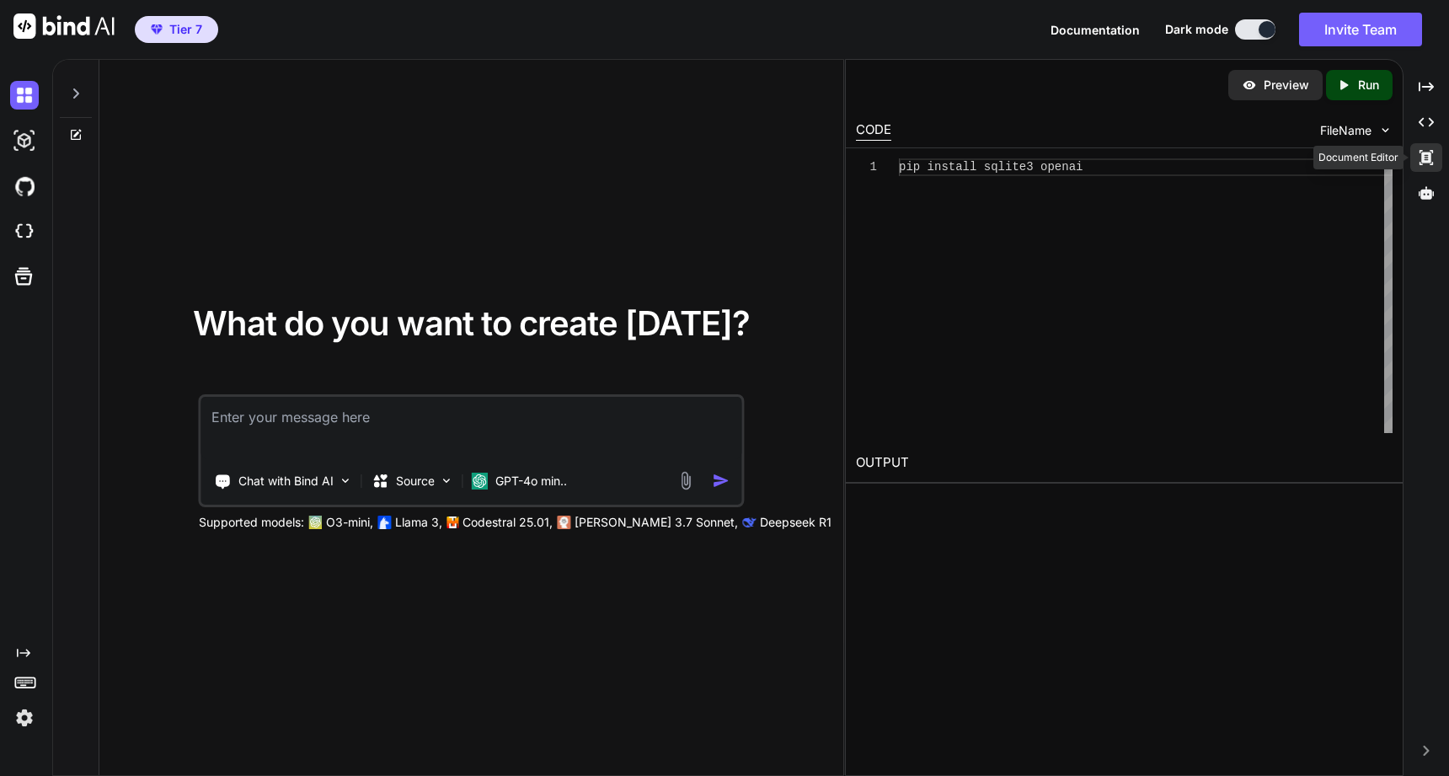
click at [1419, 164] on icon "Created with Pixso." at bounding box center [1426, 157] width 15 height 15
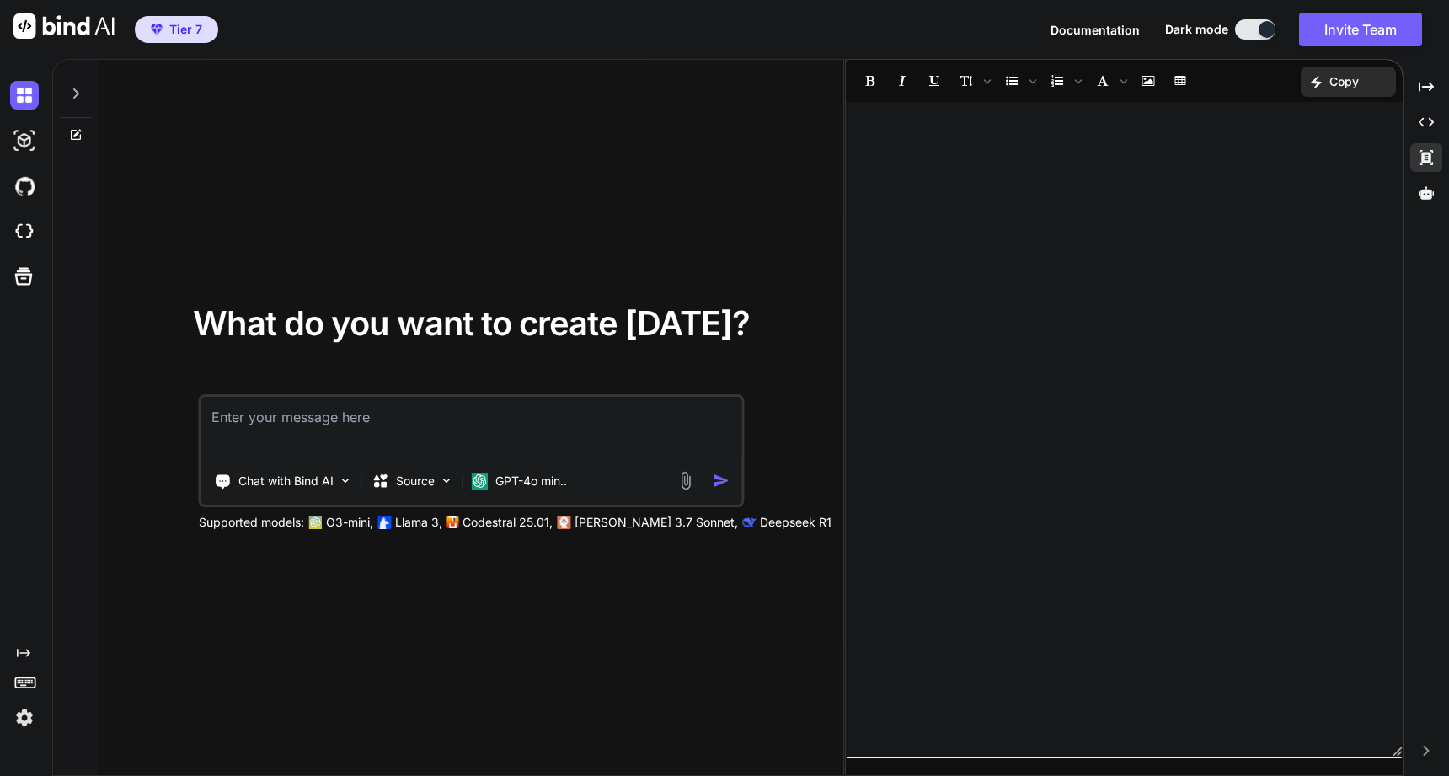
click at [1238, 200] on div at bounding box center [1124, 429] width 557 height 638
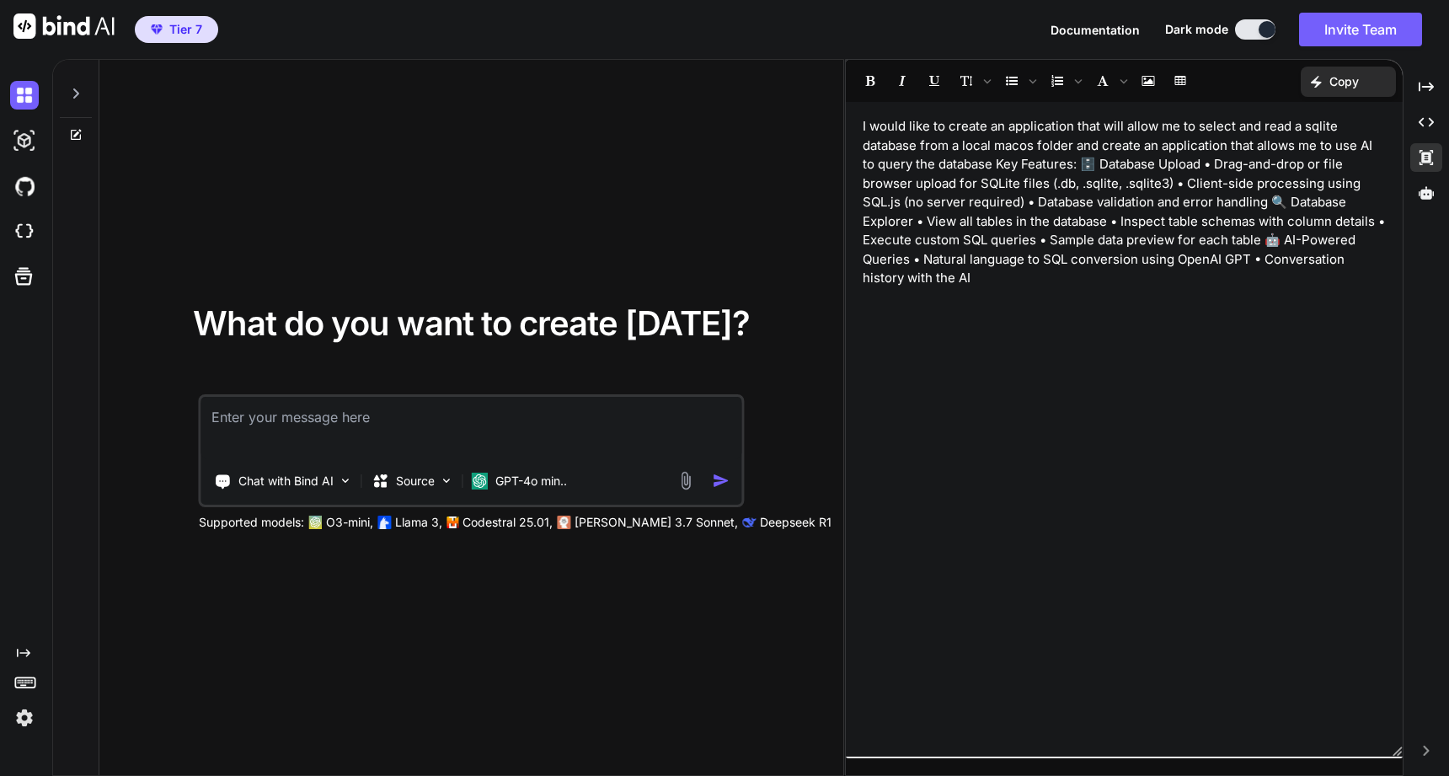
click at [1003, 163] on p "I would like to create an application that will allow me to select and read a s…" at bounding box center [1124, 202] width 523 height 171
click at [998, 163] on p "I would like to create an application that will allow me to select and read a s…" at bounding box center [1124, 202] width 523 height 171
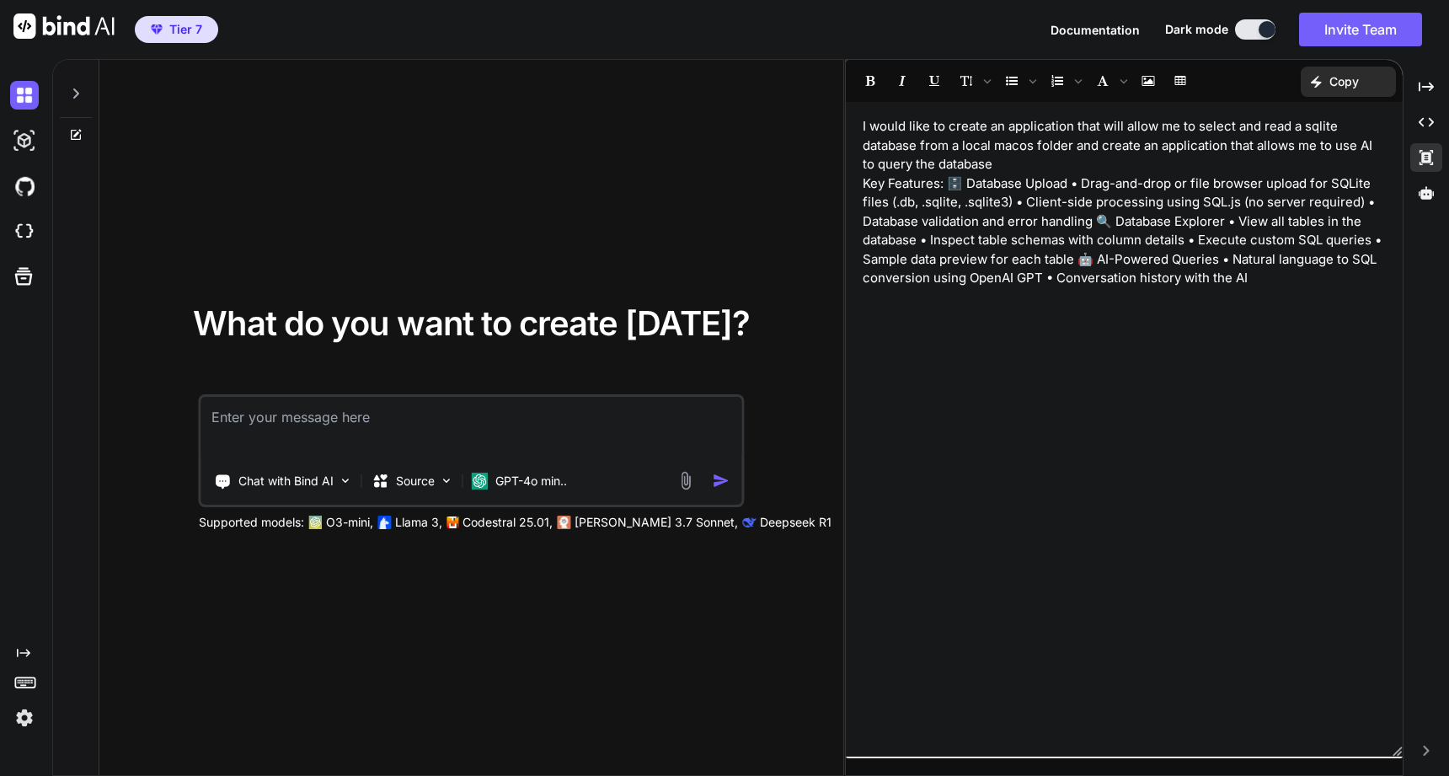
click at [963, 180] on p "Key Features: 🗄️ Database Upload • Drag-and-drop or file browser upload for SQL…" at bounding box center [1124, 231] width 523 height 114
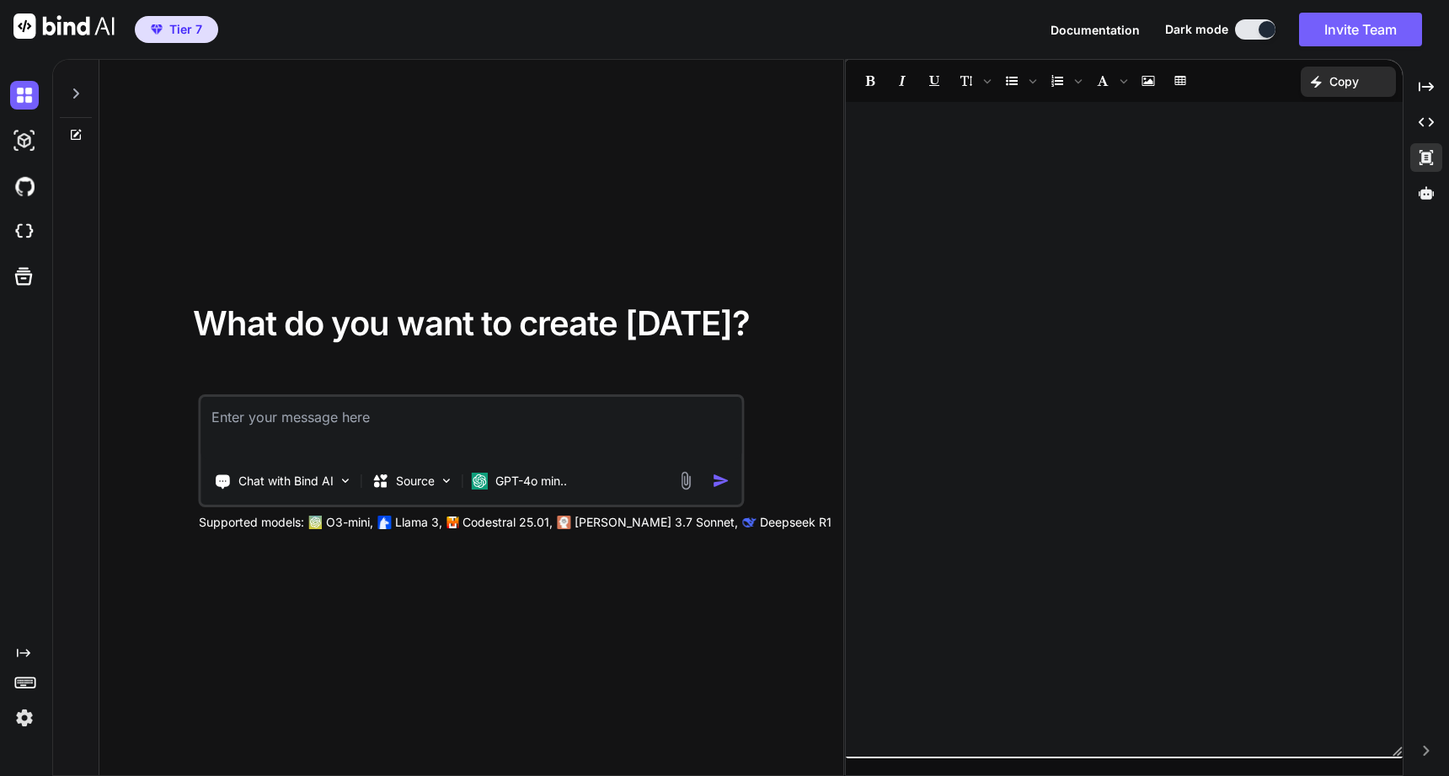
click at [689, 415] on textarea at bounding box center [471, 428] width 540 height 62
paste textarea "I would like to create an application that will allow me to select and read a s…"
type textarea "x"
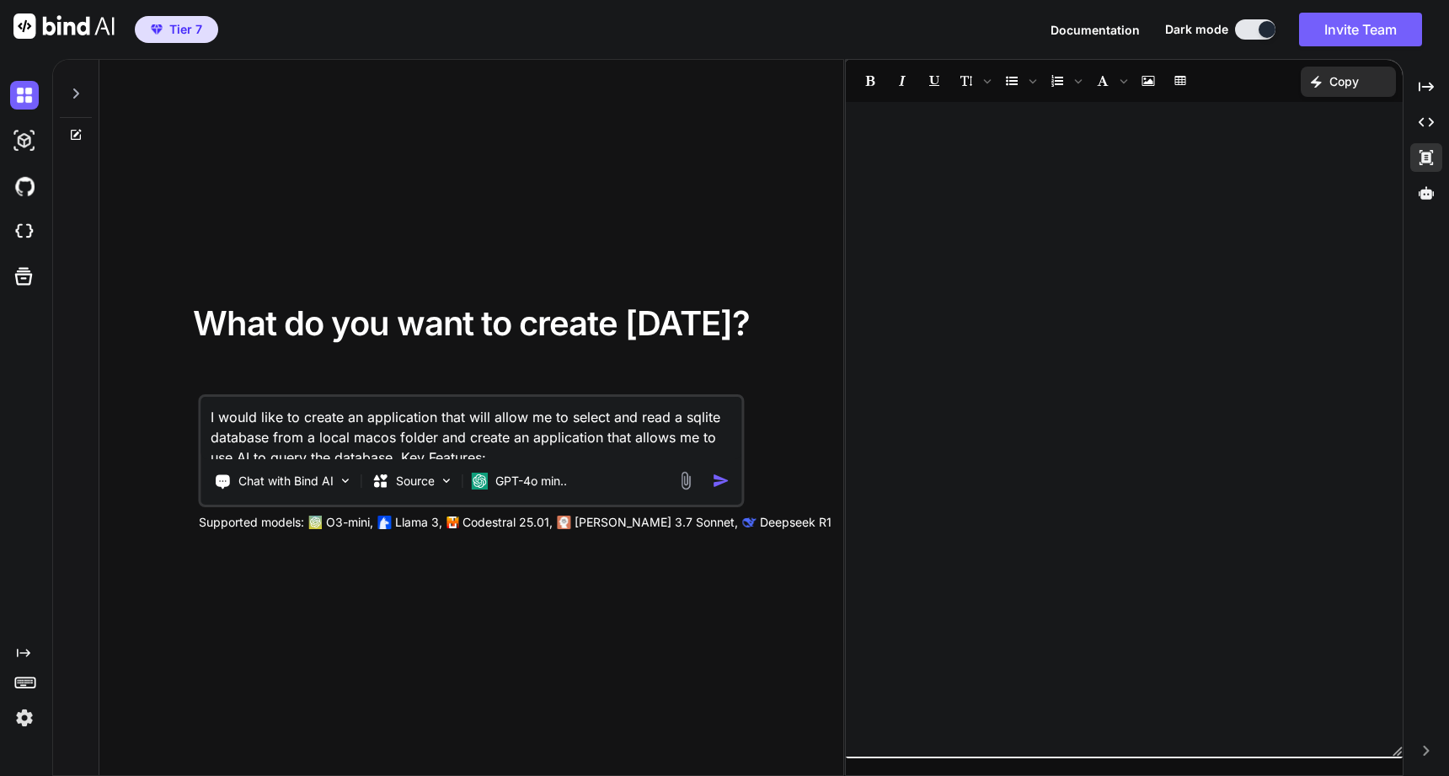
scroll to position [103, 0]
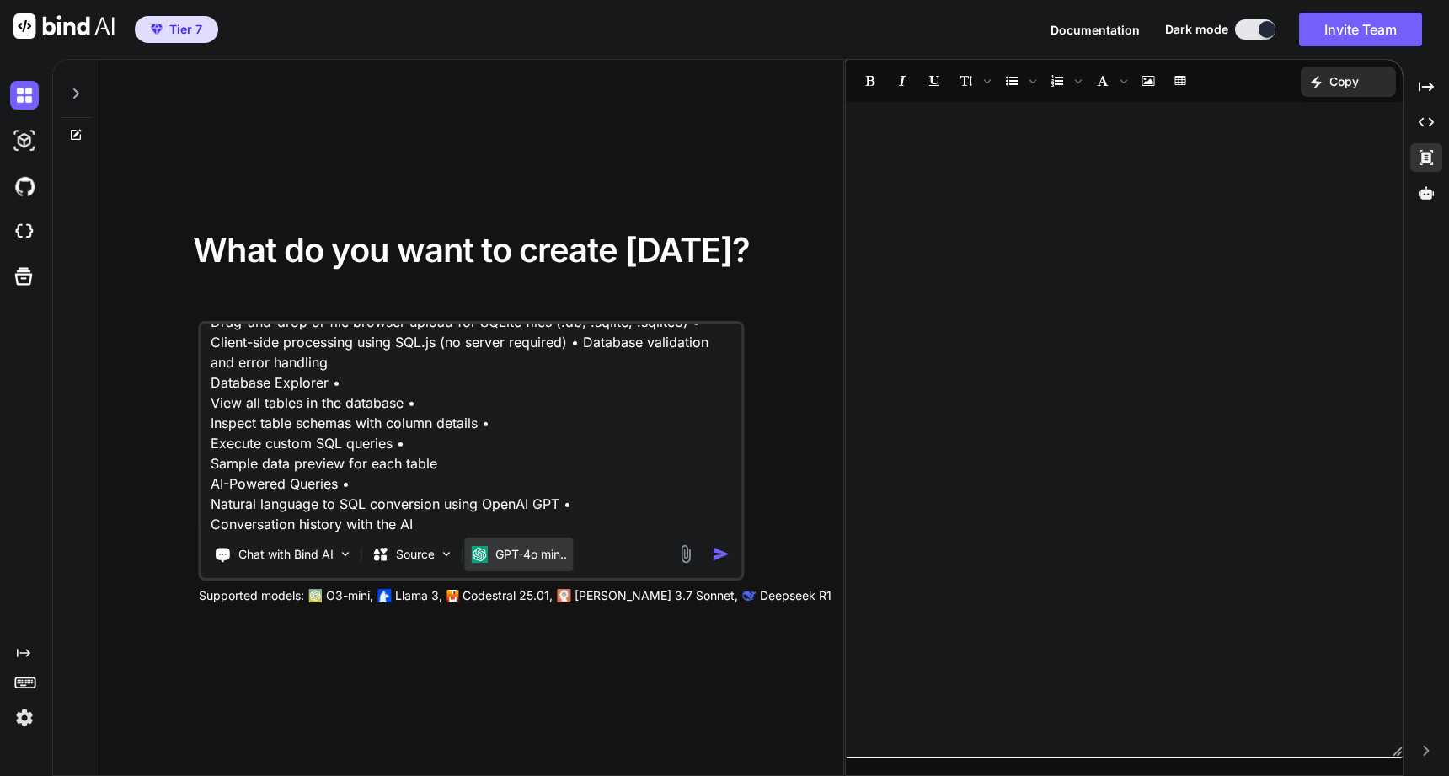
type textarea "I would like to create an application that will allow me to select and read a s…"
click at [556, 551] on p "GPT-4o min.." at bounding box center [531, 554] width 72 height 17
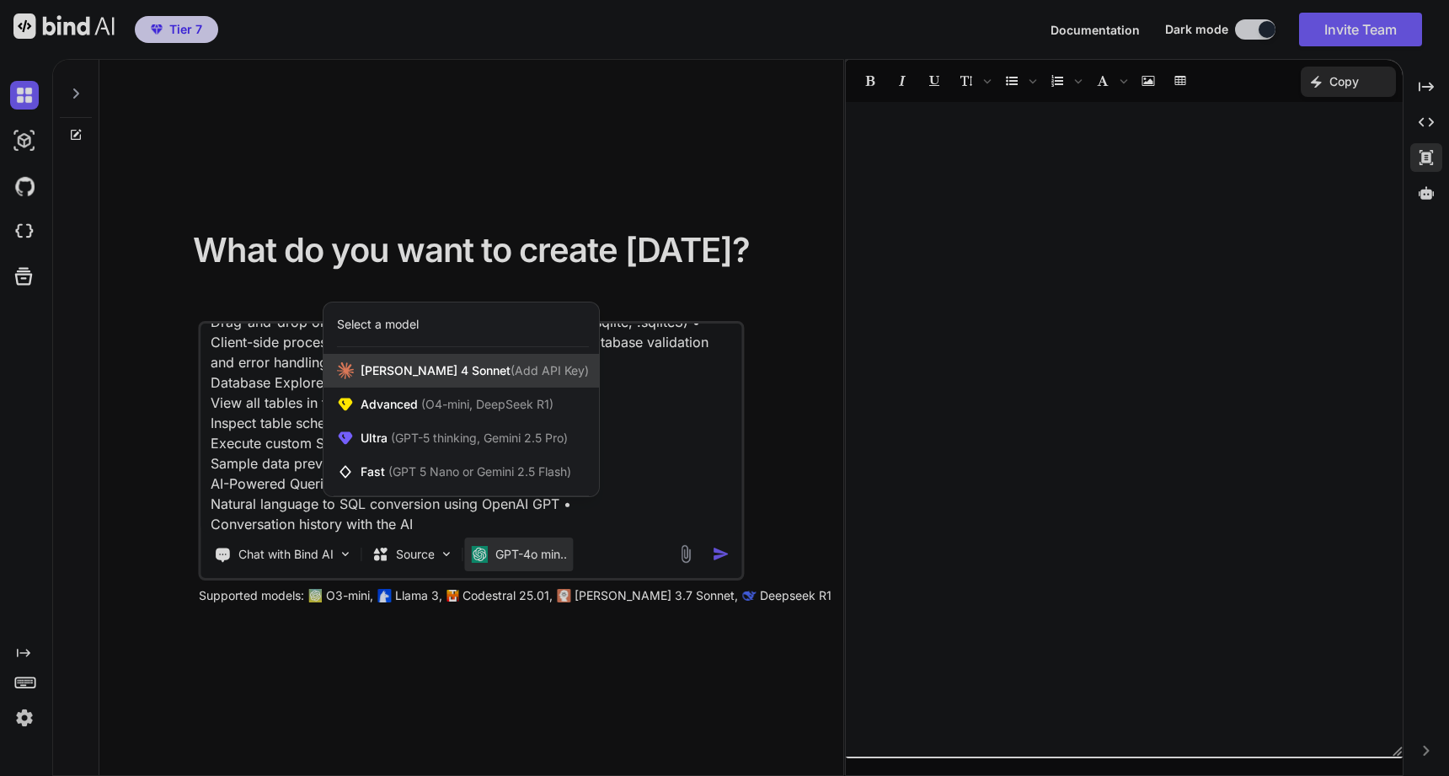
click at [526, 361] on div "Claude 4 Sonnet (Add API Key)" at bounding box center [462, 371] width 276 height 34
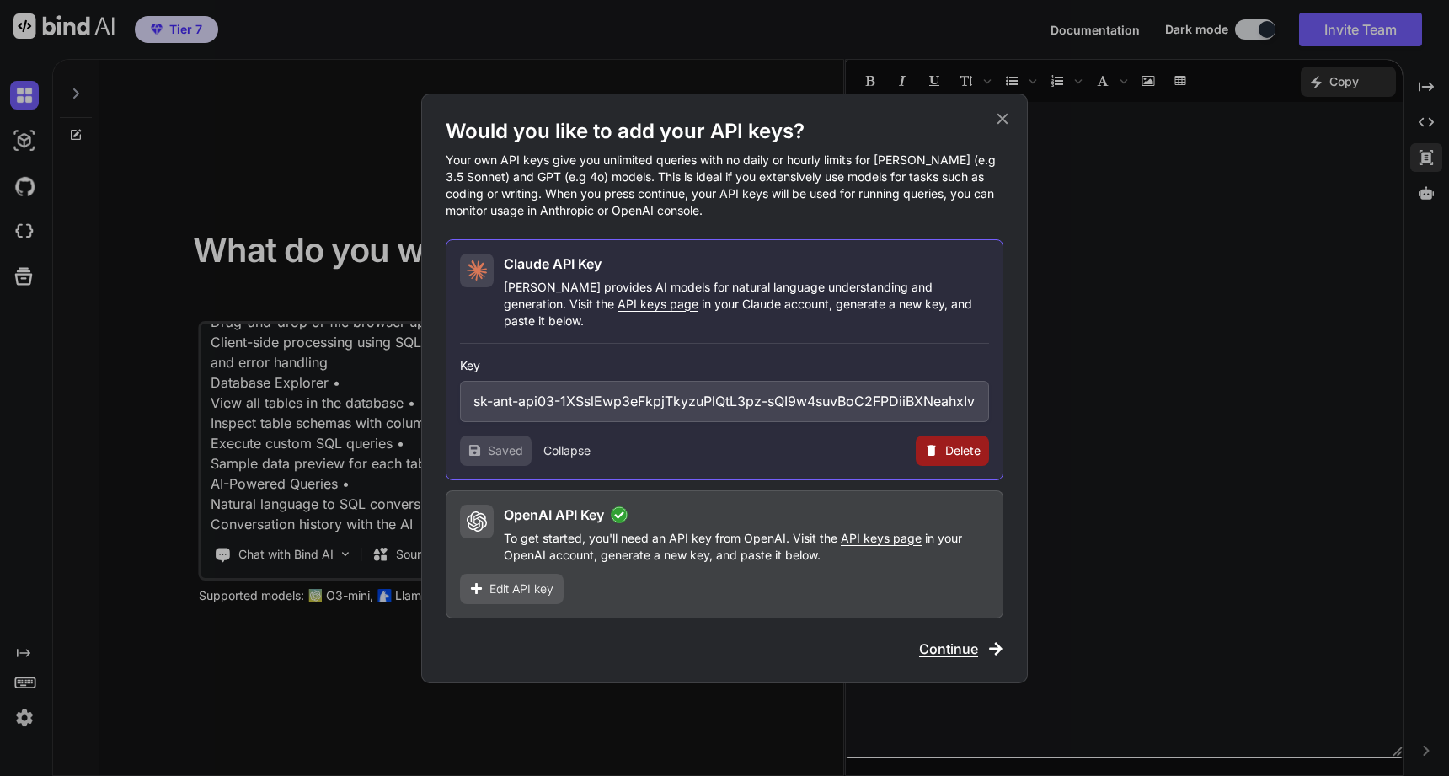
click at [936, 639] on span "Continue" at bounding box center [948, 649] width 59 height 20
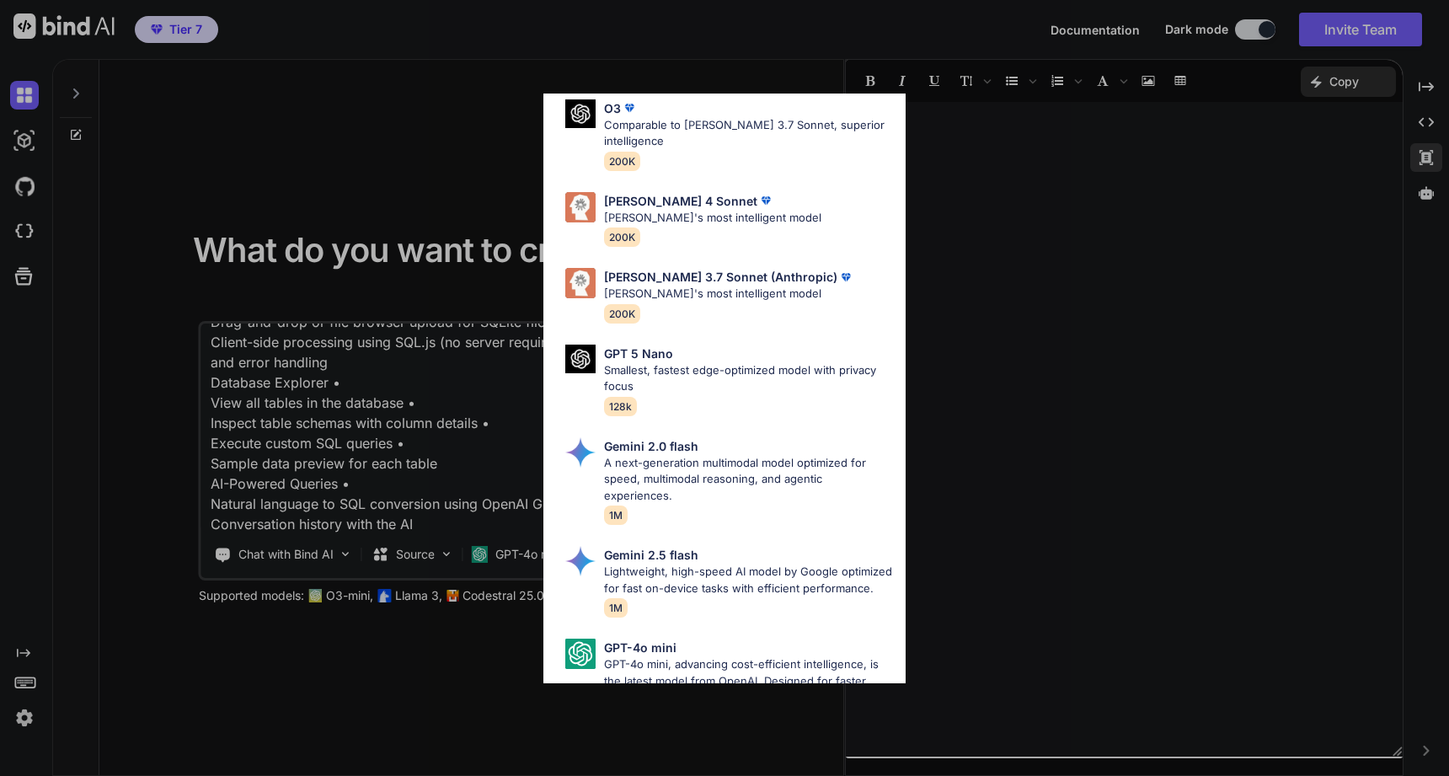
scroll to position [833, 0]
click at [723, 244] on div "Claude 4 Sonnet Claude's most intelligent model 200K" at bounding box center [712, 218] width 217 height 55
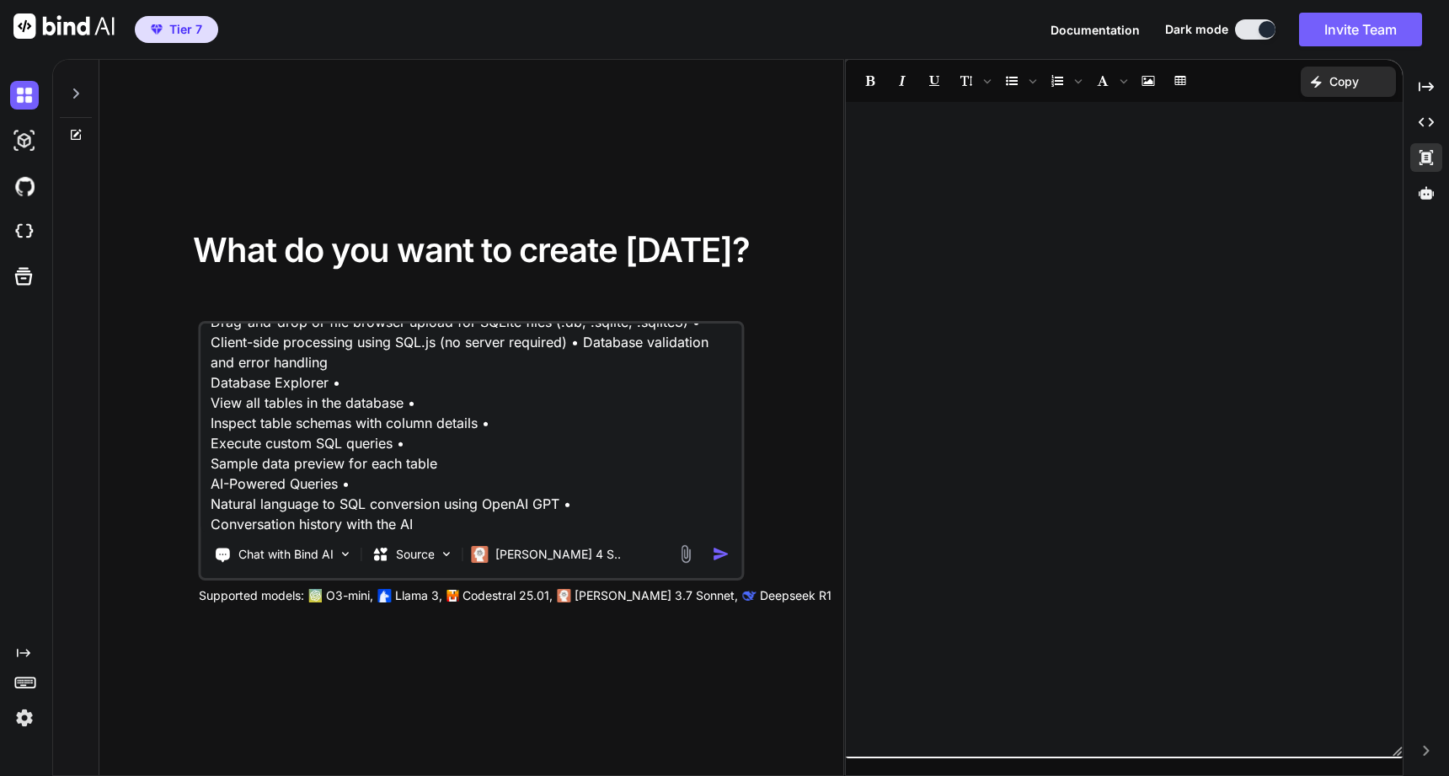
click at [720, 557] on img "button" at bounding box center [721, 554] width 18 height 18
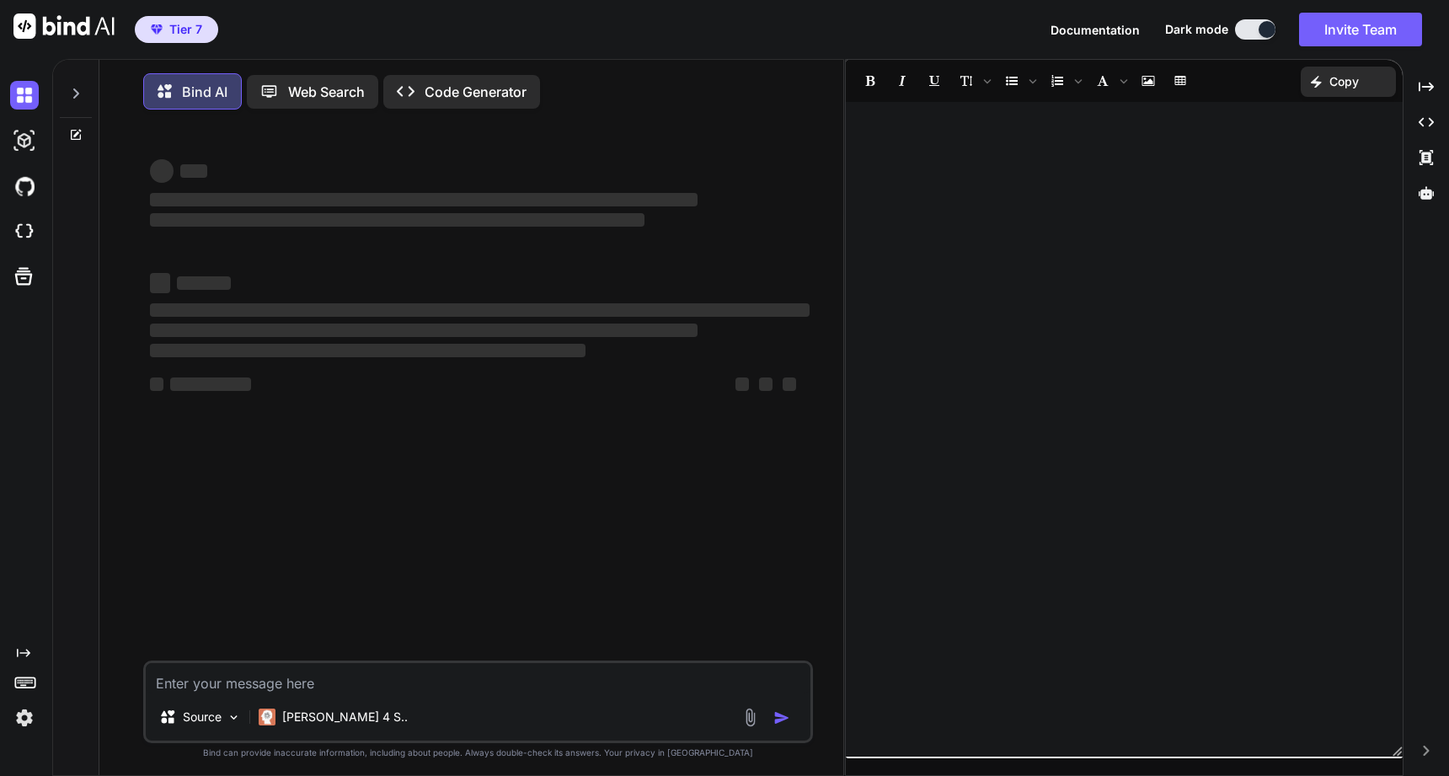
type textarea "x"
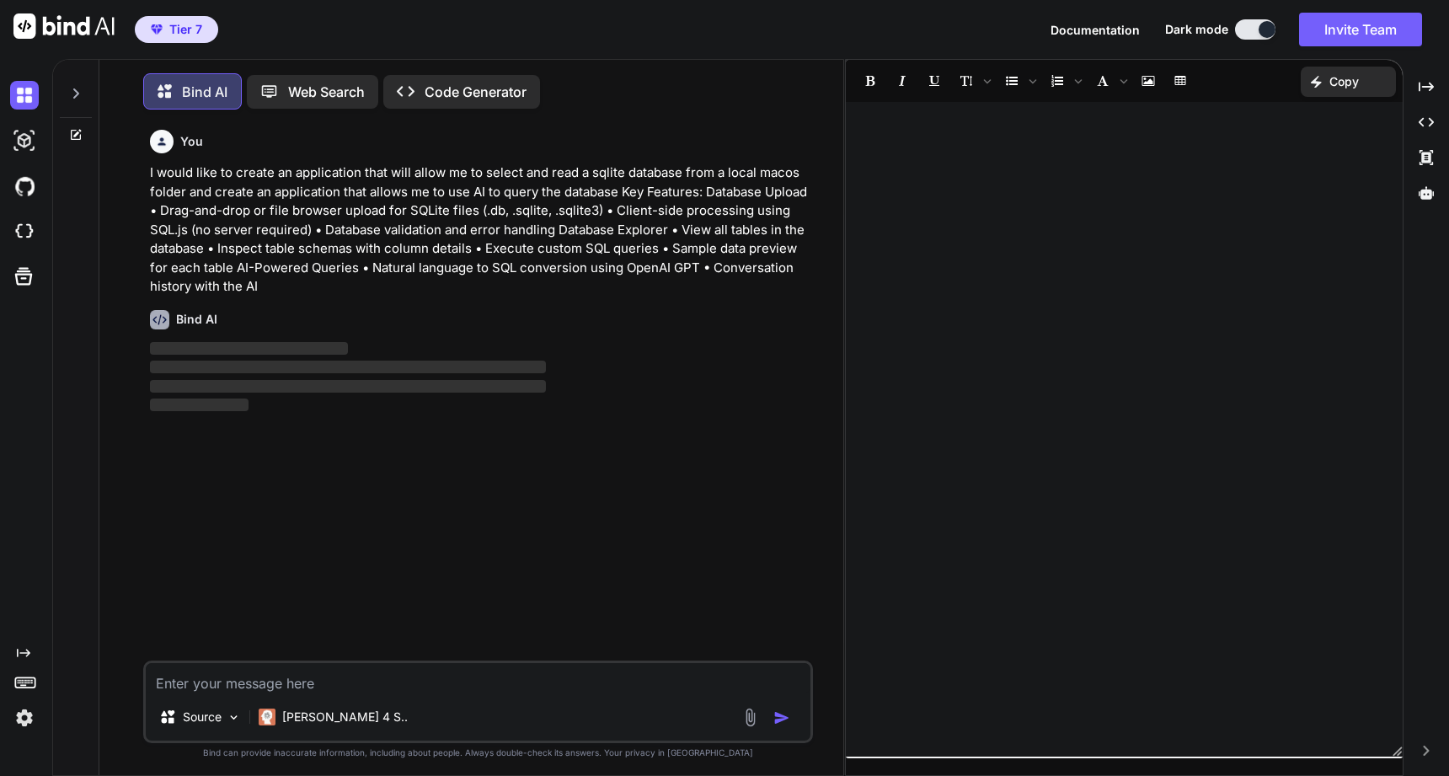
scroll to position [8, 0]
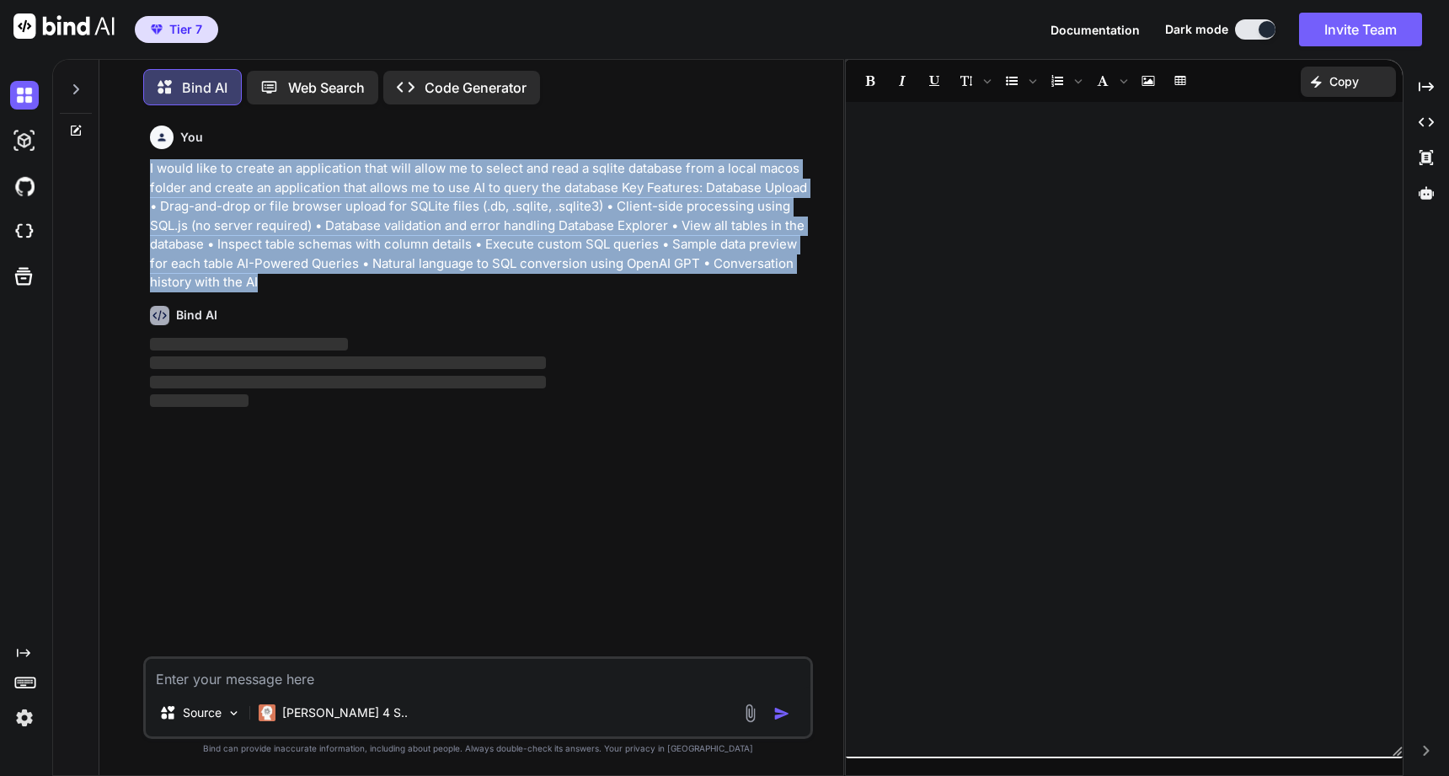
drag, startPoint x: 150, startPoint y: 169, endPoint x: 426, endPoint y: 276, distance: 296.4
click at [426, 276] on p "I would like to create an application that will allow me to select and read a s…" at bounding box center [480, 225] width 660 height 133
copy p "I would like to create an application that will allow me to select and read a s…"
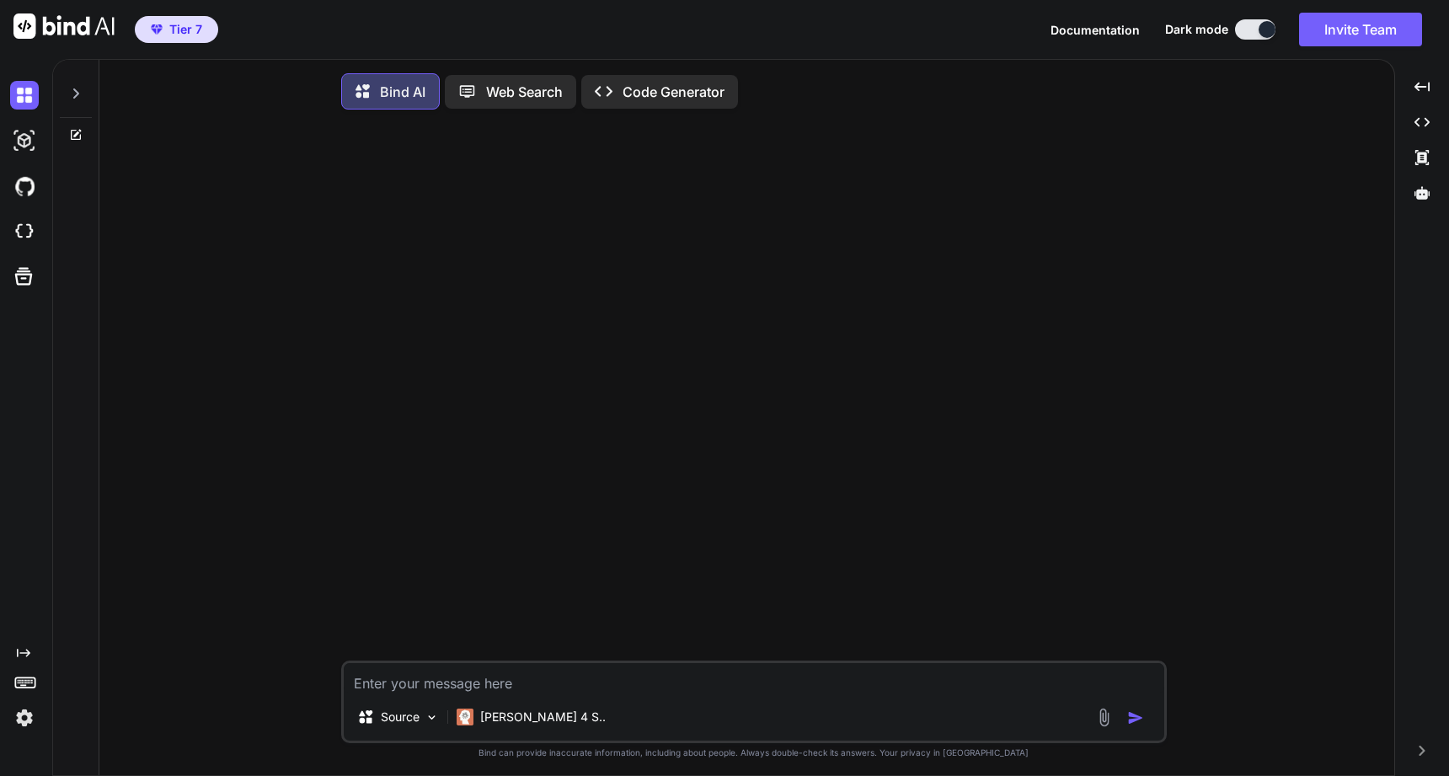
click at [645, 101] on div "Created with Pixso. Code Generator" at bounding box center [659, 92] width 157 height 34
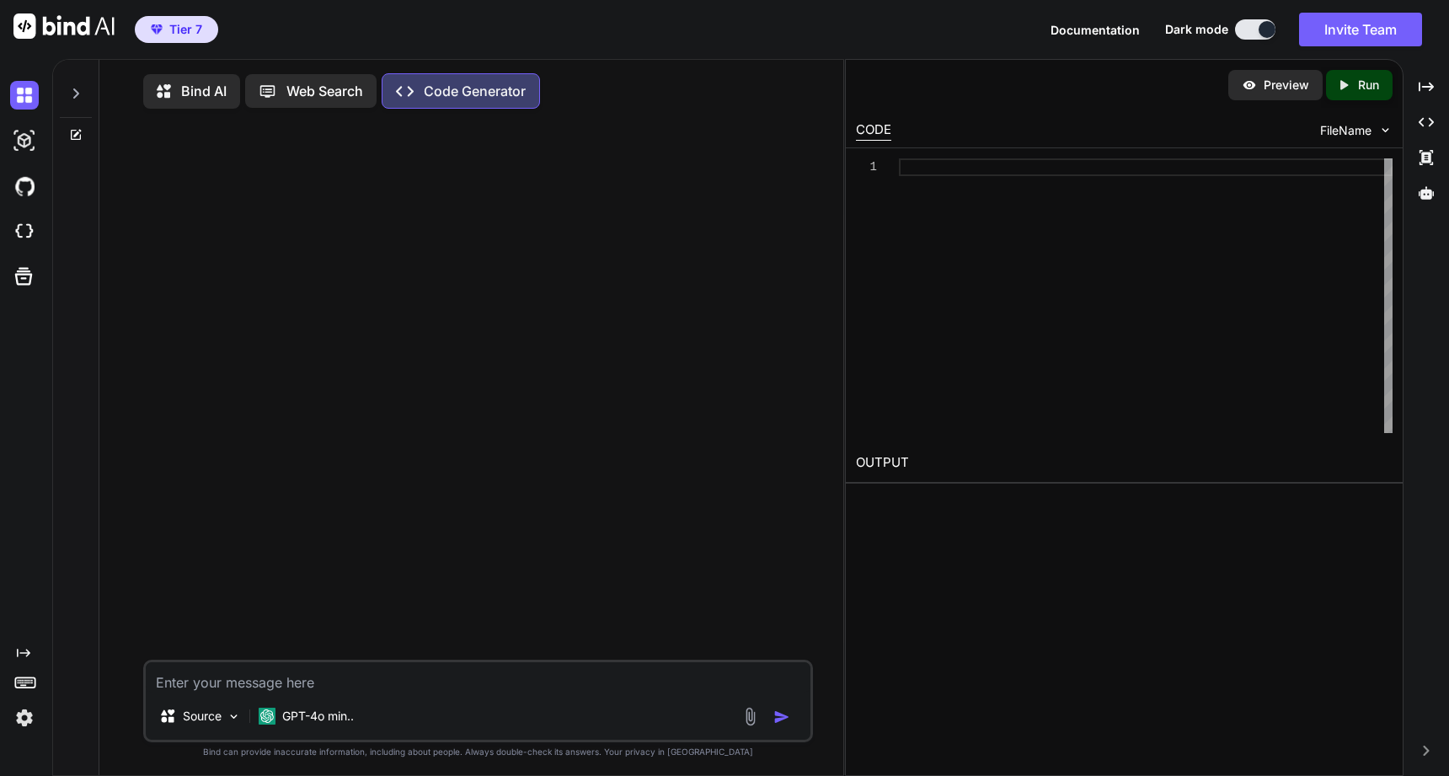
click at [382, 686] on textarea at bounding box center [478, 677] width 665 height 30
type textarea "x"
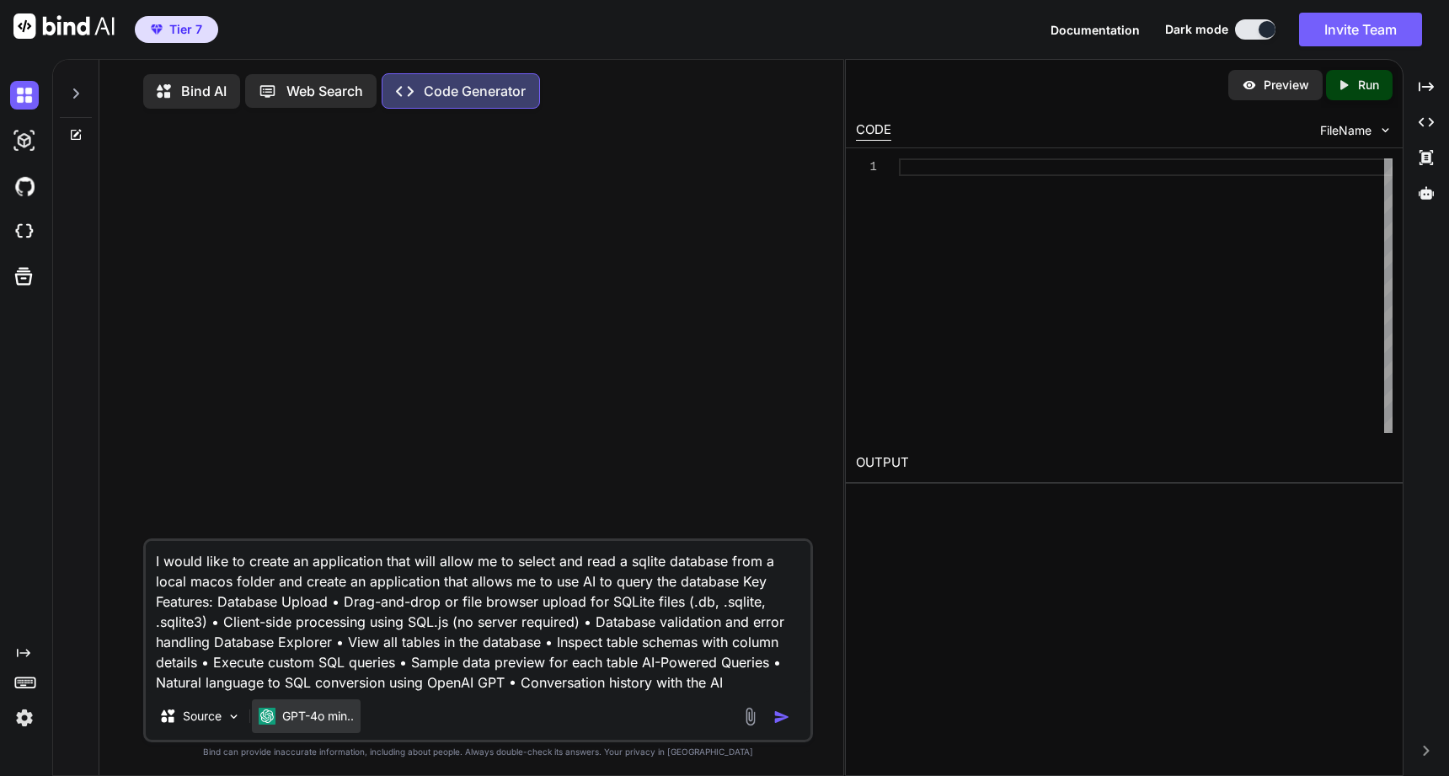
type textarea "I would like to create an application that will allow me to select and read a s…"
click at [342, 729] on div "GPT-4o min.." at bounding box center [306, 716] width 109 height 34
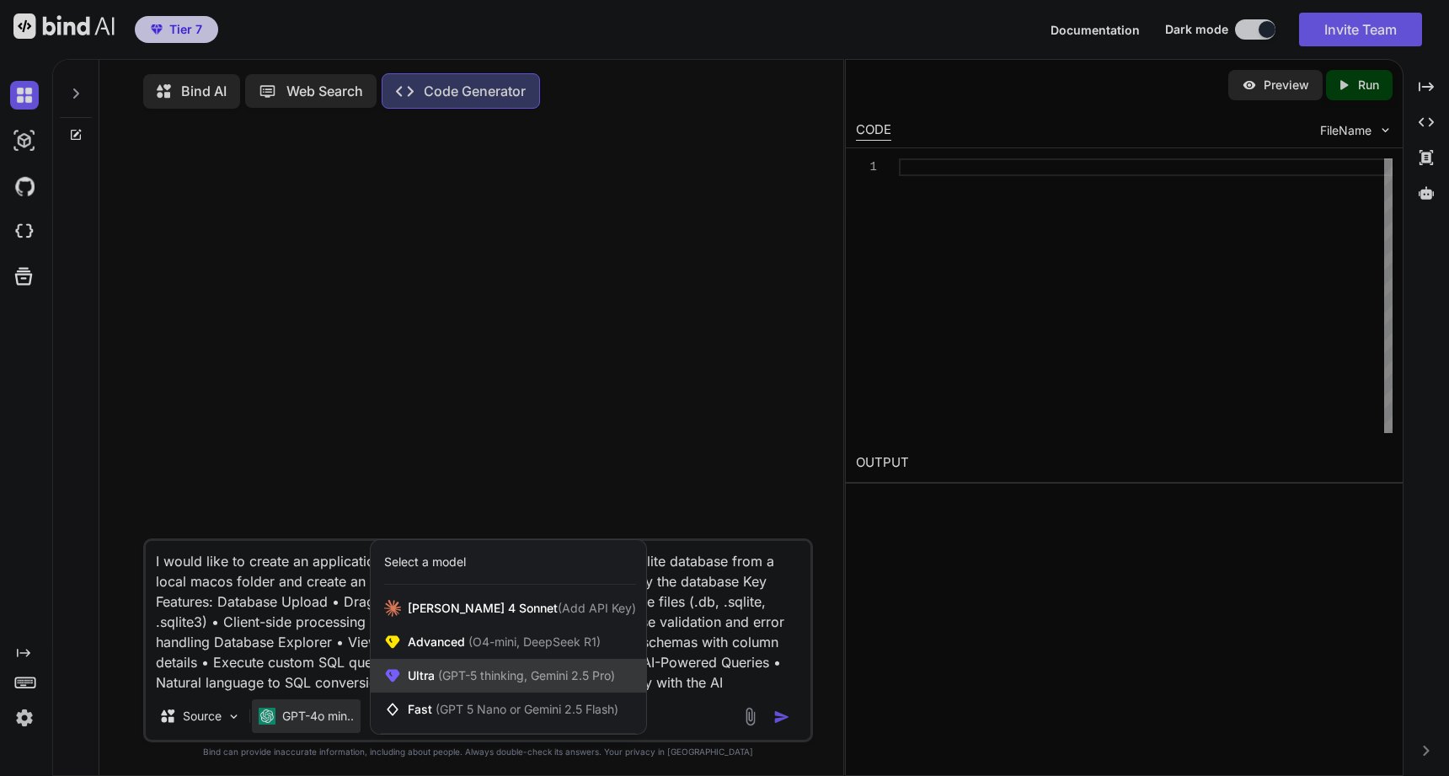
click at [474, 674] on span "(GPT-5 thinking, Gemini 2.5 Pro)" at bounding box center [525, 675] width 180 height 14
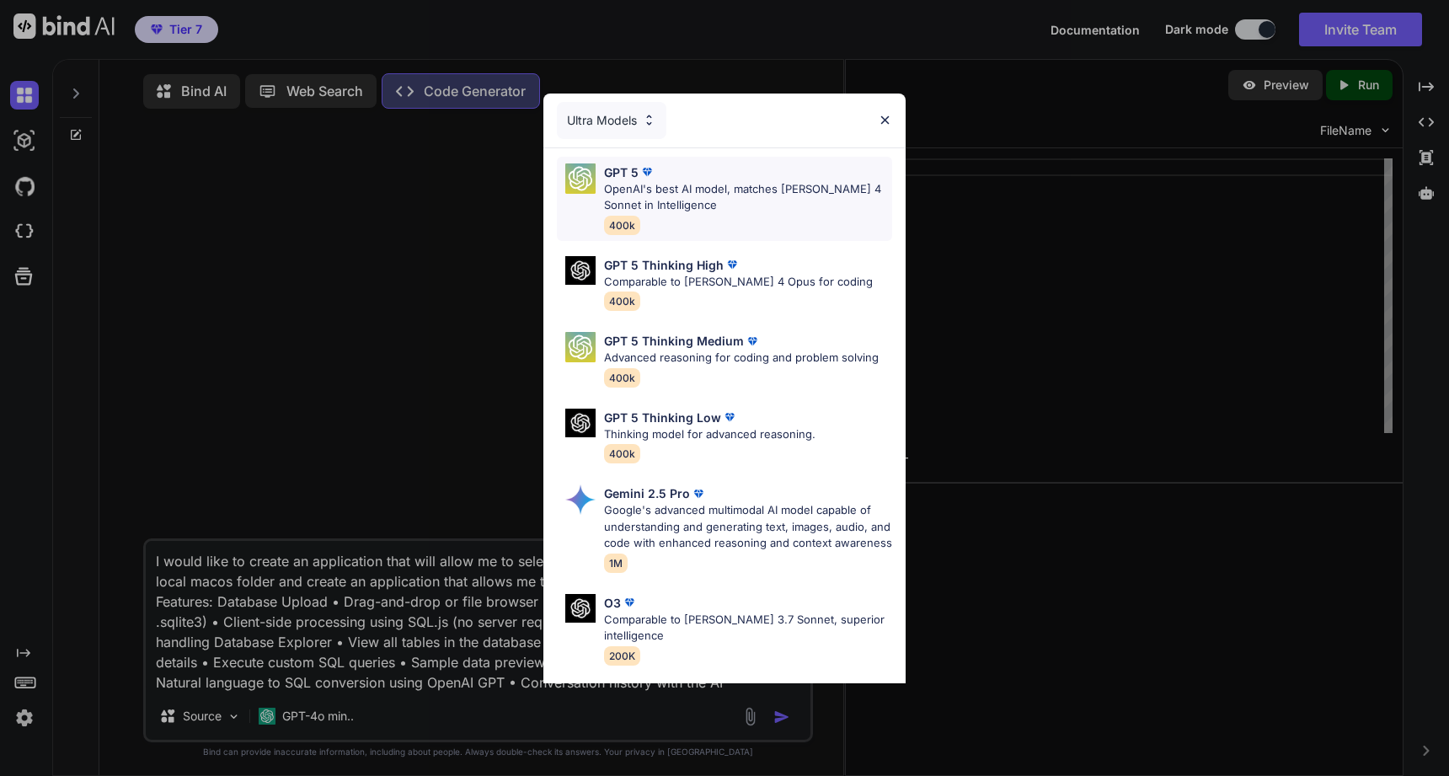
click at [680, 193] on p "OpenAI's best AI model, matches Claude 4 Sonnet in Intelligence" at bounding box center [748, 197] width 288 height 33
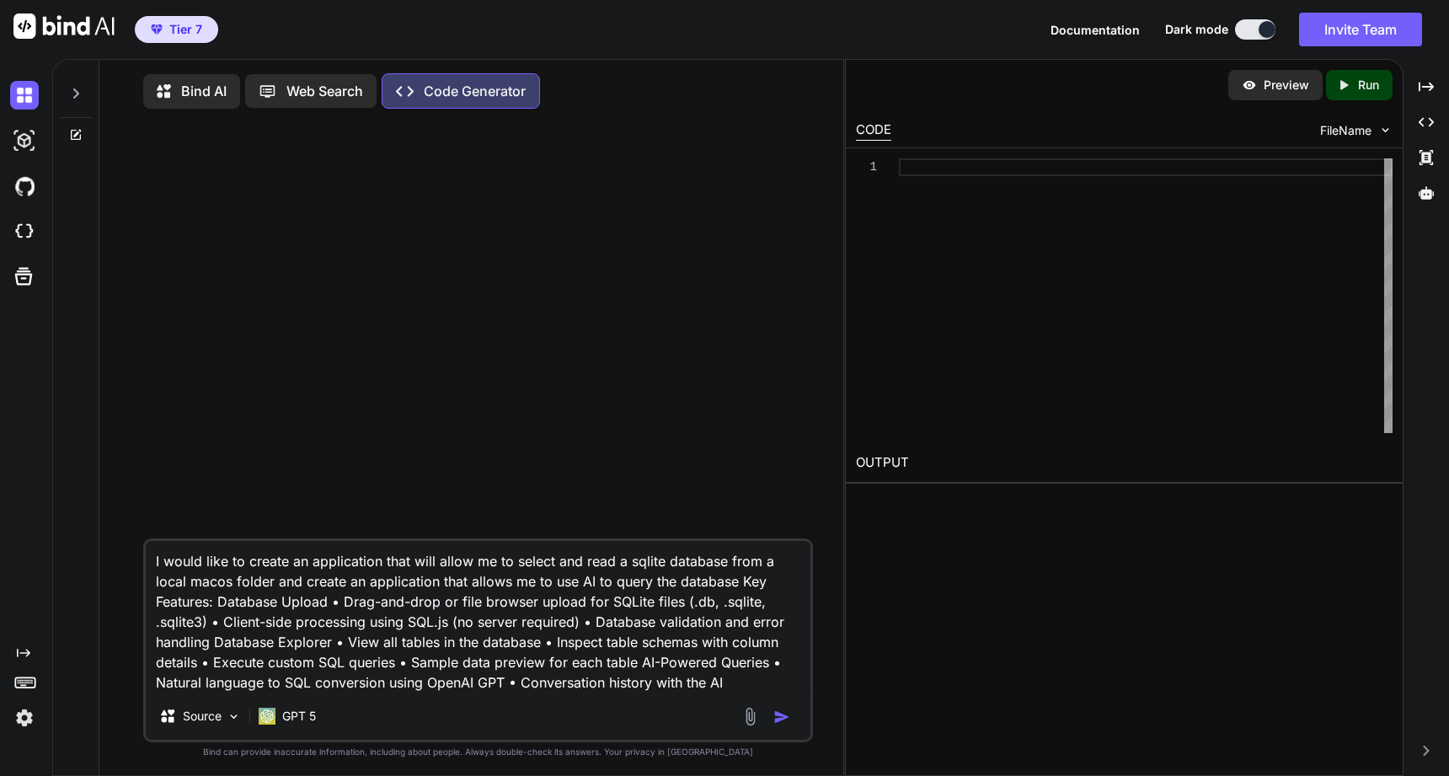
click at [783, 720] on img "button" at bounding box center [782, 717] width 17 height 17
type textarea "x"
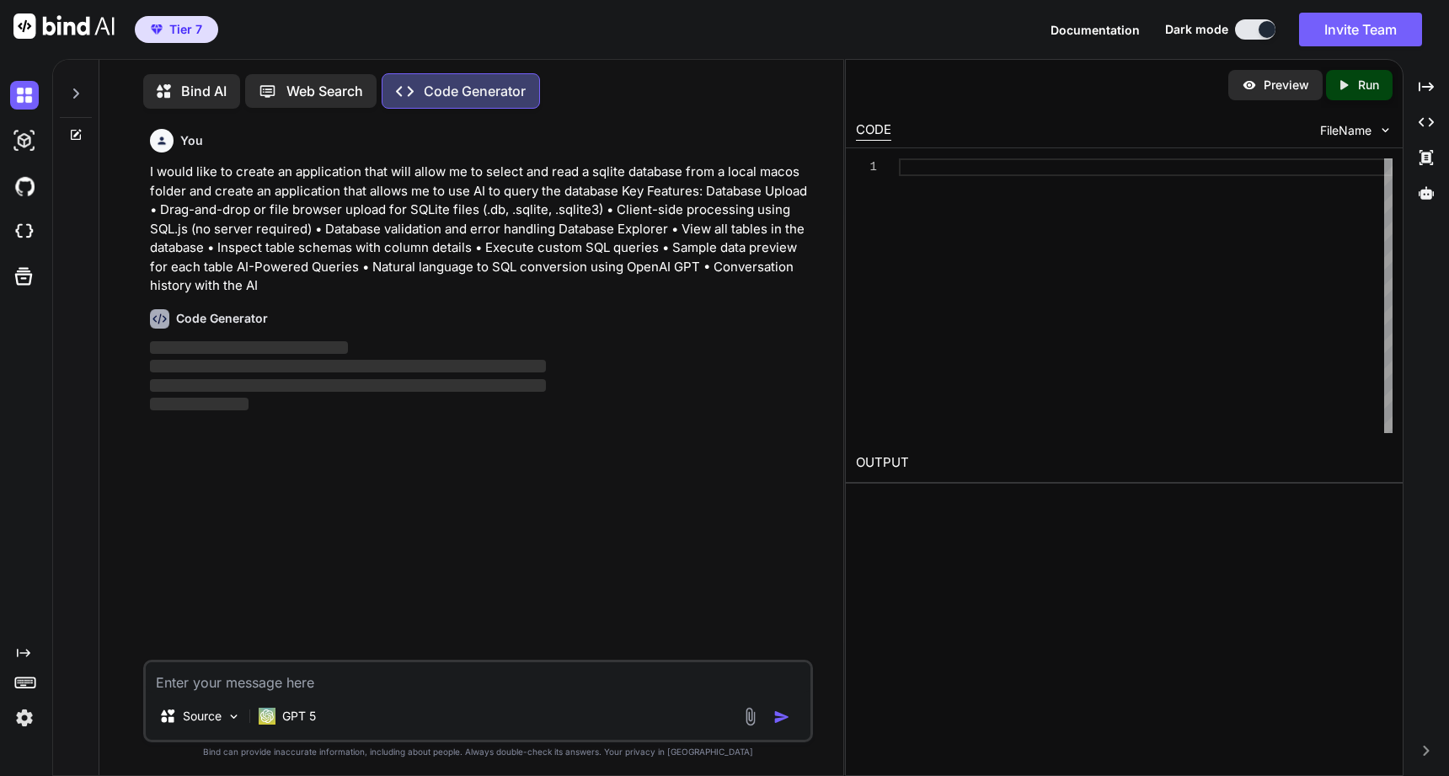
scroll to position [8, 0]
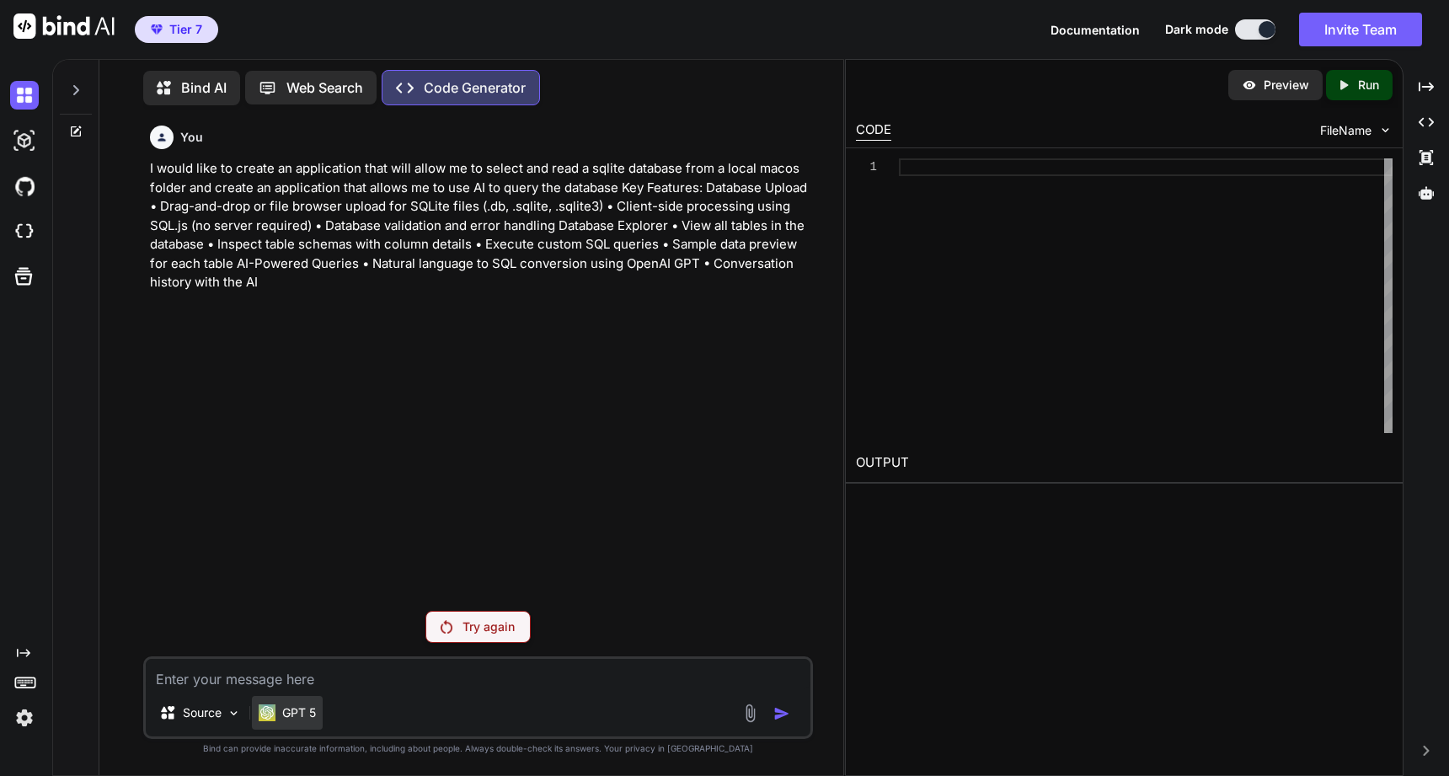
click at [266, 713] on img at bounding box center [267, 712] width 17 height 17
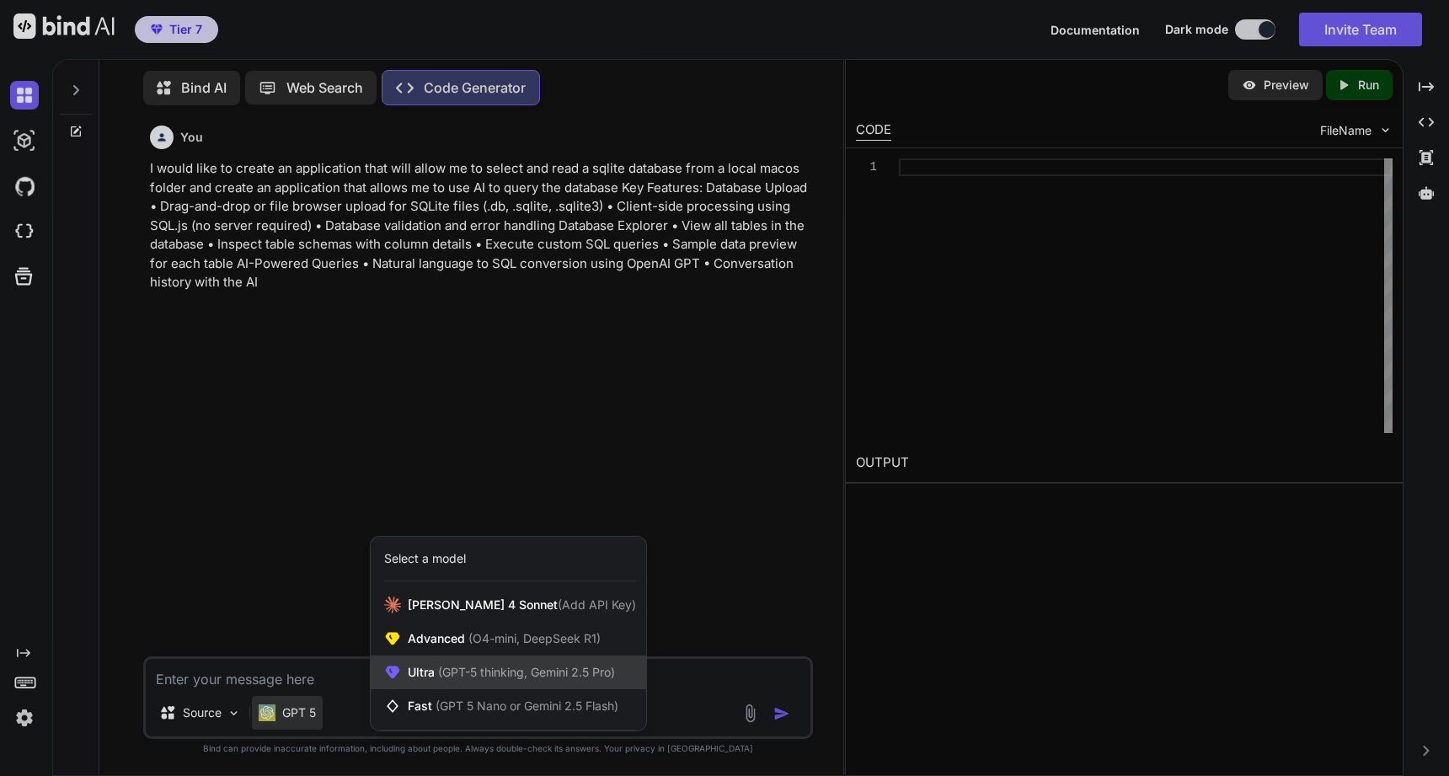
click at [433, 664] on span "Ultra (GPT-5 thinking, Gemini 2.5 Pro)" at bounding box center [511, 672] width 207 height 17
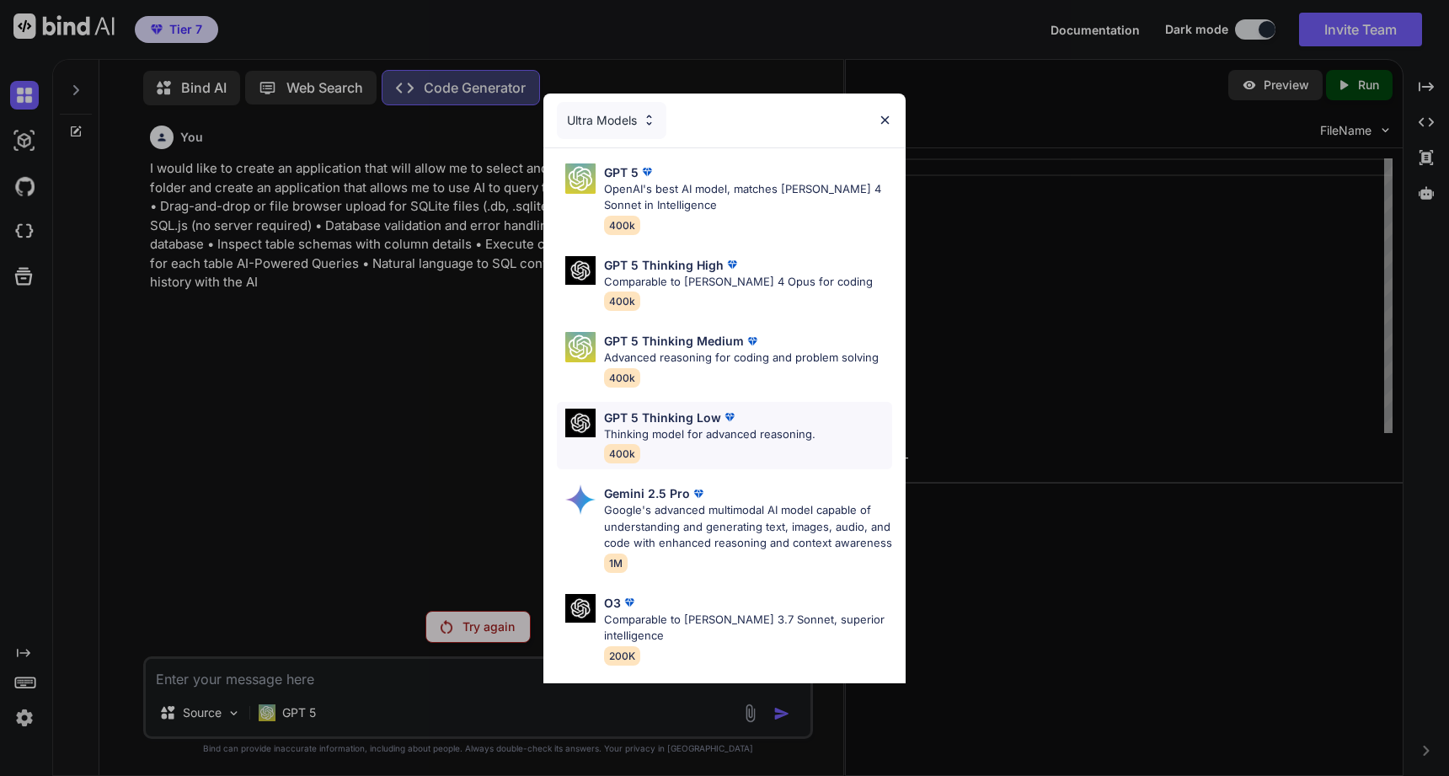
click at [686, 415] on p "GPT 5 Thinking Low" at bounding box center [662, 418] width 117 height 18
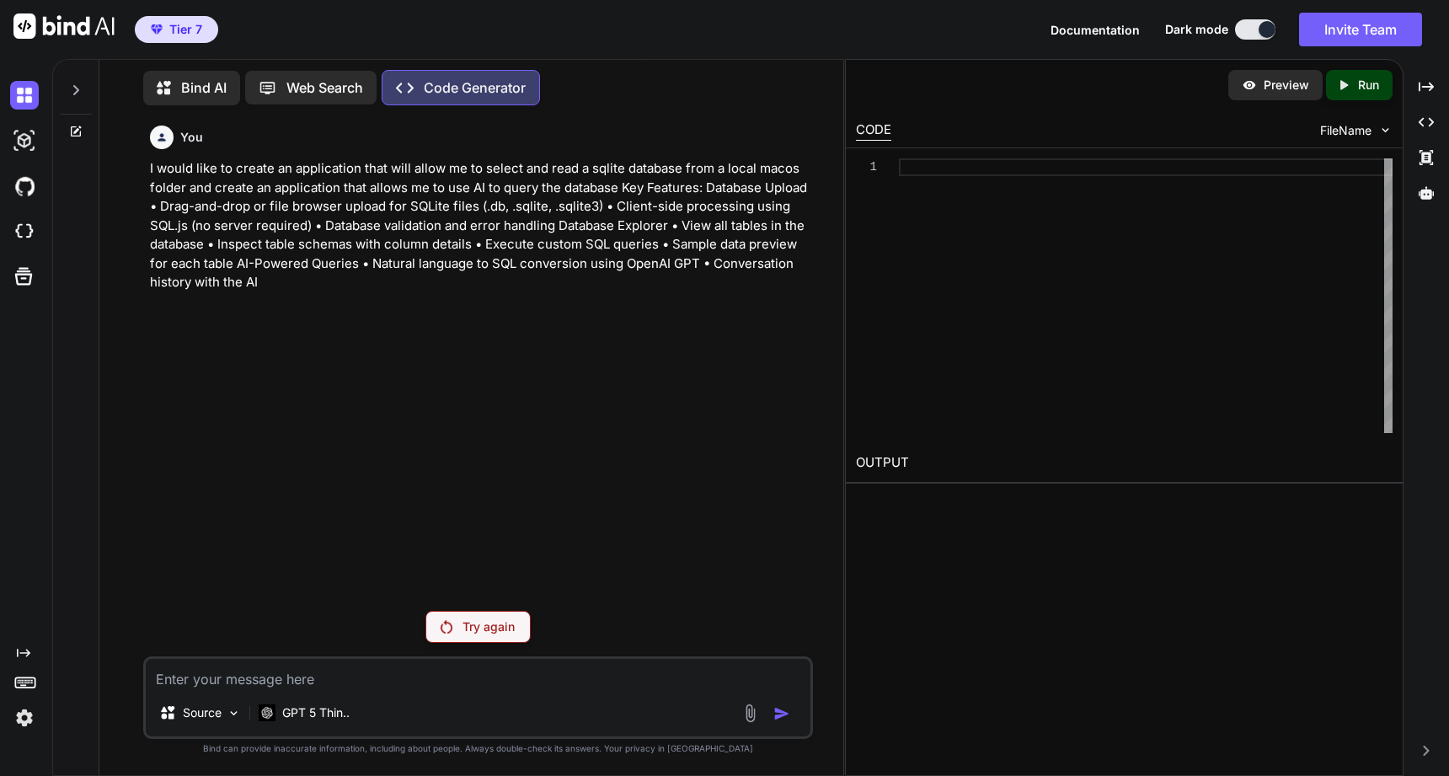
click at [514, 622] on p "Try again" at bounding box center [489, 627] width 52 height 17
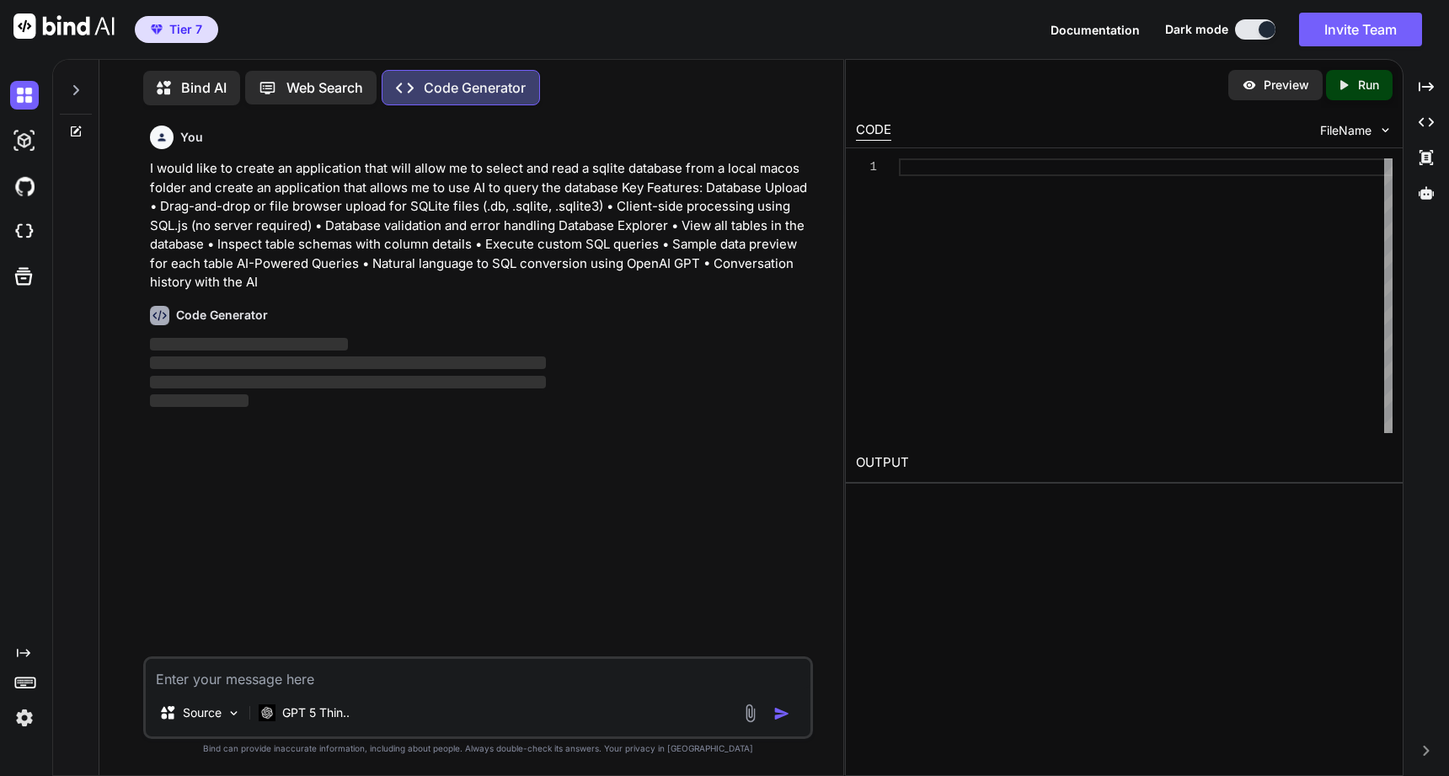
type textarea "x"
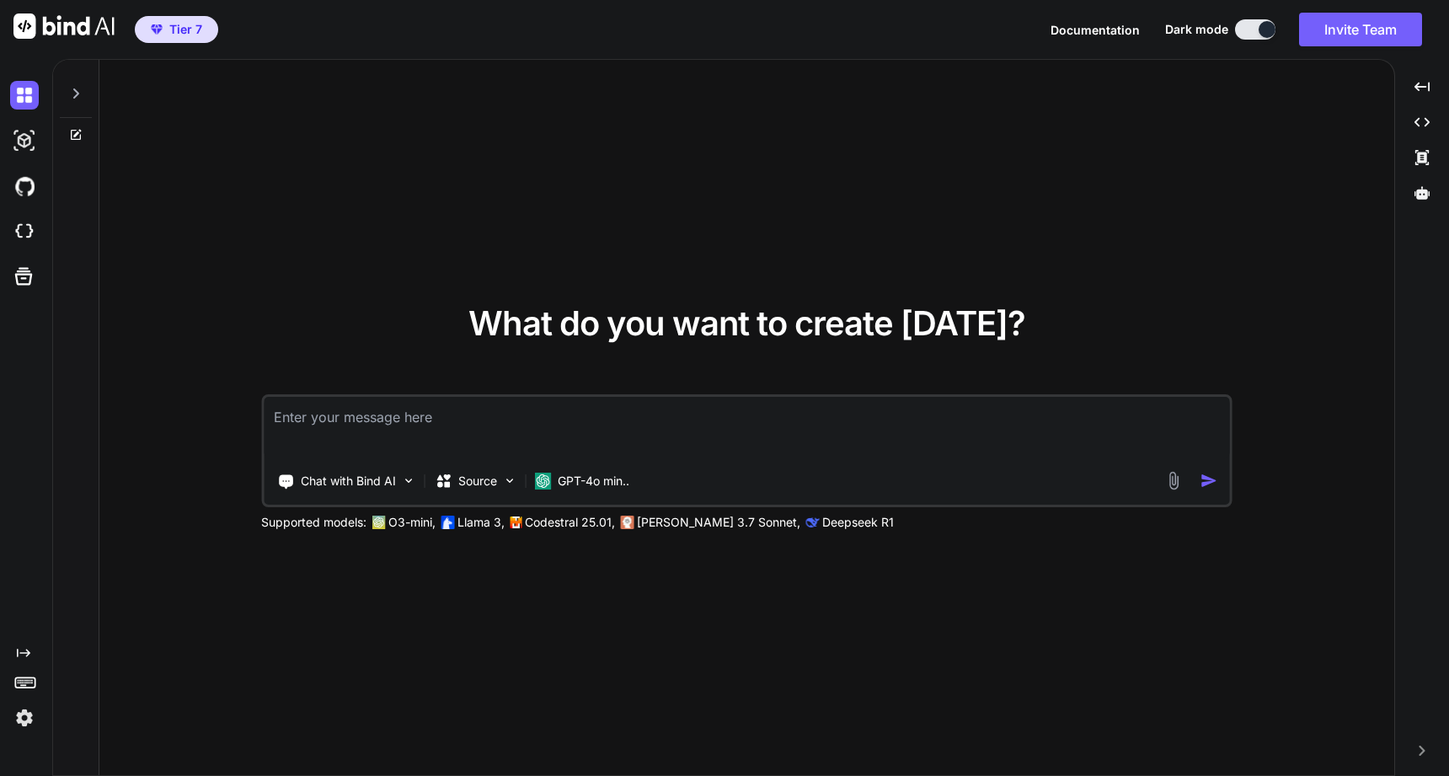
click at [20, 711] on img at bounding box center [24, 718] width 29 height 29
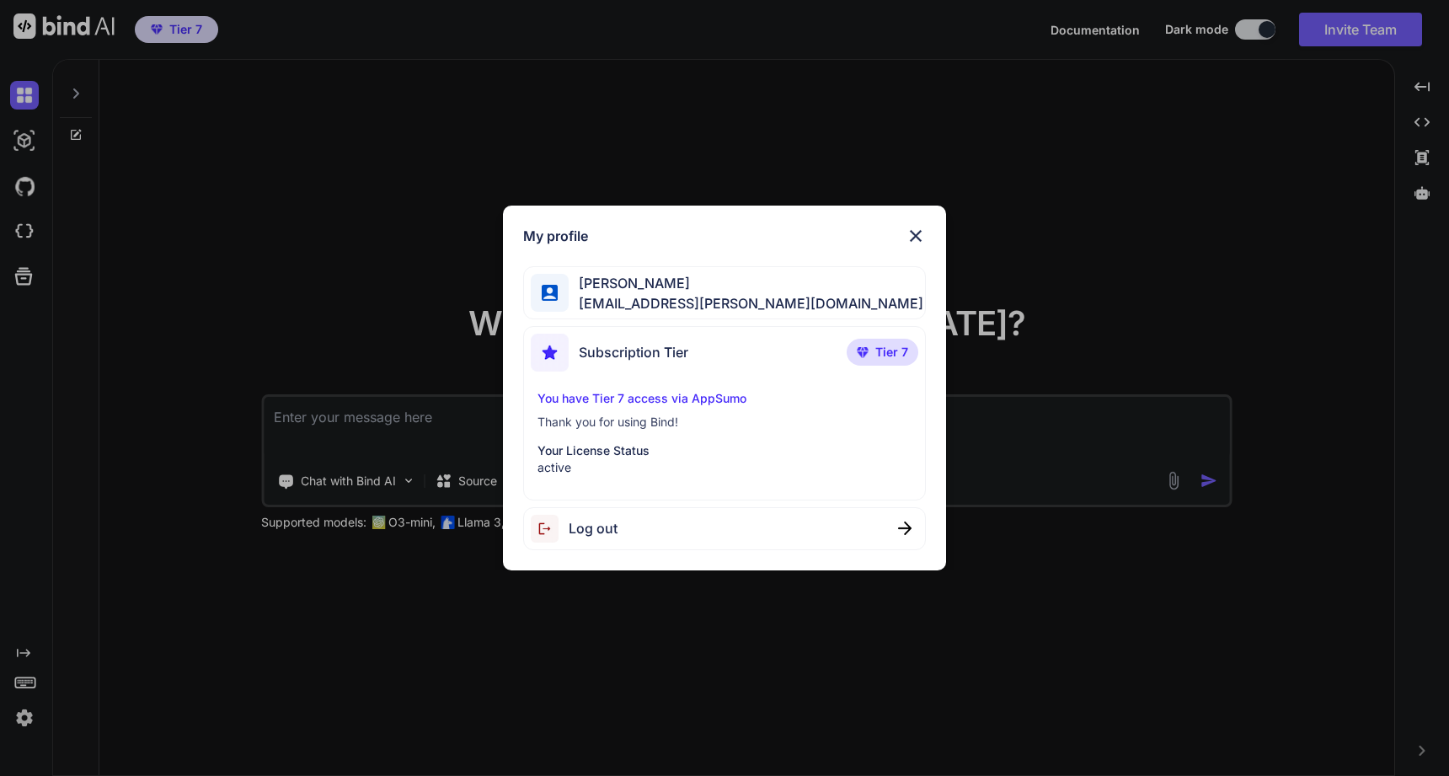
click at [556, 523] on img at bounding box center [550, 529] width 38 height 28
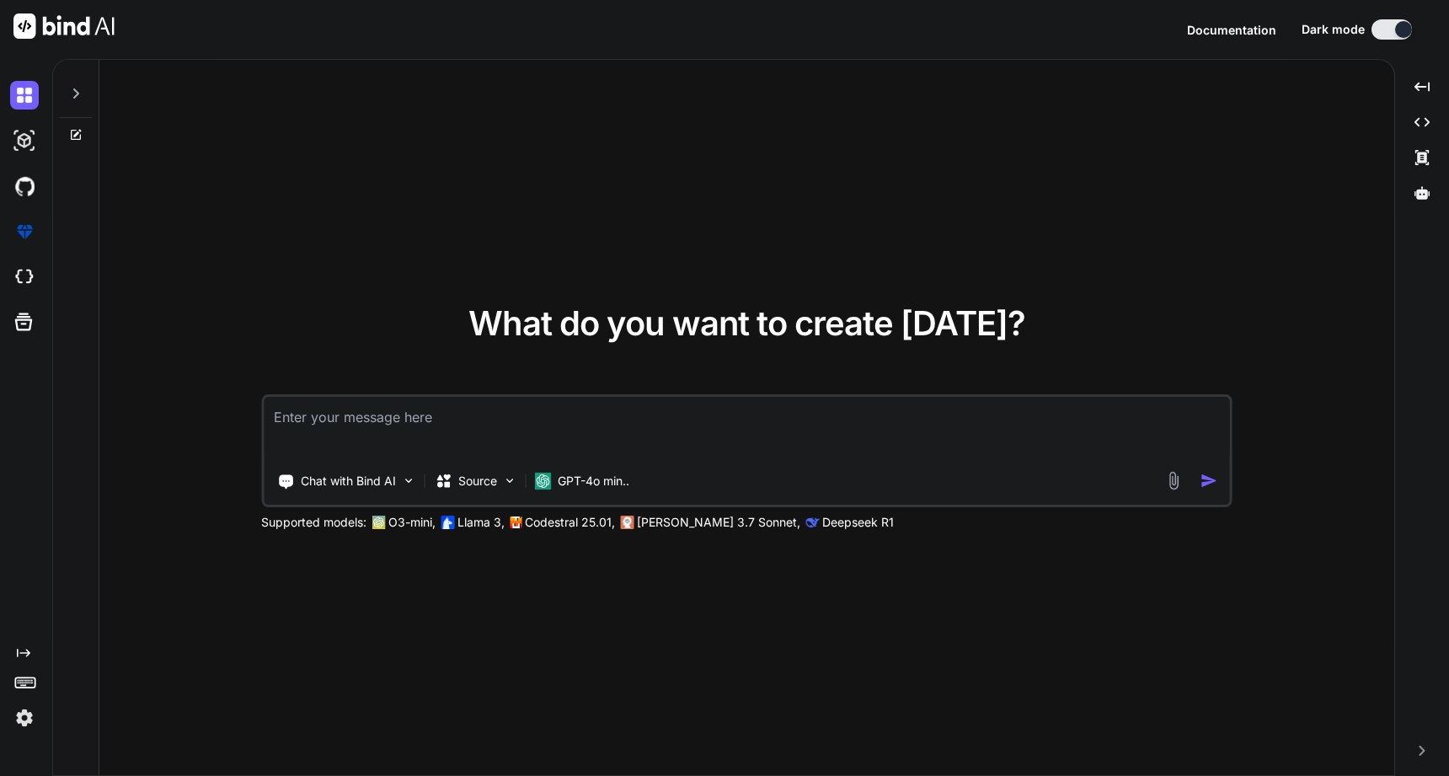
type textarea "x"
click at [1367, 35] on button "Sign in" at bounding box center [1376, 30] width 91 height 34
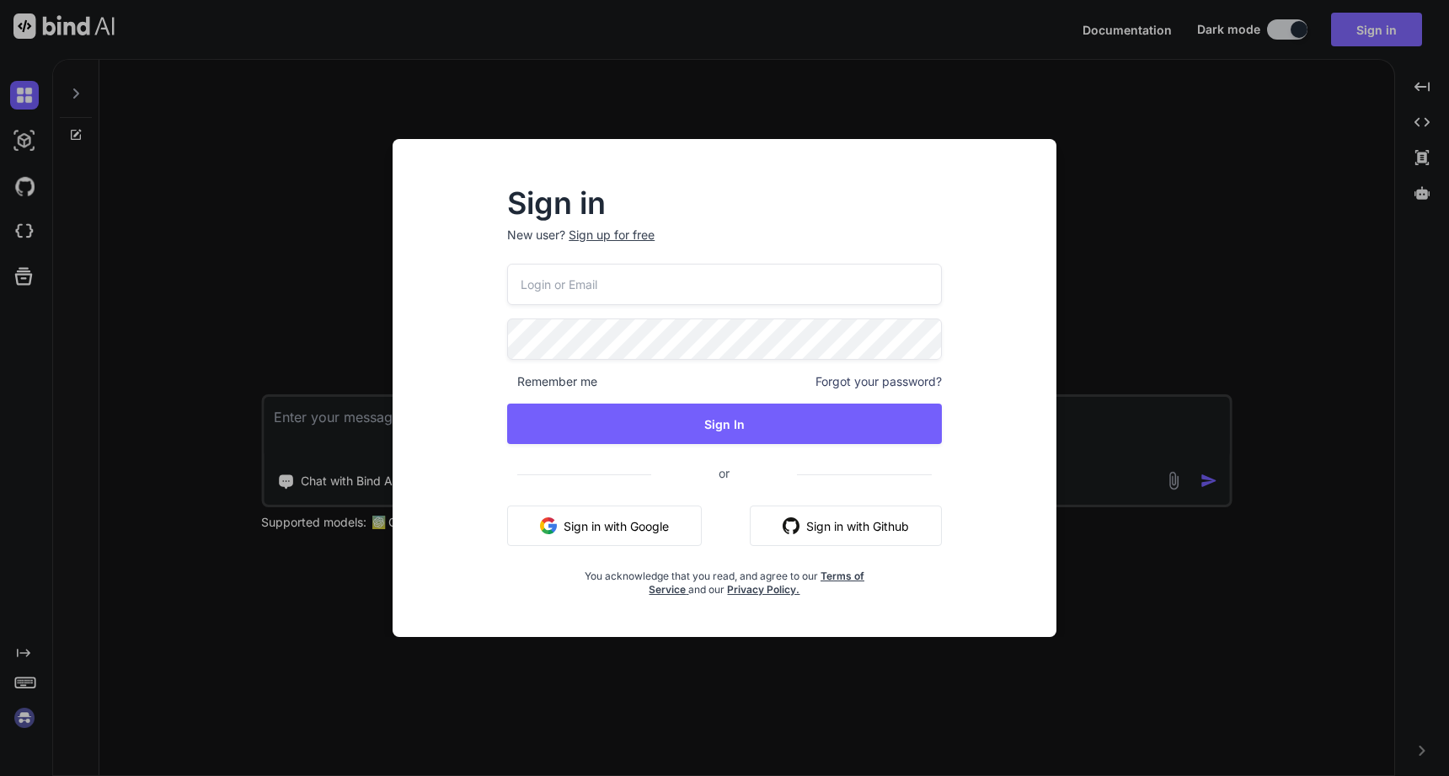
type input "[EMAIL_ADDRESS][PERSON_NAME][DOMAIN_NAME]"
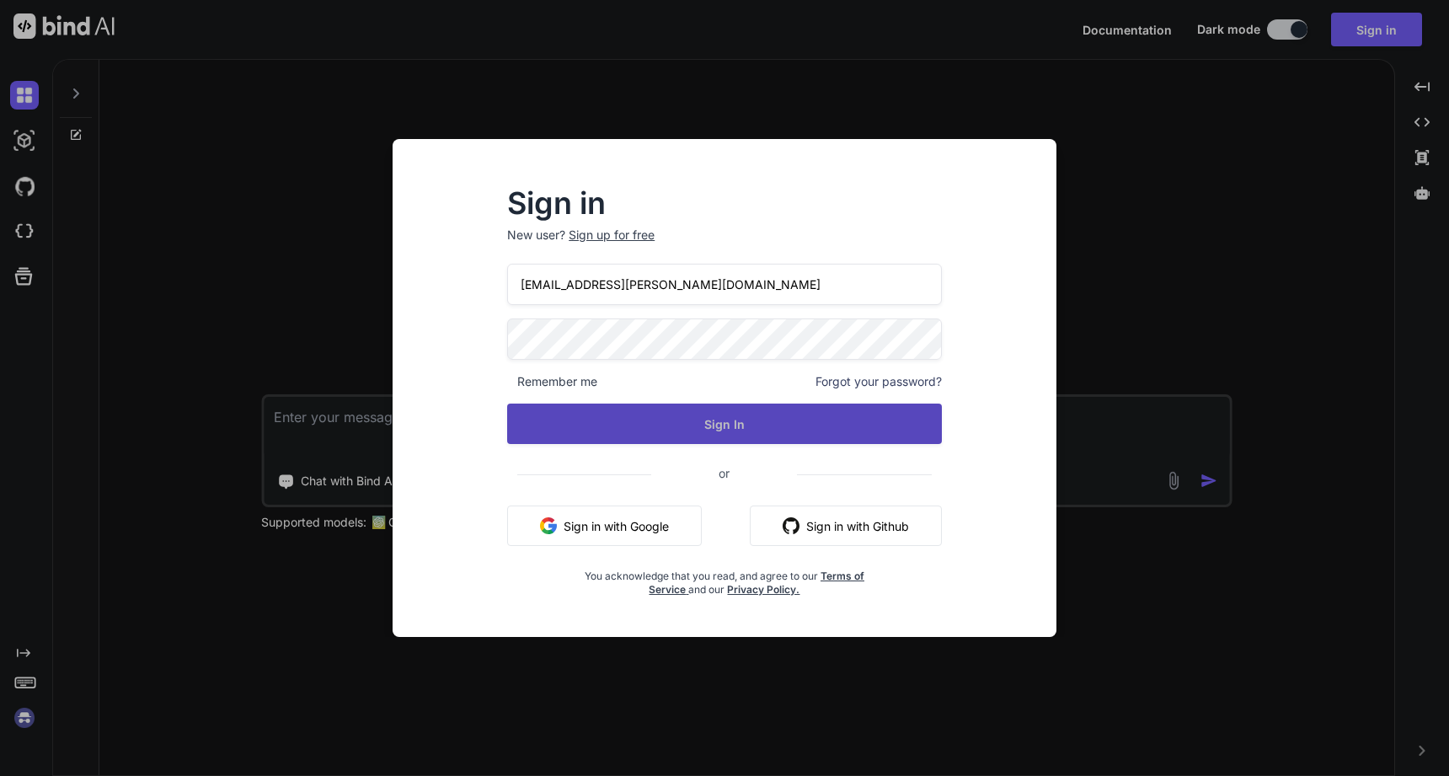
click at [774, 433] on button "Sign In" at bounding box center [724, 424] width 435 height 40
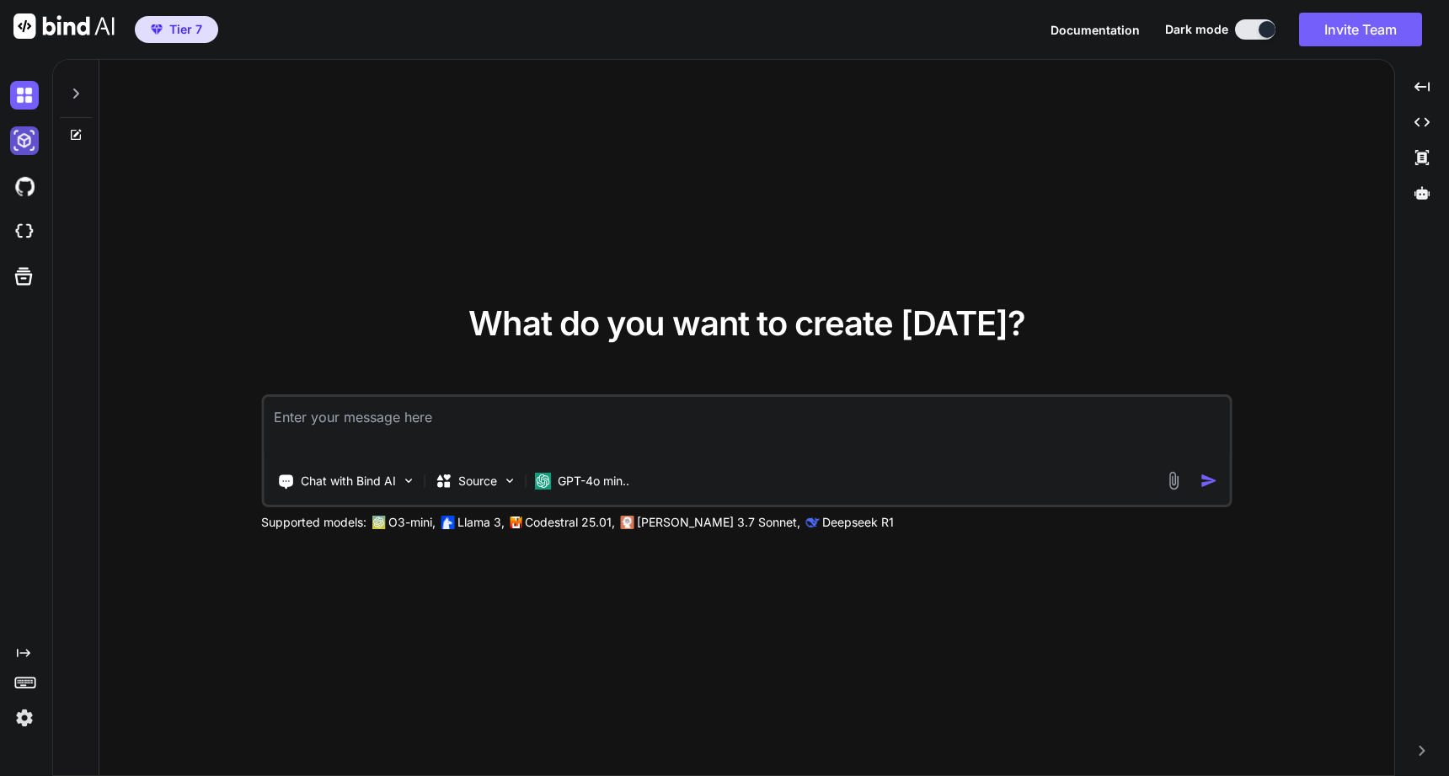
click at [22, 143] on img at bounding box center [24, 140] width 29 height 29
type textarea "x"
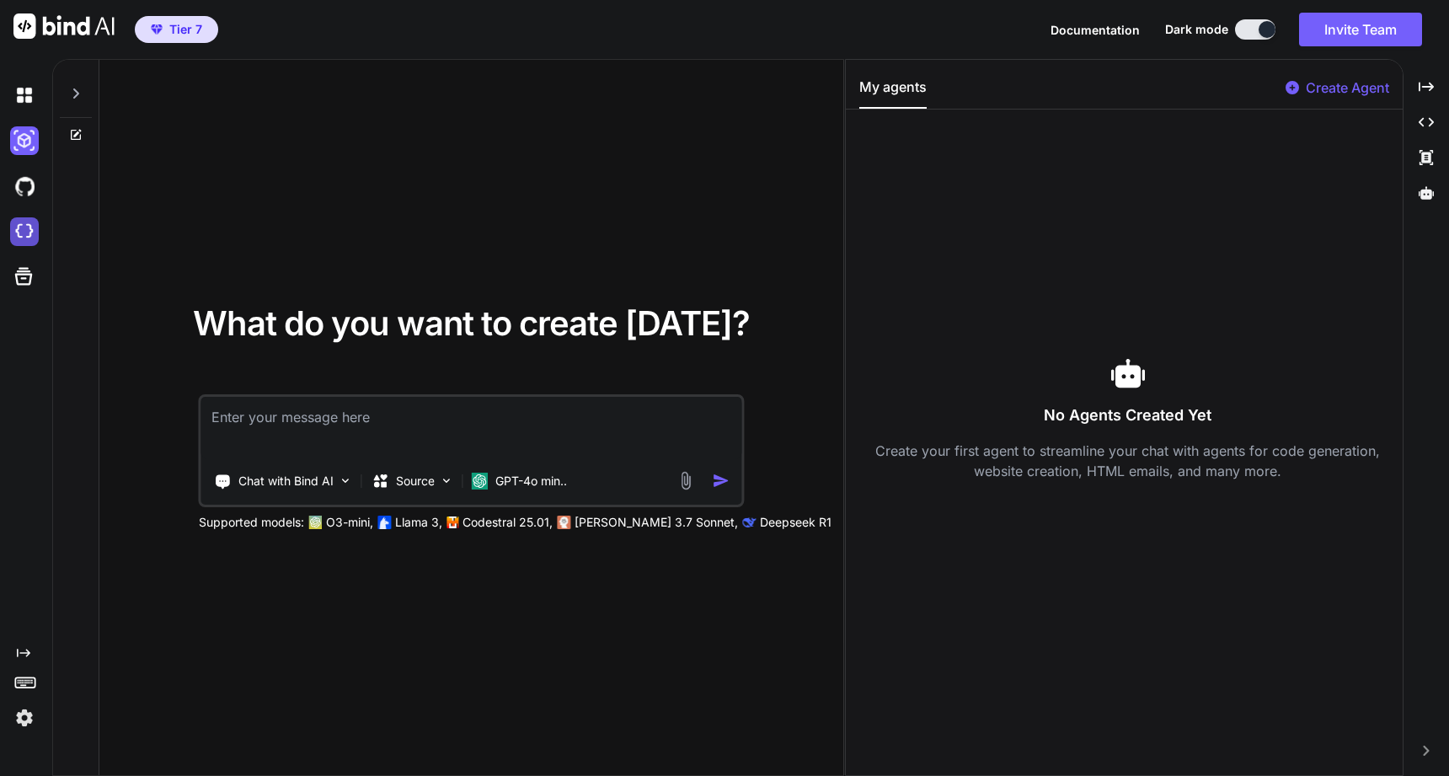
click at [17, 228] on img at bounding box center [24, 231] width 29 height 29
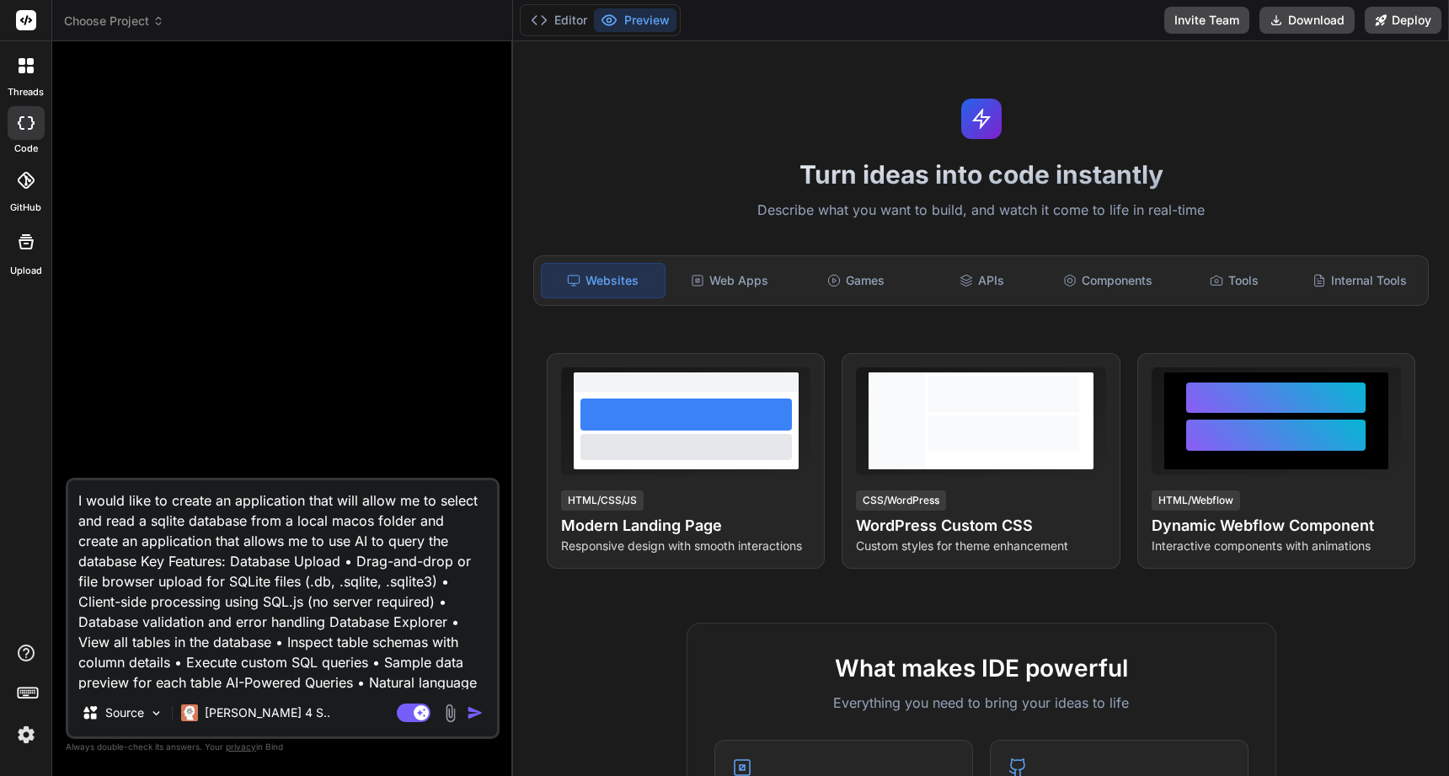
scroll to position [44, 0]
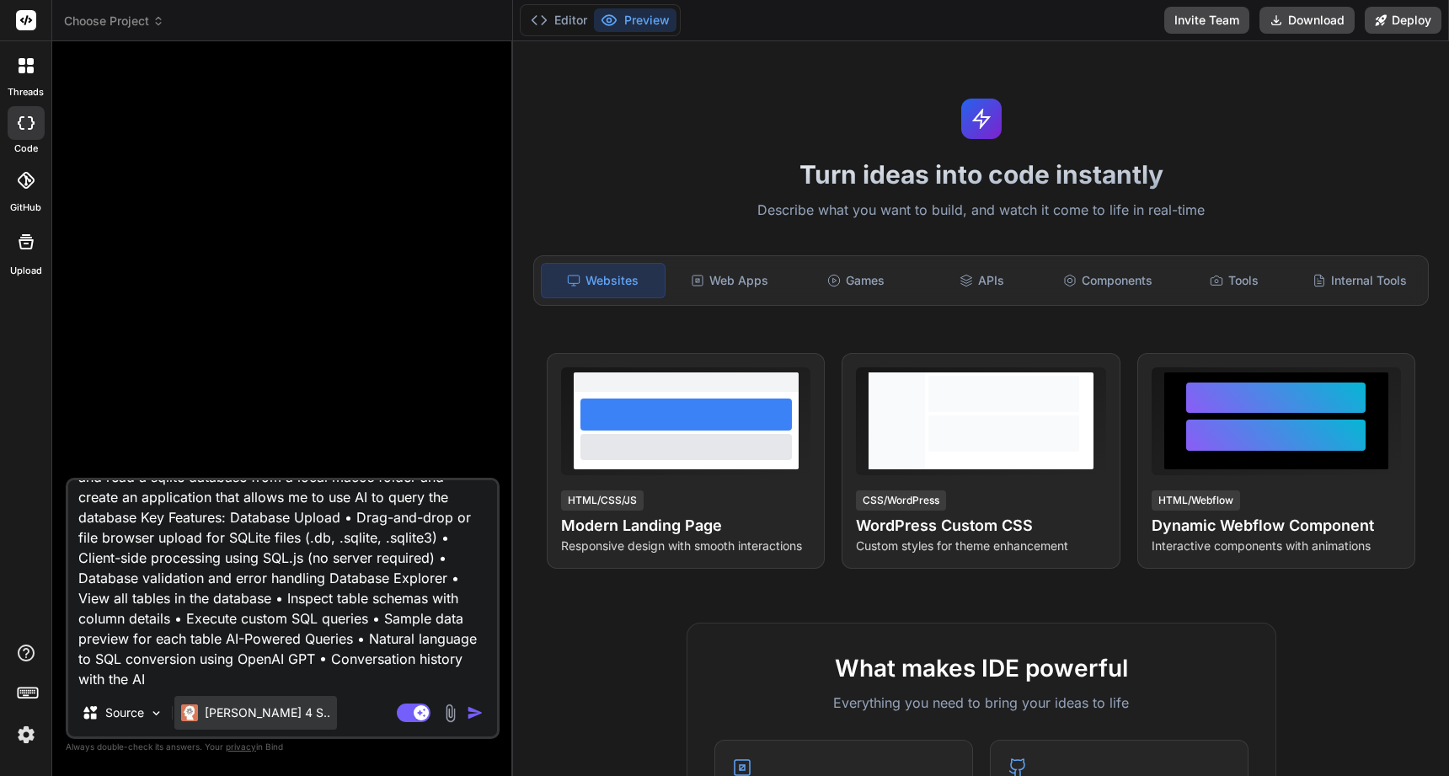
click at [259, 719] on p "[PERSON_NAME] 4 S.." at bounding box center [268, 712] width 126 height 17
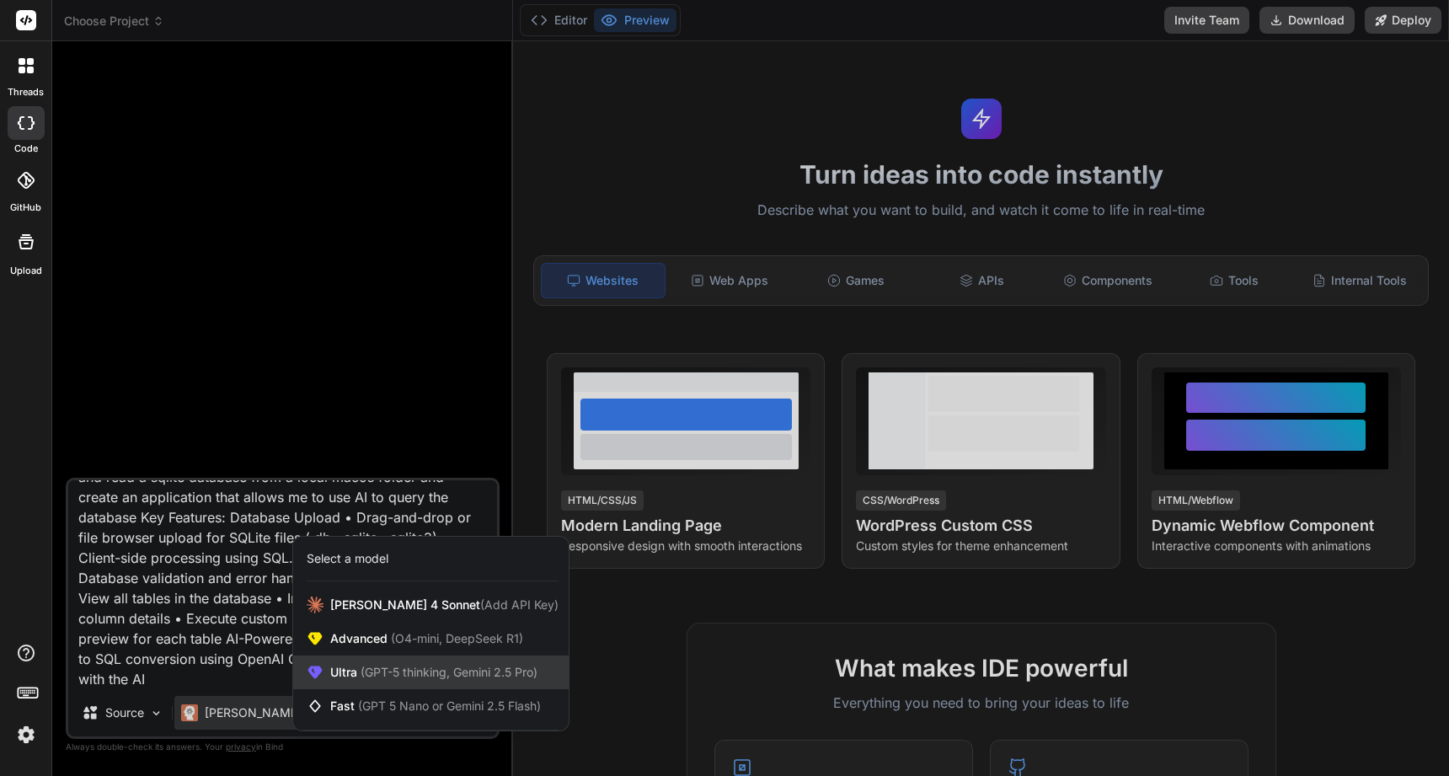
click at [375, 676] on span "(GPT-5 thinking, Gemini 2.5 Pro)" at bounding box center [447, 672] width 180 height 14
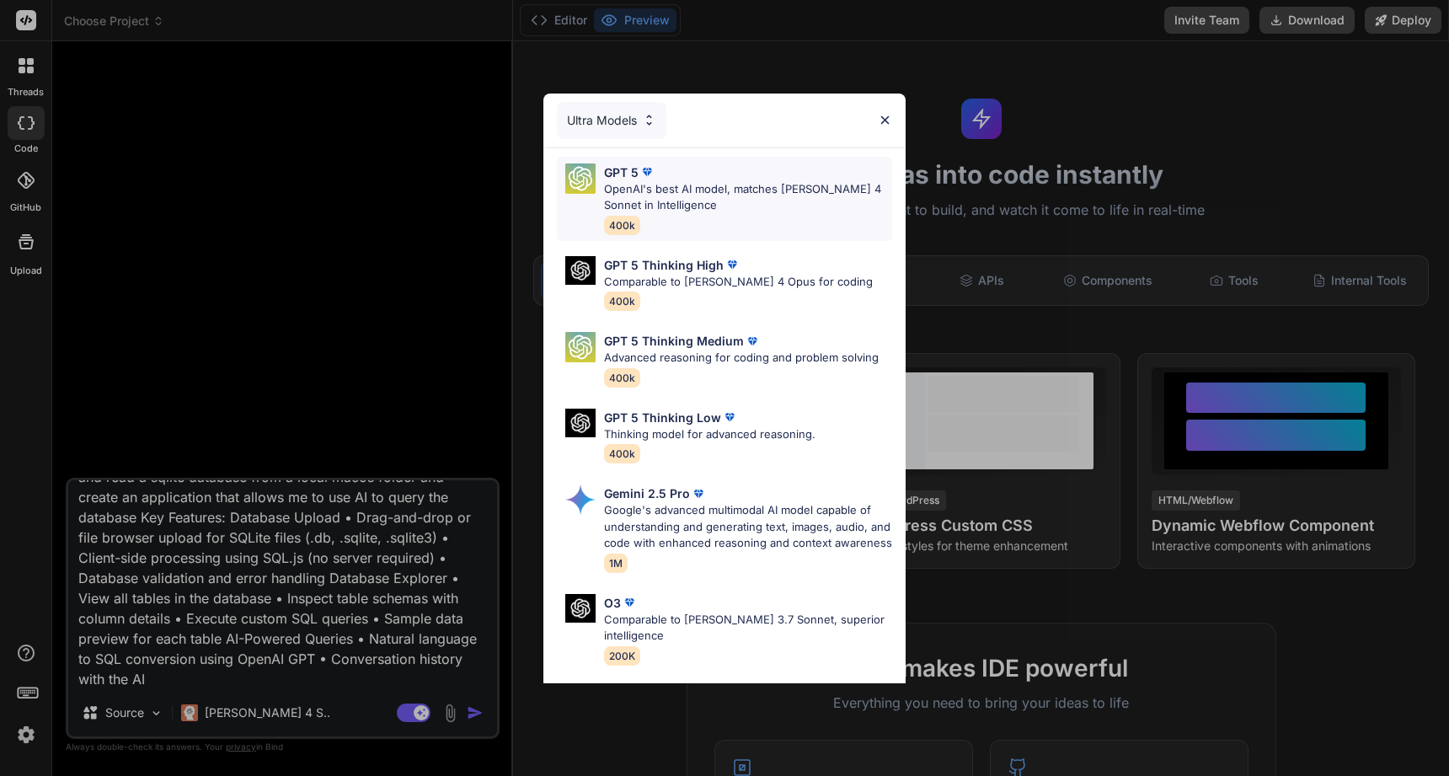
click at [676, 202] on p "OpenAI's best AI model, matches [PERSON_NAME] 4 Sonnet in Intelligence" at bounding box center [748, 197] width 288 height 33
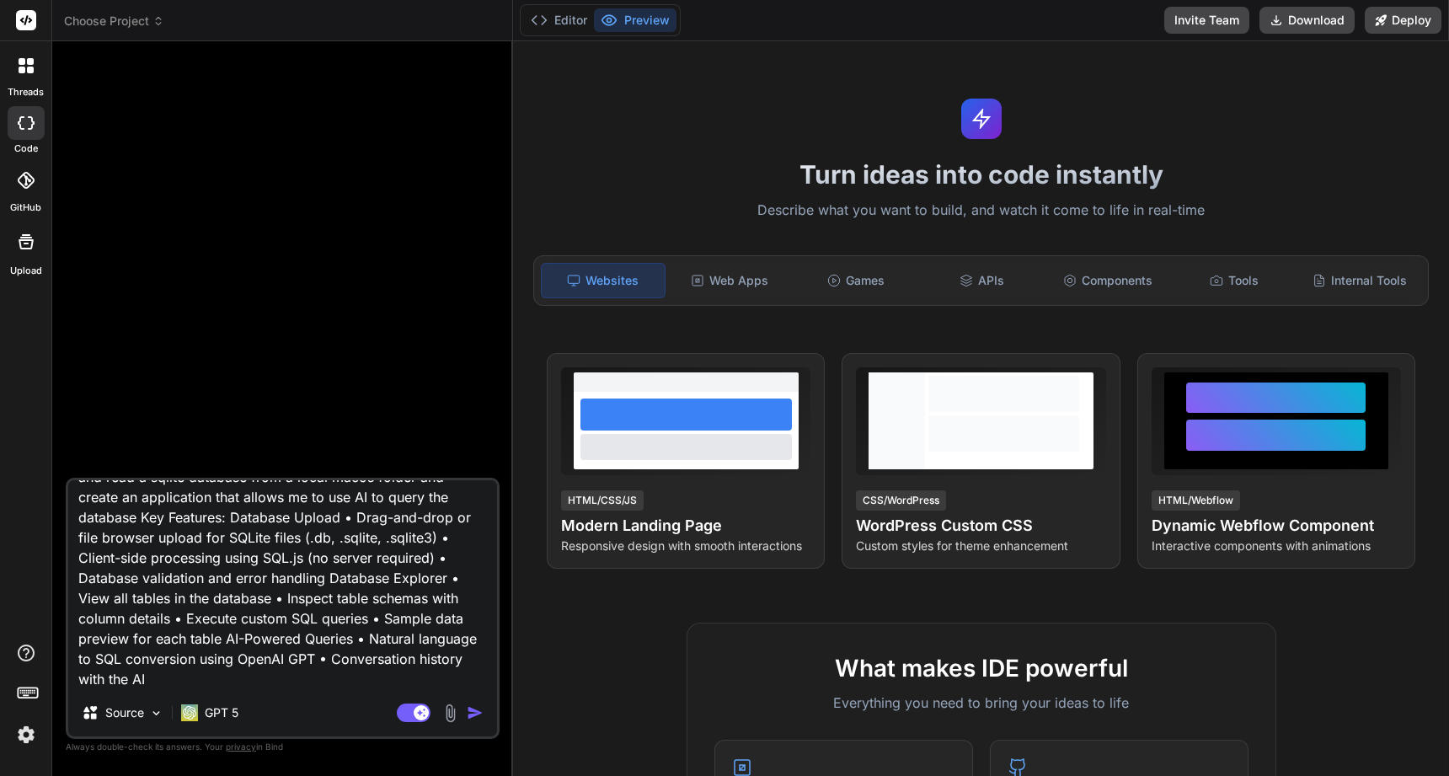
click at [469, 714] on img "button" at bounding box center [475, 712] width 17 height 17
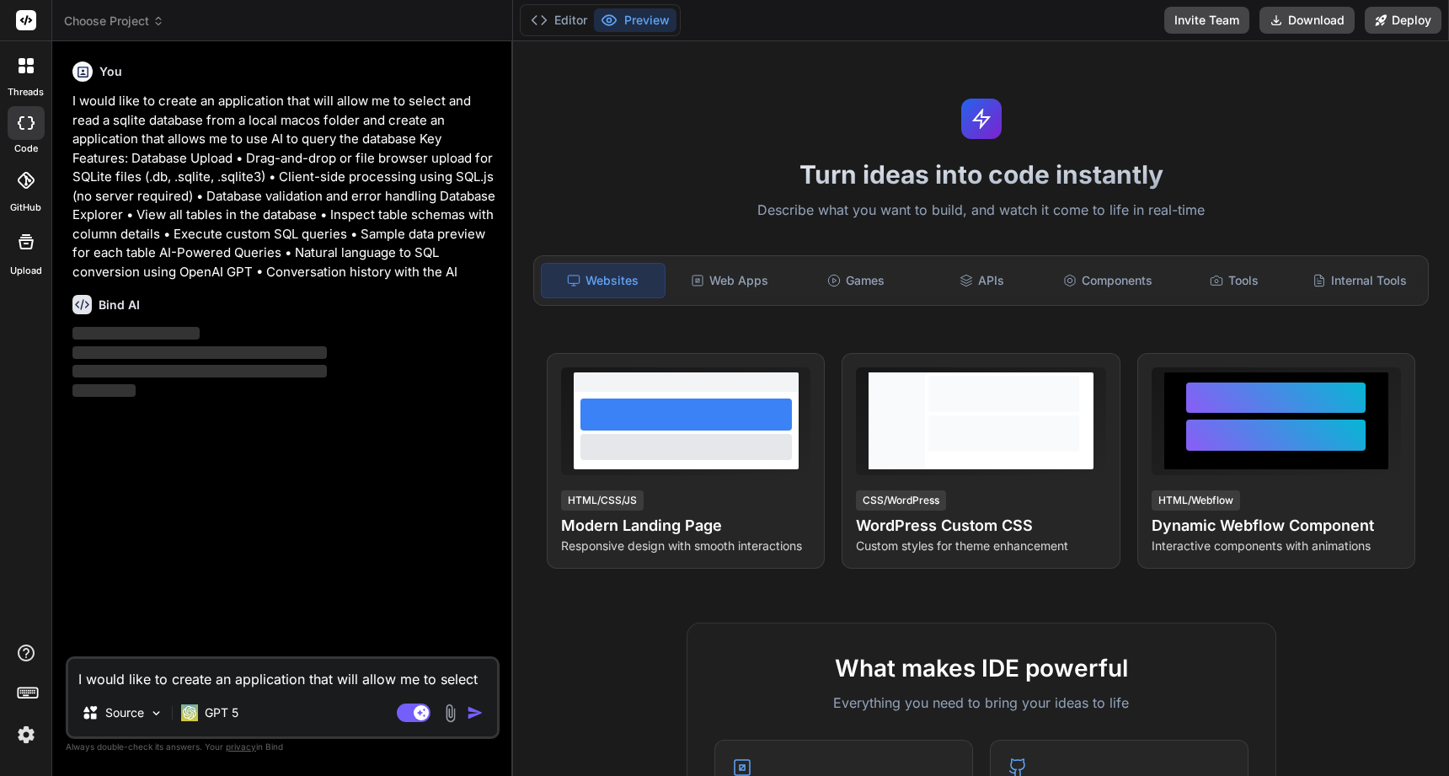
type textarea "x"
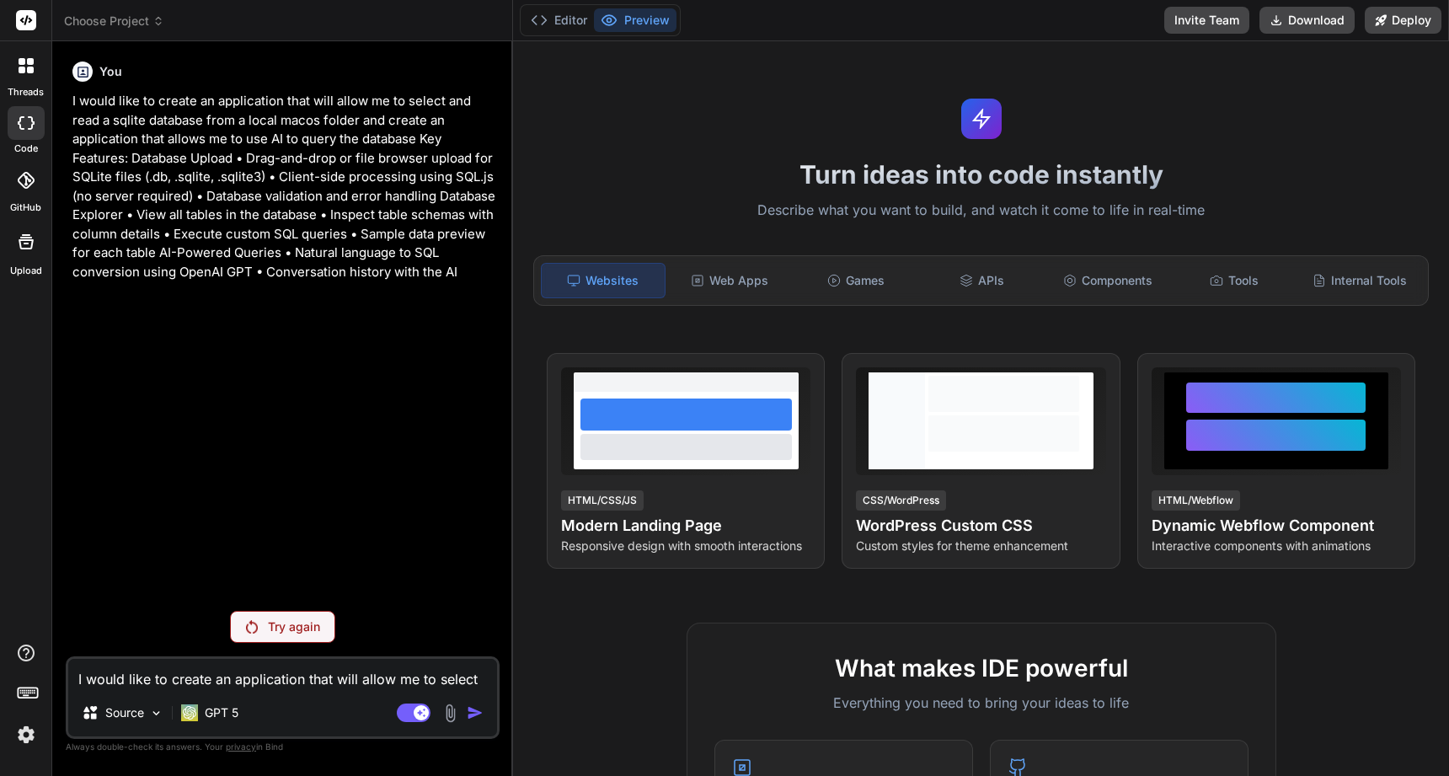
click at [357, 681] on textarea "I would like to create an application that will allow me to select and read a s…" at bounding box center [282, 674] width 429 height 30
type textarea "x"
type textarea "h"
type textarea "x"
type textarea "hi"
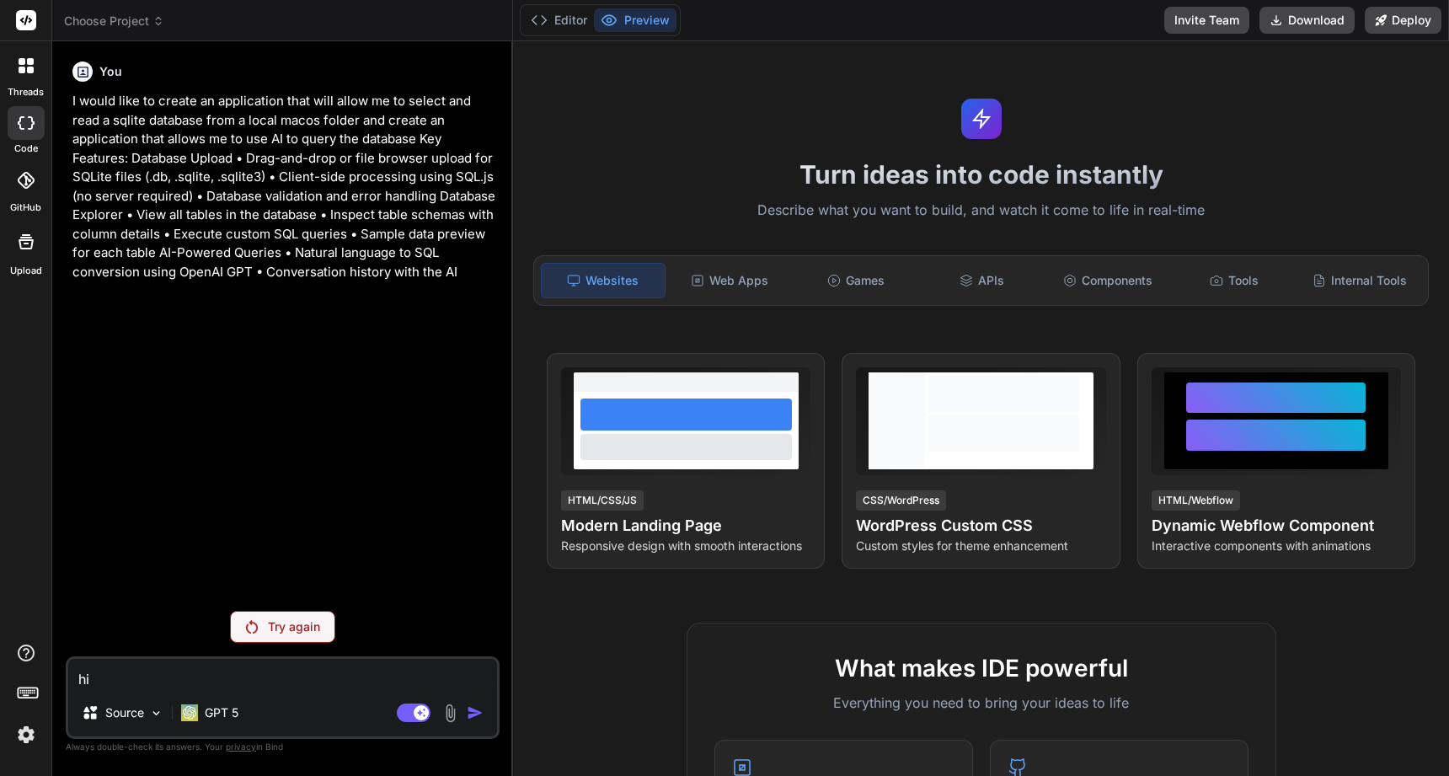
type textarea "x"
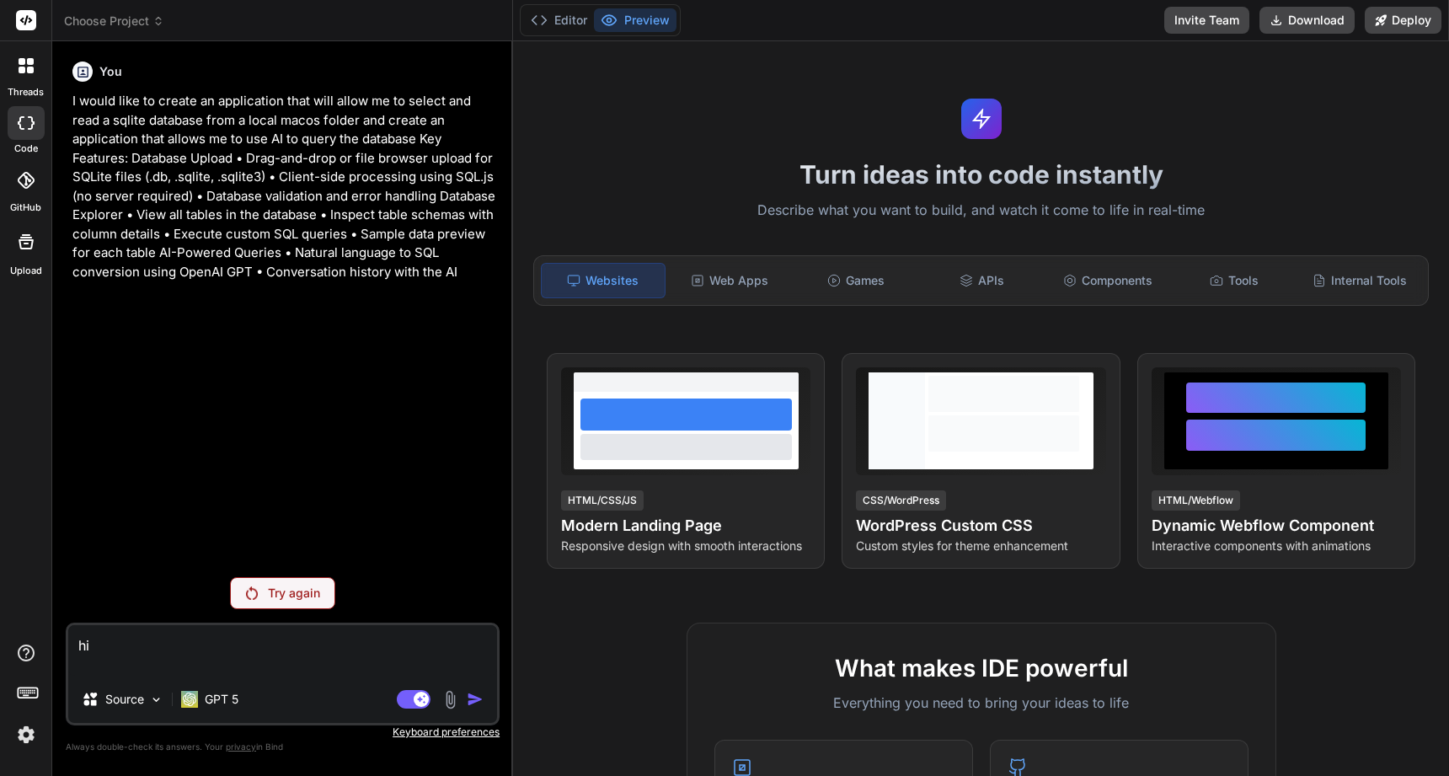
type textarea "hi"
click at [327, 596] on div "Try again" at bounding box center [282, 593] width 105 height 32
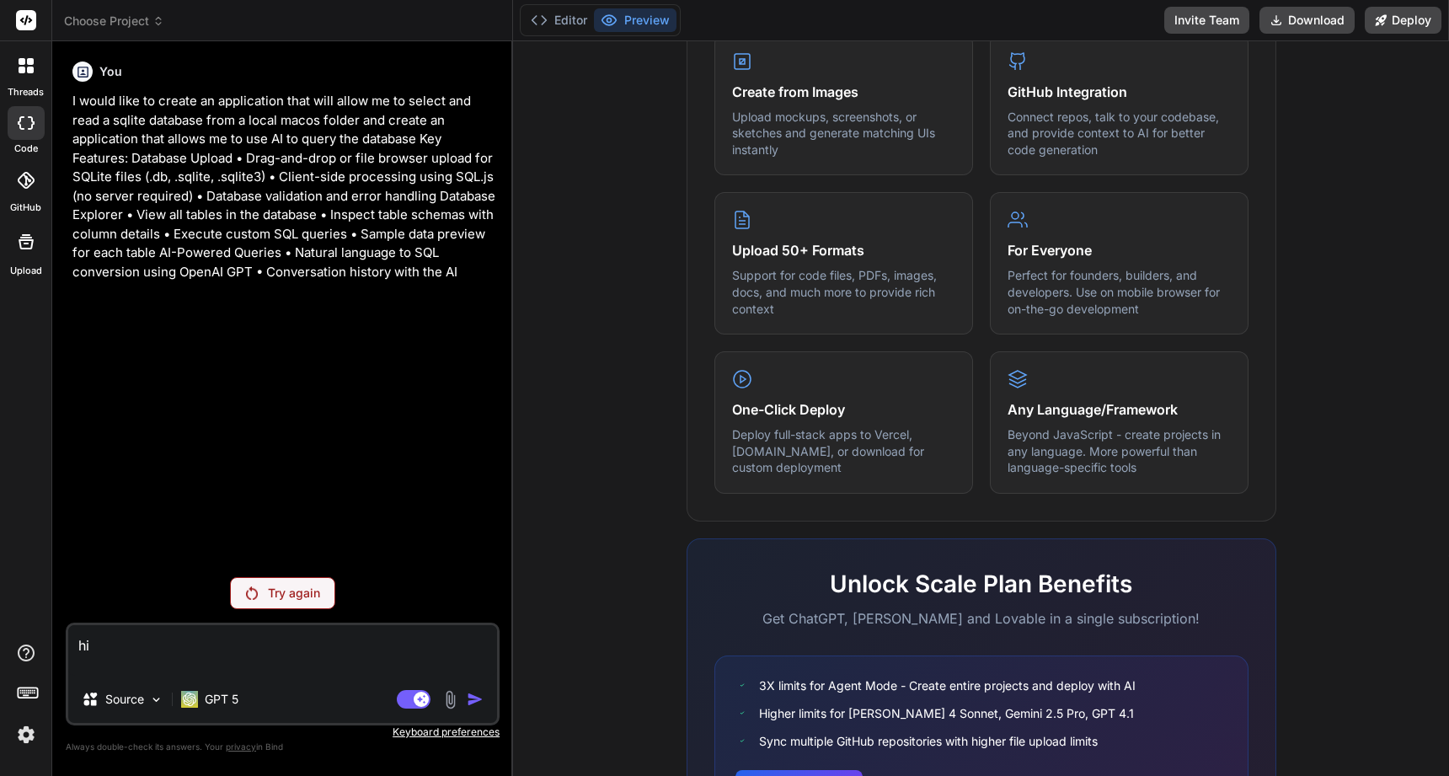
scroll to position [830, 0]
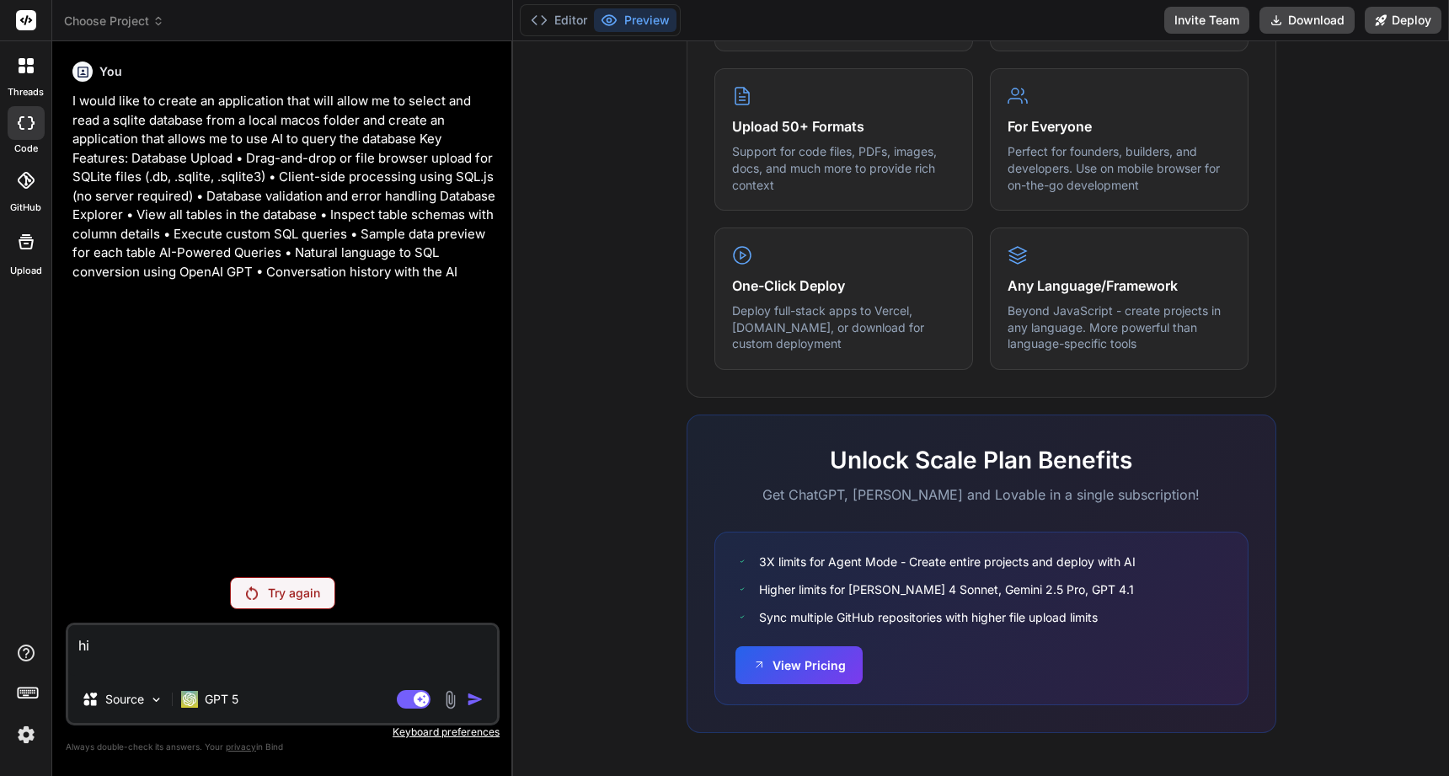
click at [32, 67] on icon at bounding box center [30, 70] width 7 height 7
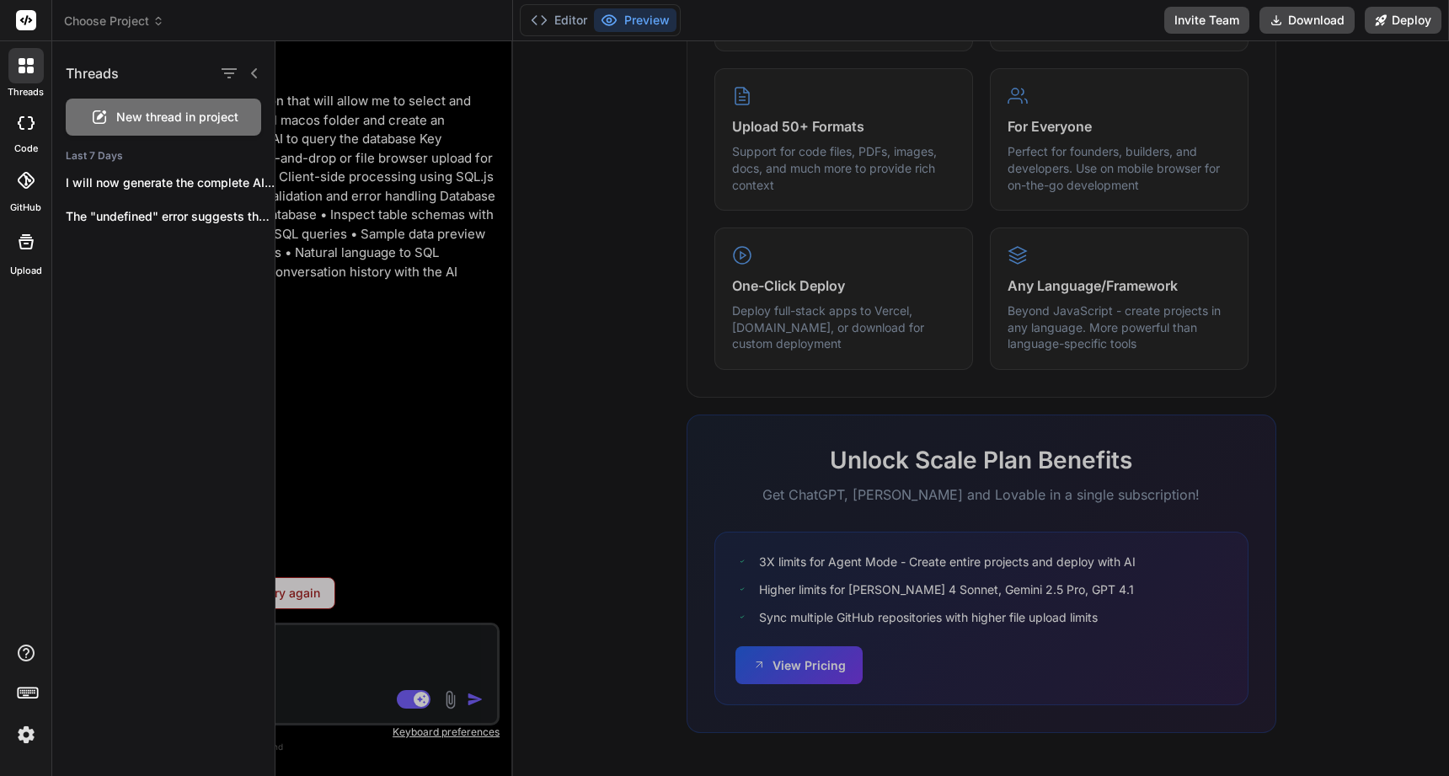
click at [145, 119] on span "New thread in project" at bounding box center [177, 117] width 122 height 17
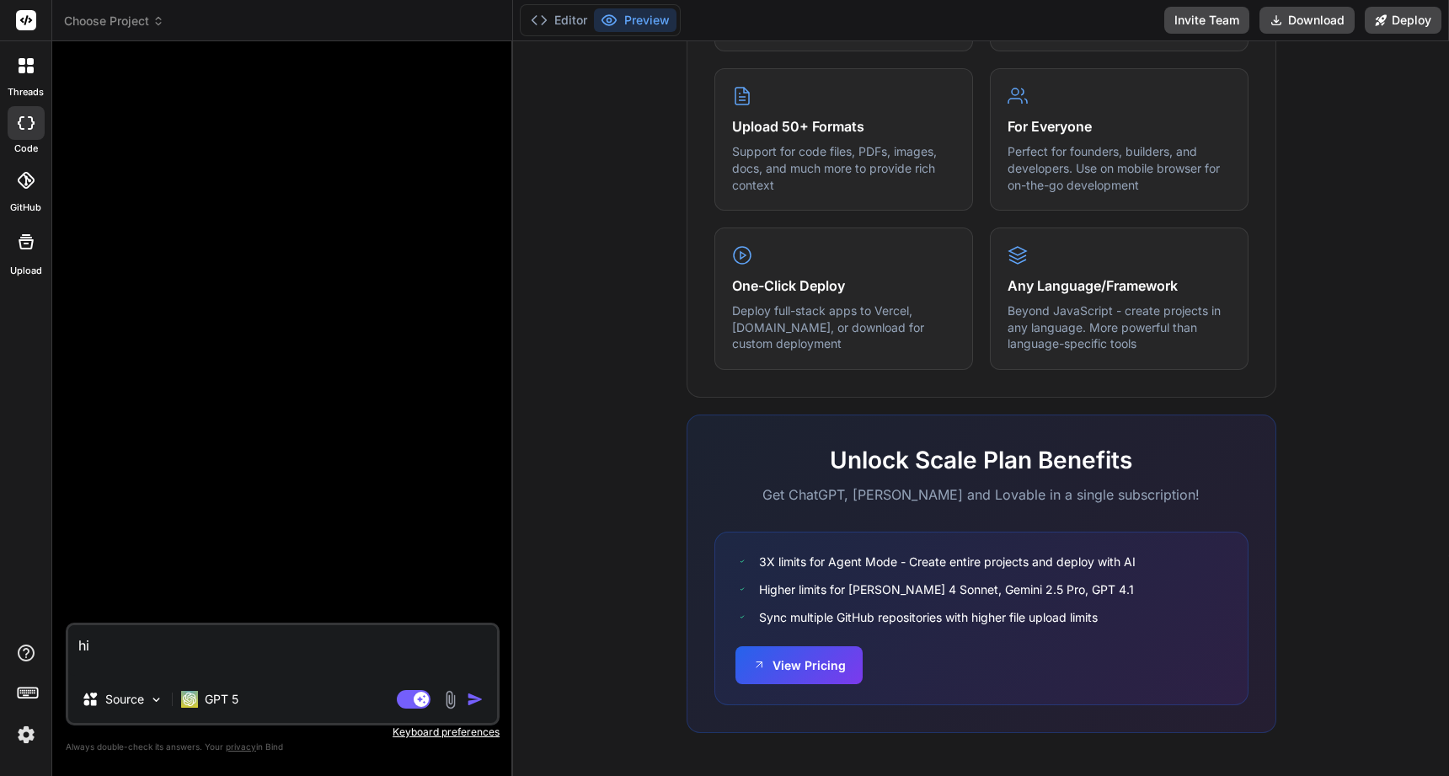
click at [126, 640] on textarea "hi" at bounding box center [282, 650] width 429 height 51
type textarea "x"
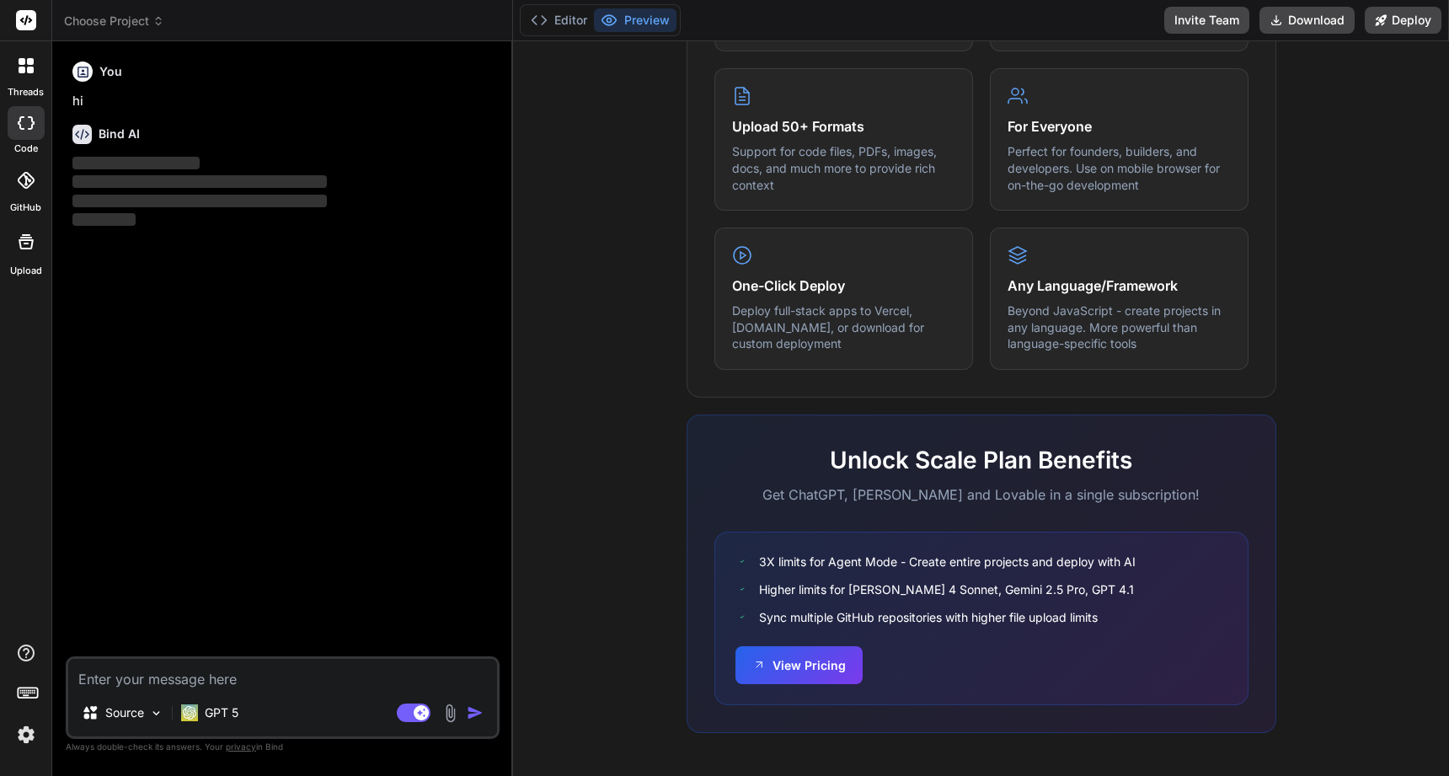
type textarea "x"
